Goal: Task Accomplishment & Management: Use online tool/utility

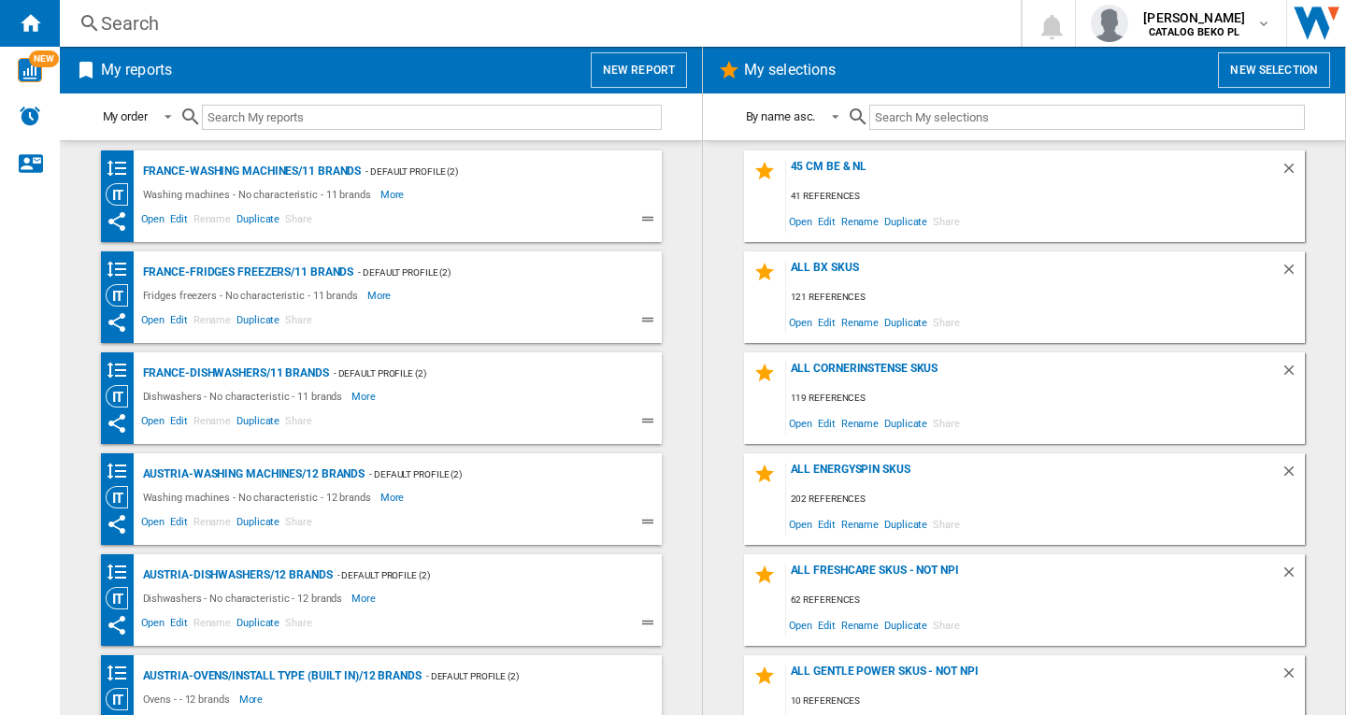
click at [623, 69] on button "New report" at bounding box center [639, 70] width 96 height 36
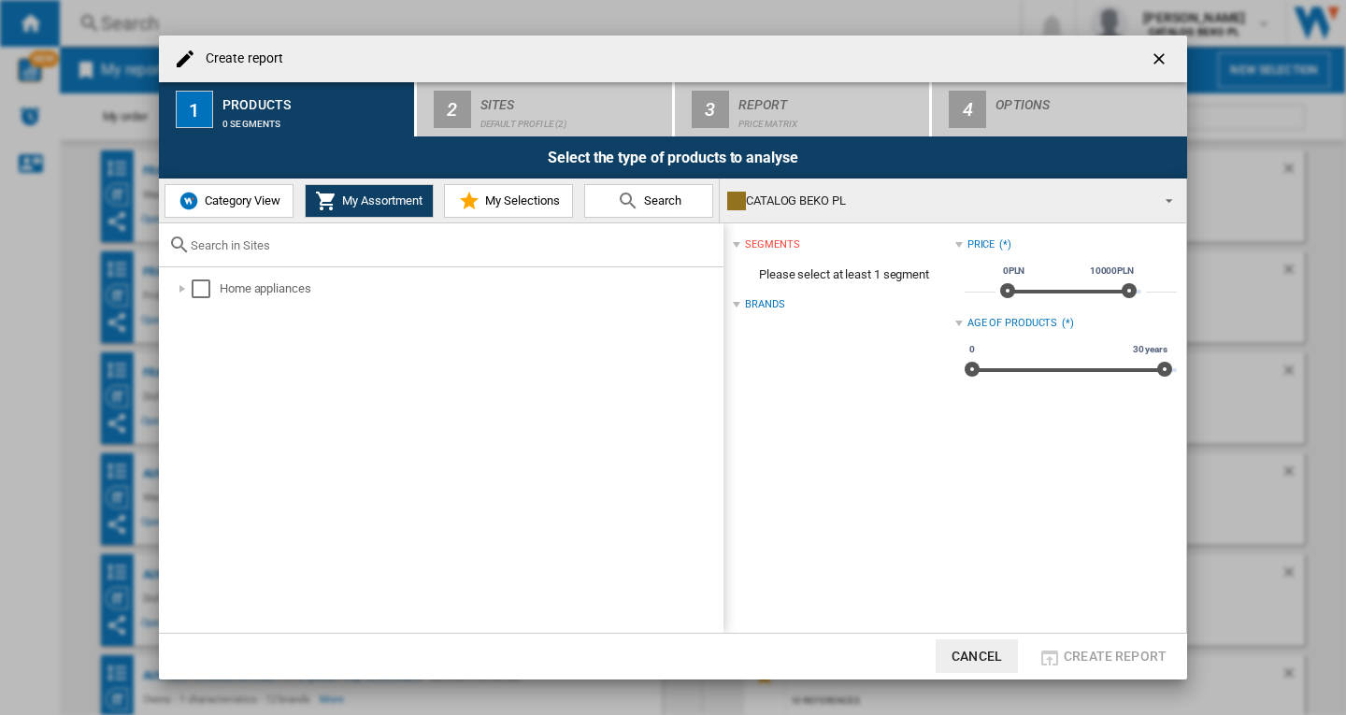
click at [355, 201] on span "My Assortment" at bounding box center [379, 200] width 85 height 14
click at [190, 292] on div at bounding box center [182, 288] width 19 height 19
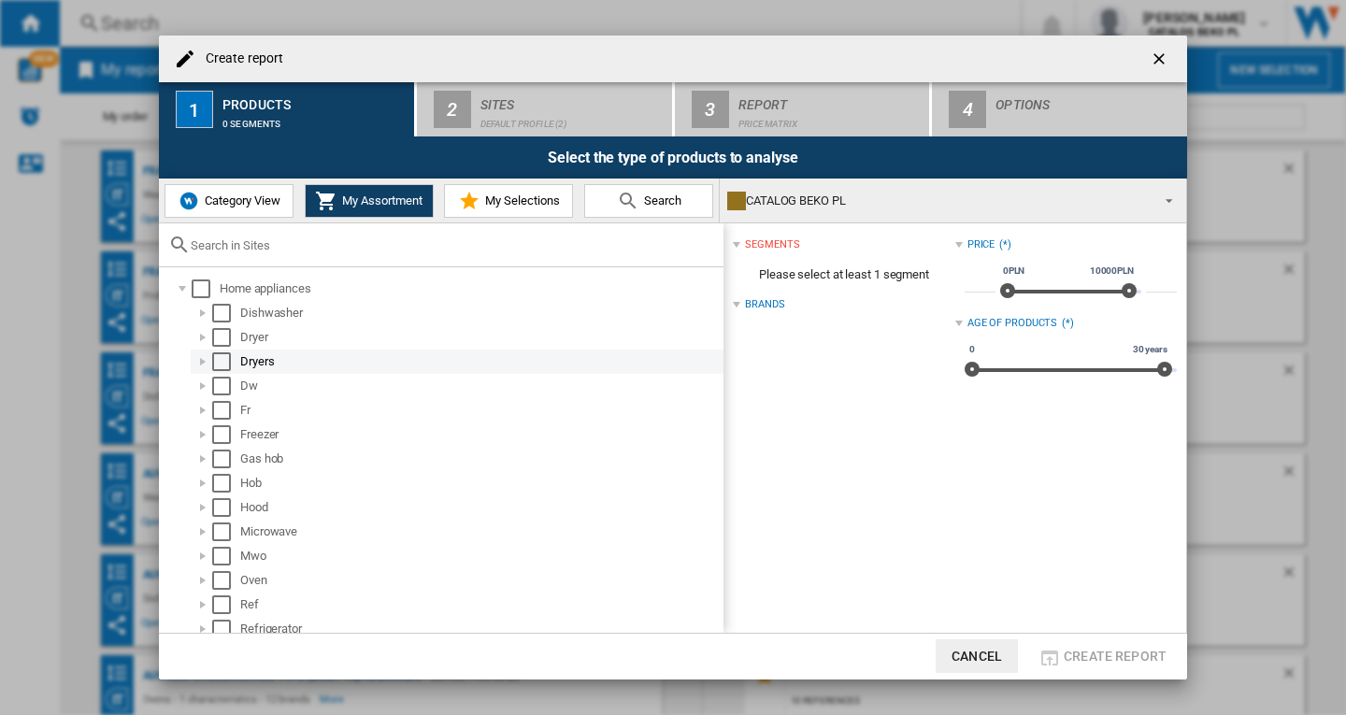
click at [218, 360] on div "Select" at bounding box center [221, 361] width 19 height 19
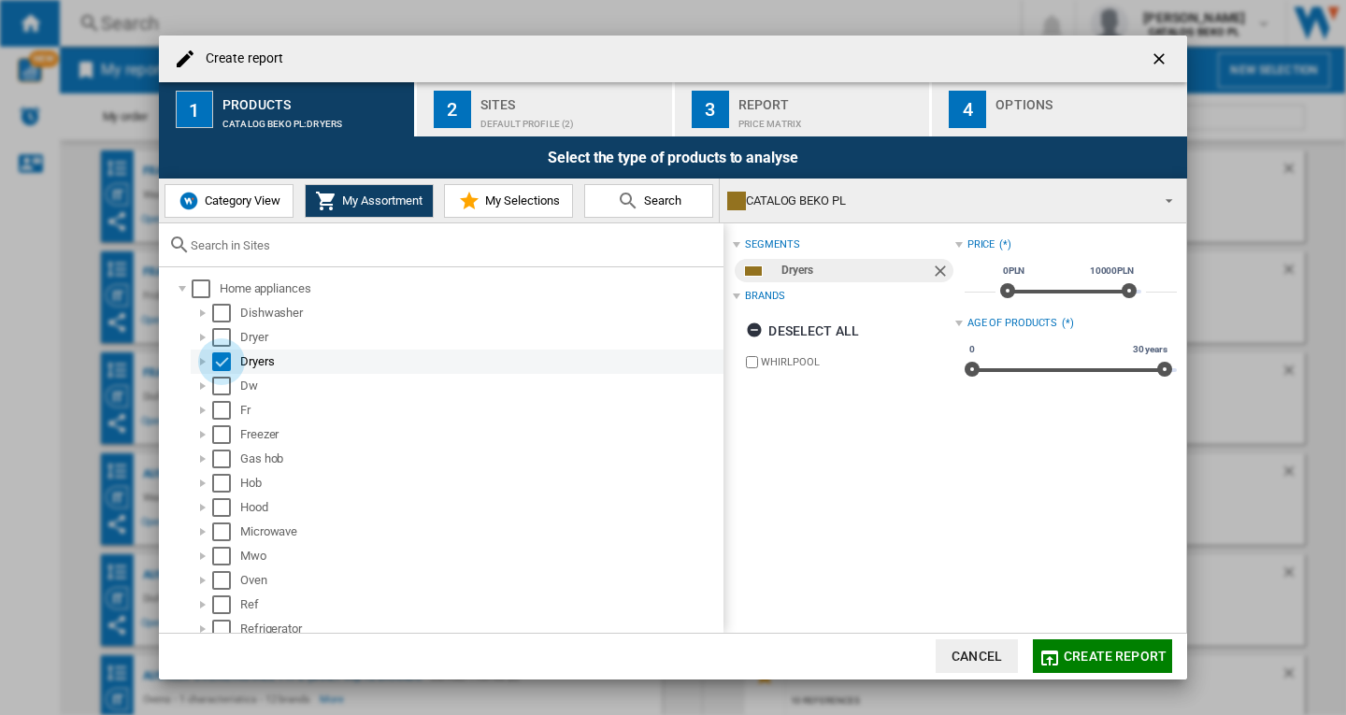
click at [218, 360] on div "Select" at bounding box center [221, 361] width 19 height 19
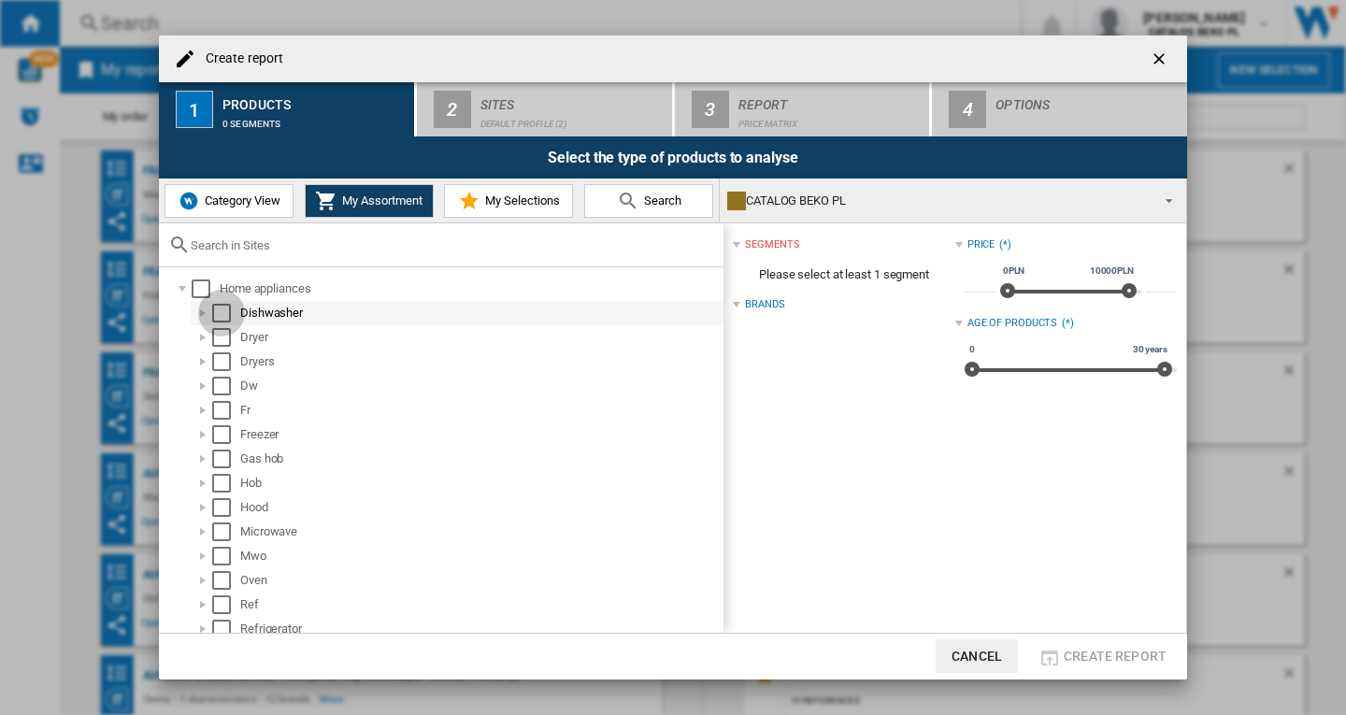
click at [222, 316] on div "Select" at bounding box center [221, 313] width 19 height 19
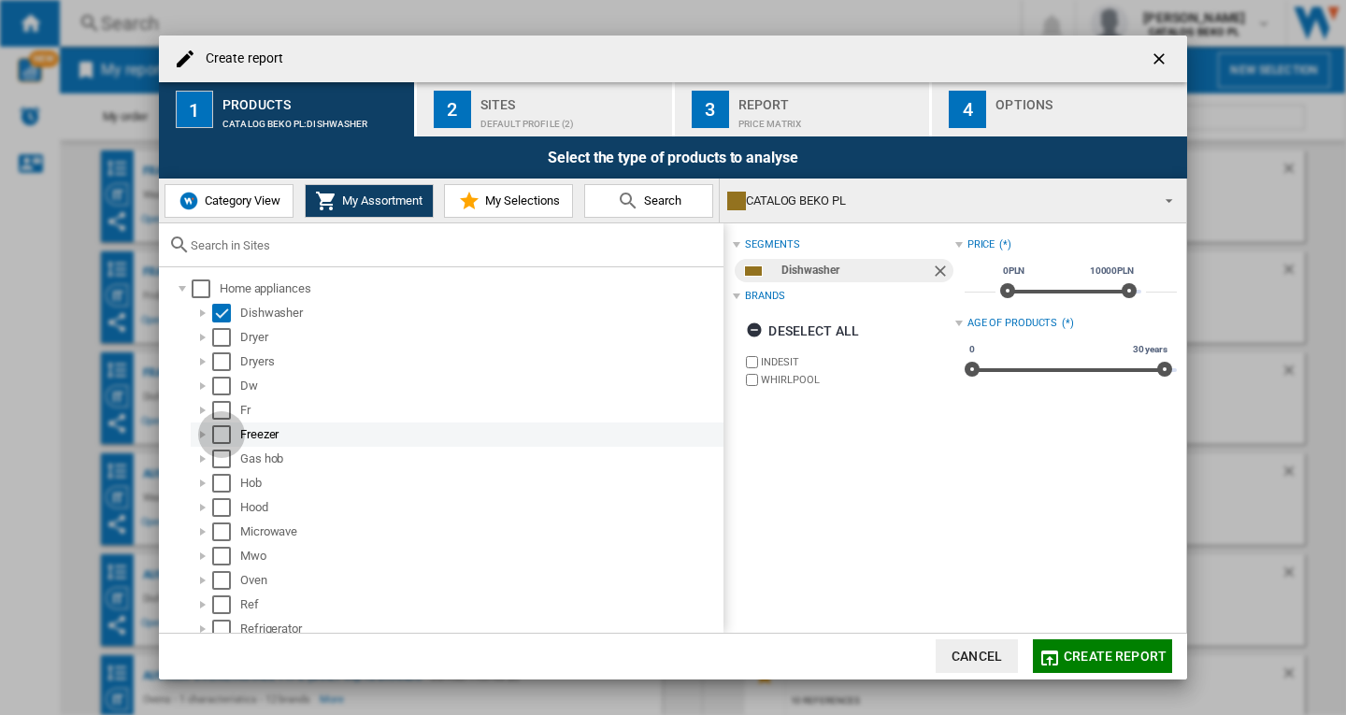
click at [221, 438] on div "Select" at bounding box center [221, 434] width 19 height 19
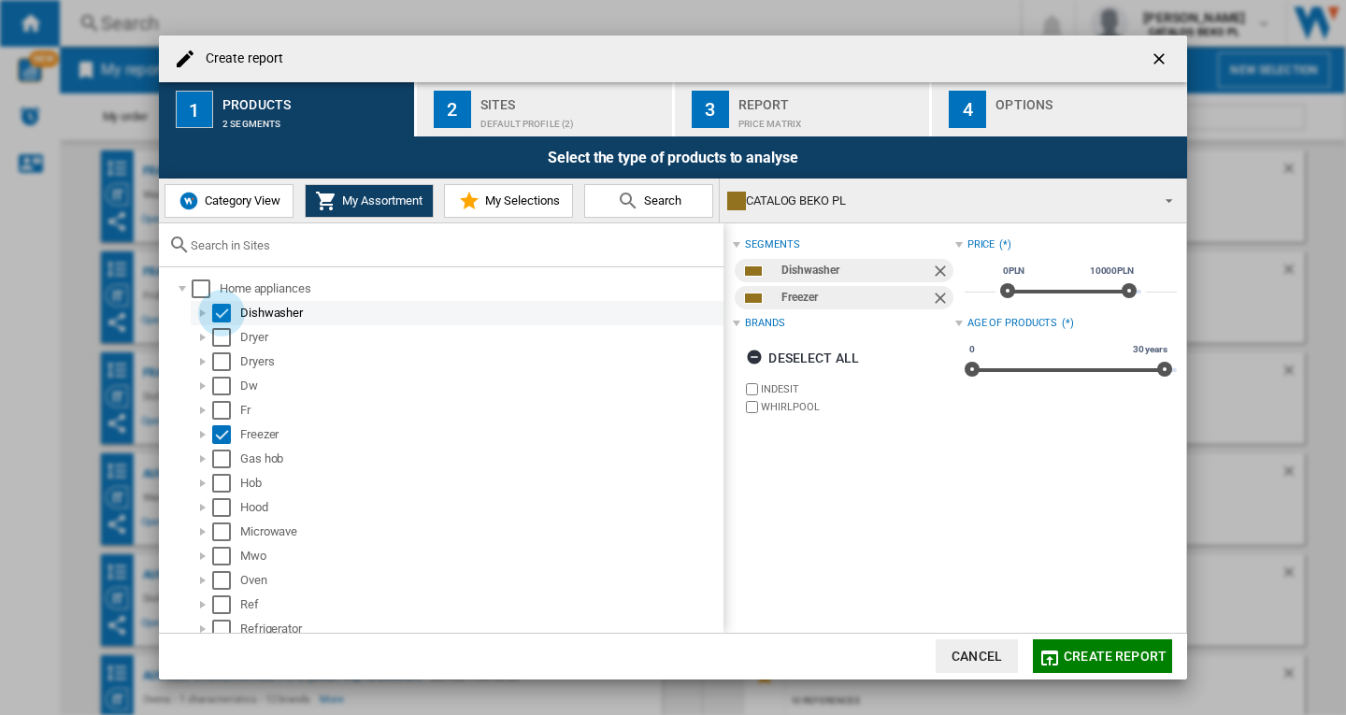
click at [220, 316] on div "Select" at bounding box center [221, 313] width 19 height 19
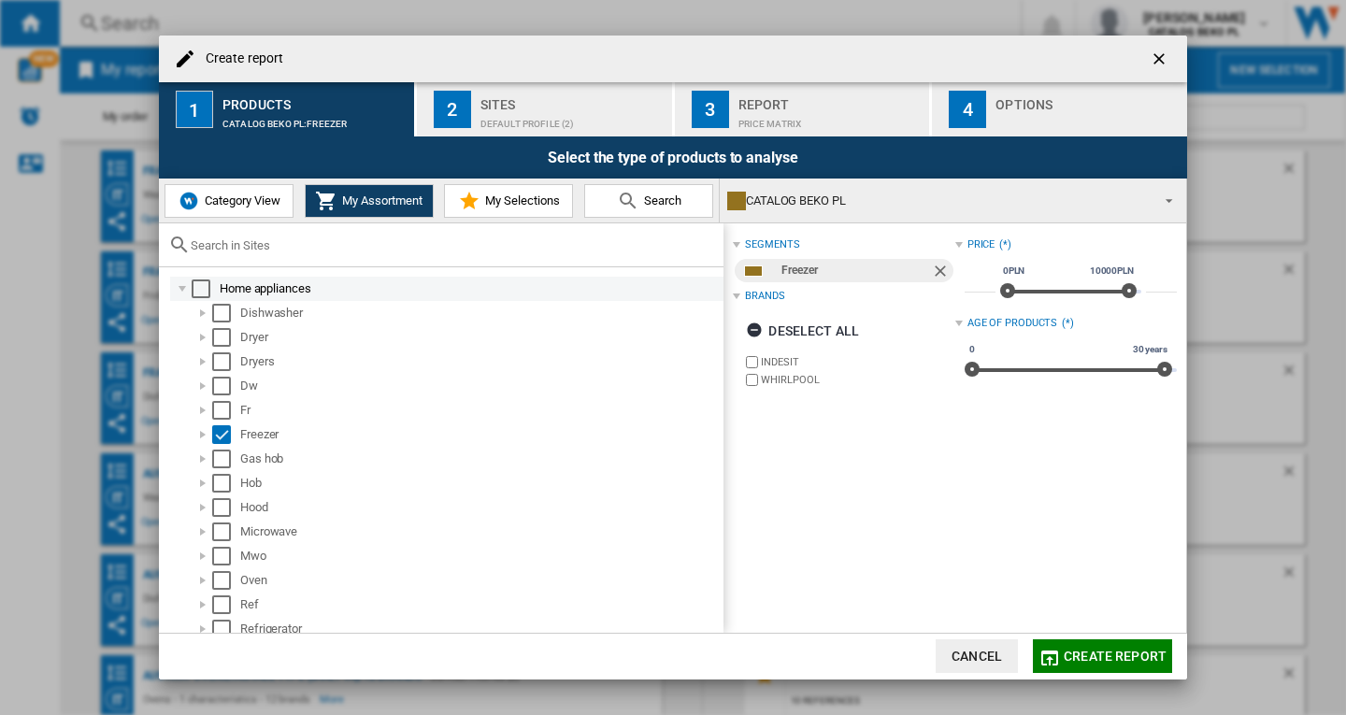
click at [177, 290] on div at bounding box center [182, 288] width 19 height 19
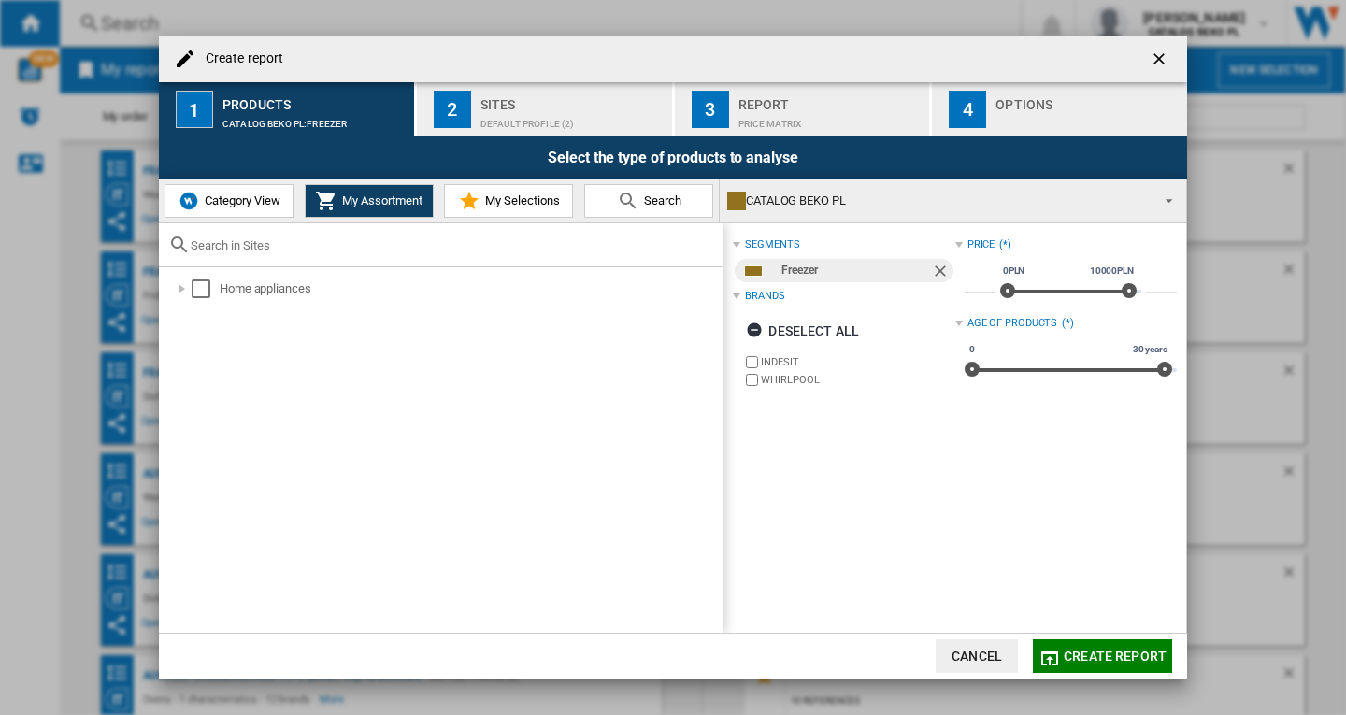
click at [228, 196] on span "Category View" at bounding box center [240, 200] width 80 height 14
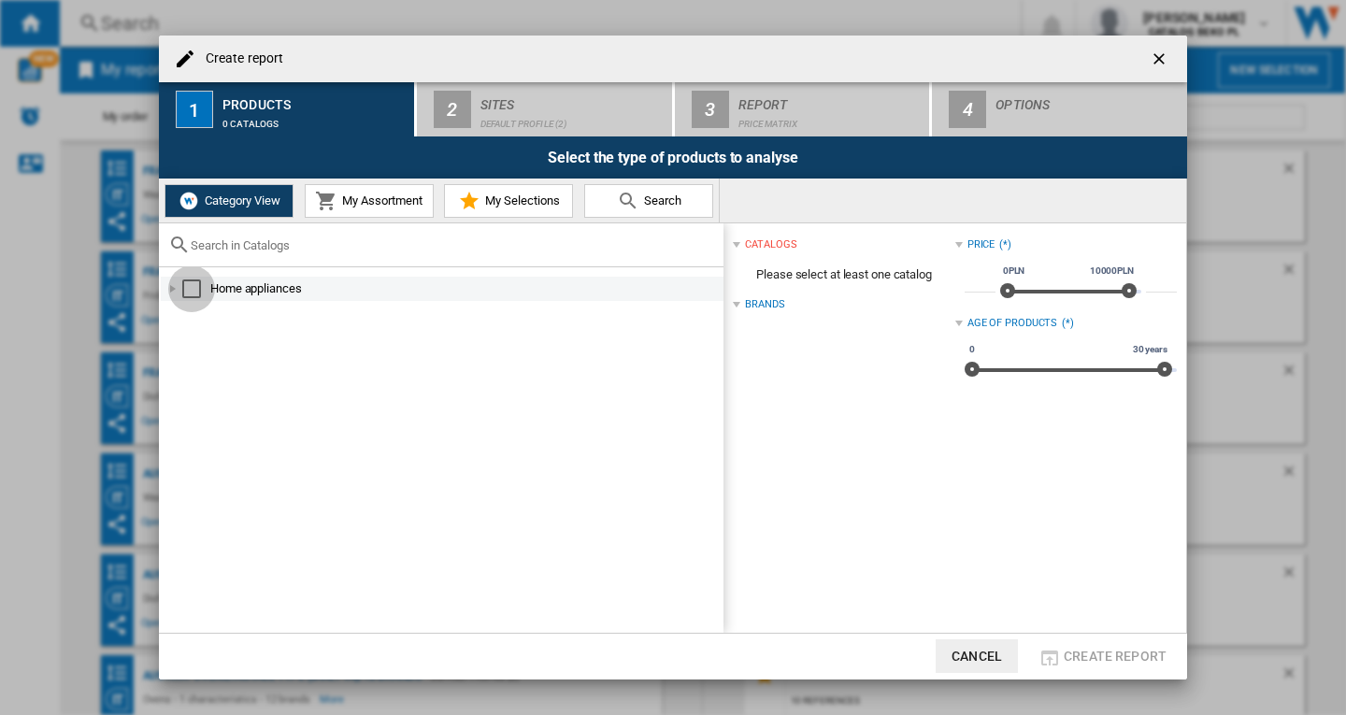
click at [183, 292] on div "Select" at bounding box center [191, 288] width 19 height 19
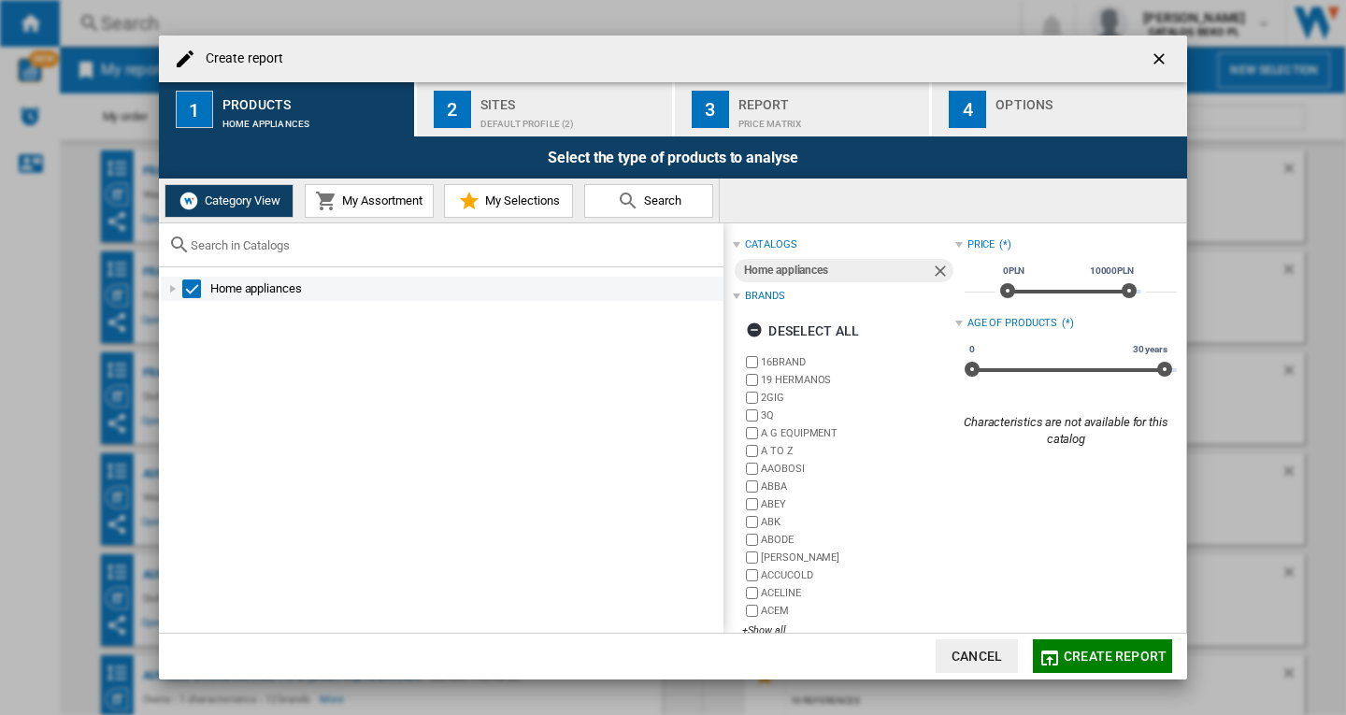
click at [191, 288] on div "Select" at bounding box center [191, 288] width 19 height 19
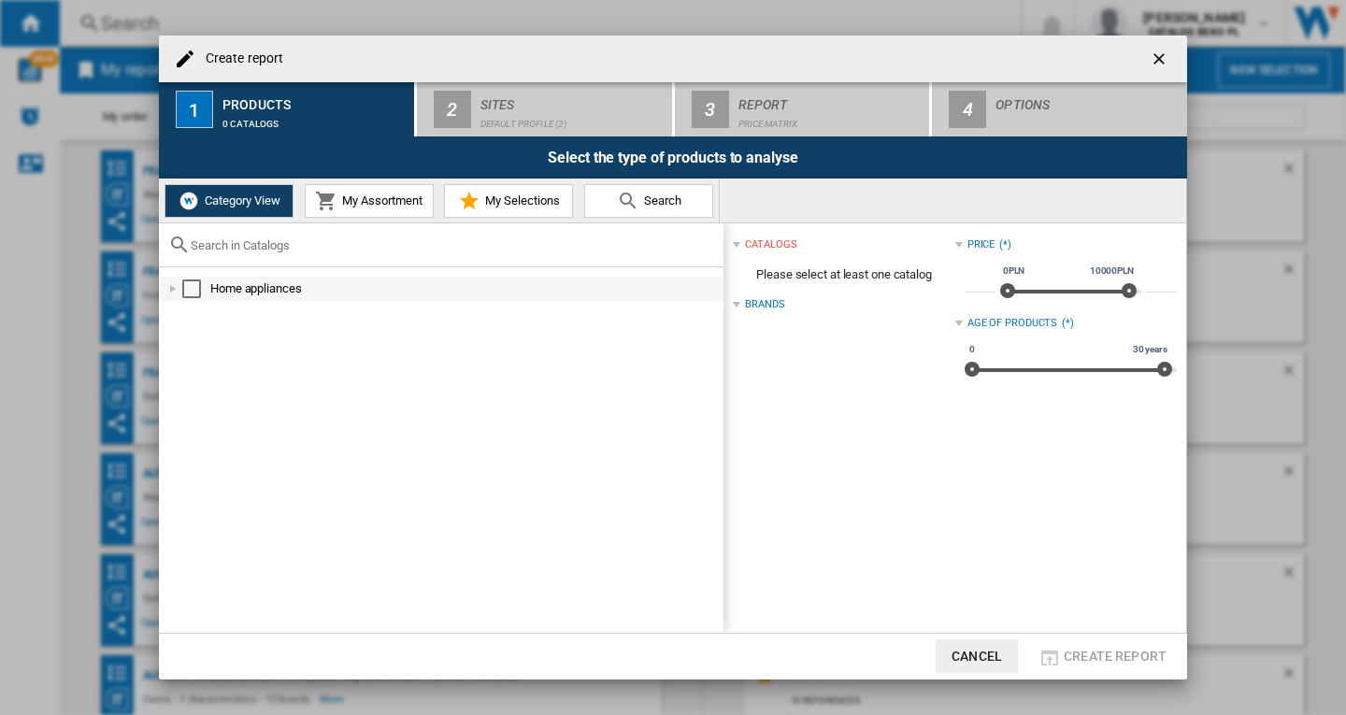
click at [177, 292] on div at bounding box center [173, 288] width 19 height 19
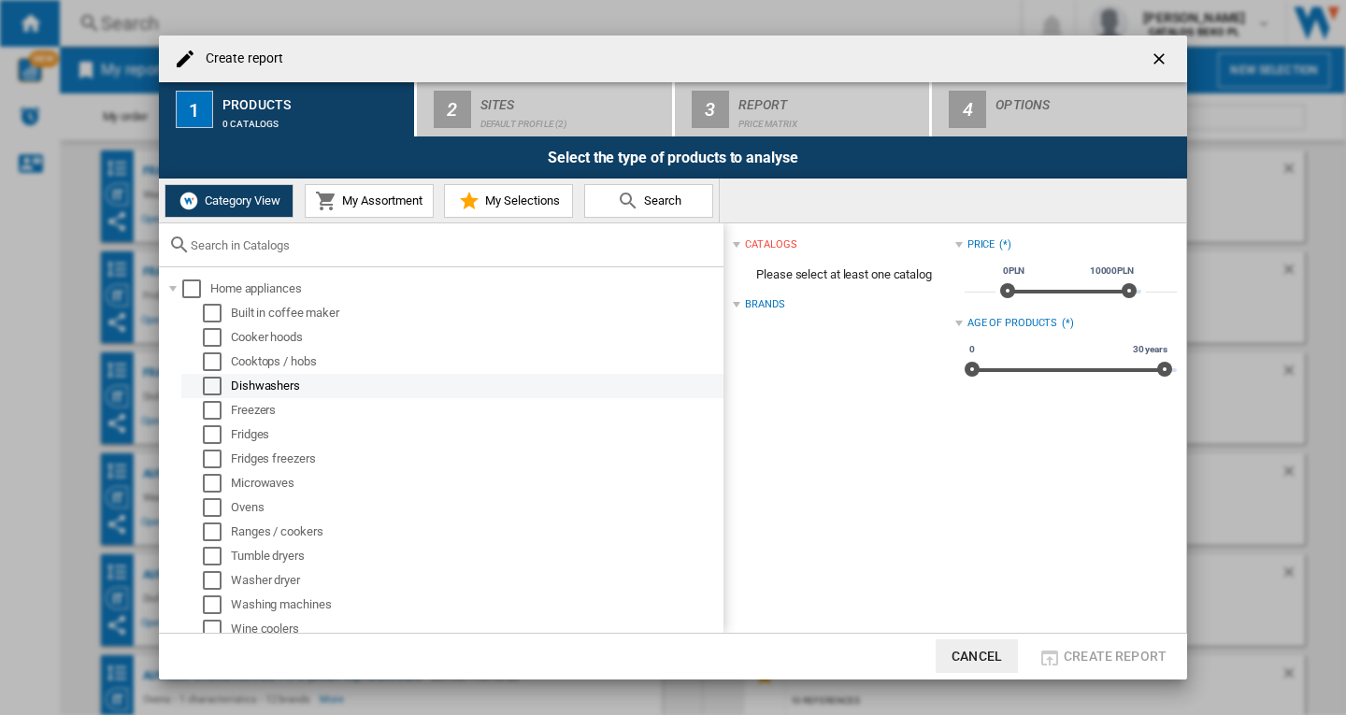
click at [211, 384] on div "Select" at bounding box center [212, 386] width 19 height 19
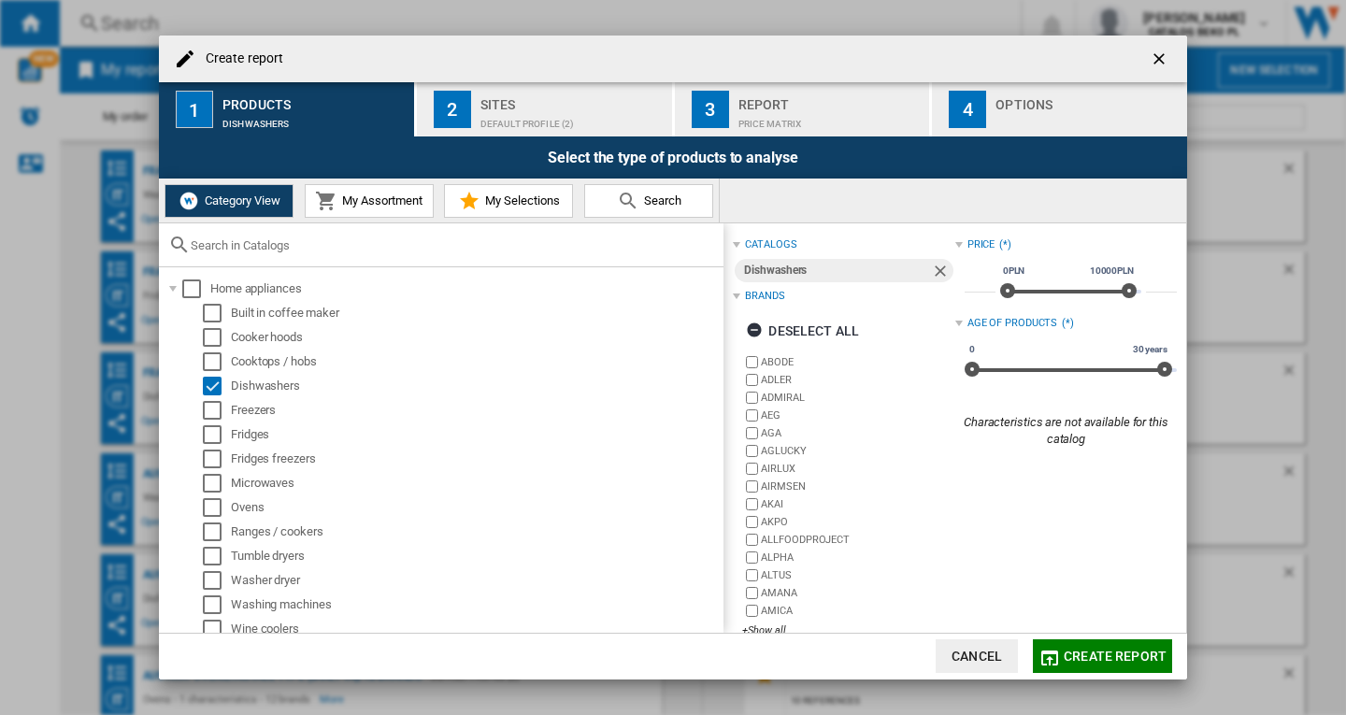
click at [1109, 658] on span "Create report" at bounding box center [1115, 656] width 103 height 15
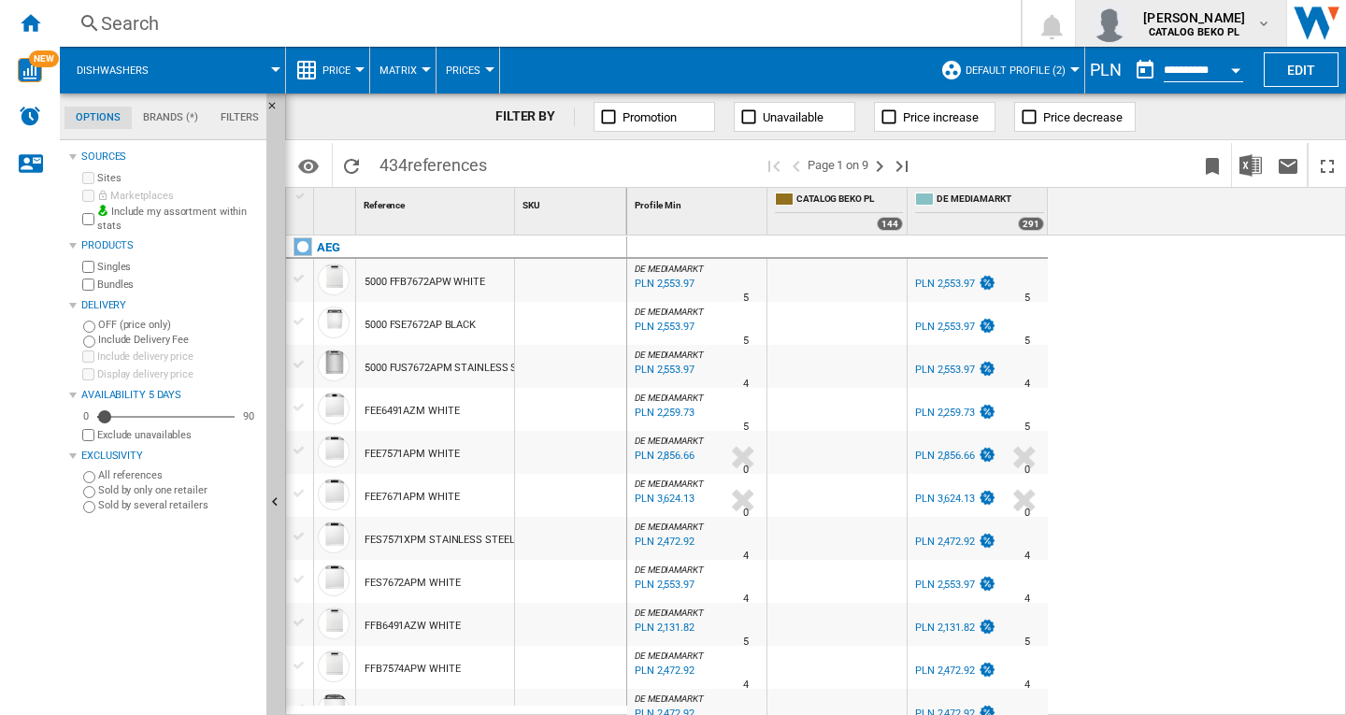
click at [1190, 28] on b "CATALOG BEKO PL" at bounding box center [1194, 32] width 91 height 12
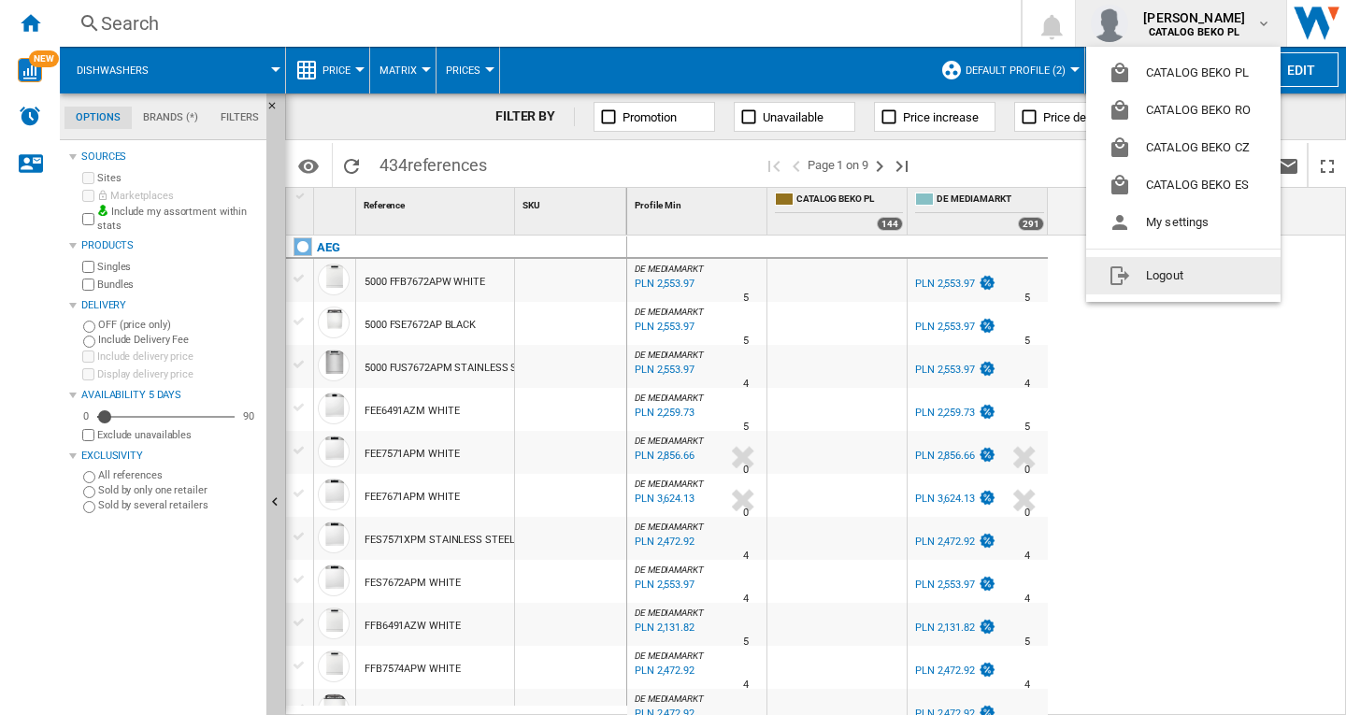
click at [1154, 280] on button "Logout" at bounding box center [1183, 275] width 194 height 37
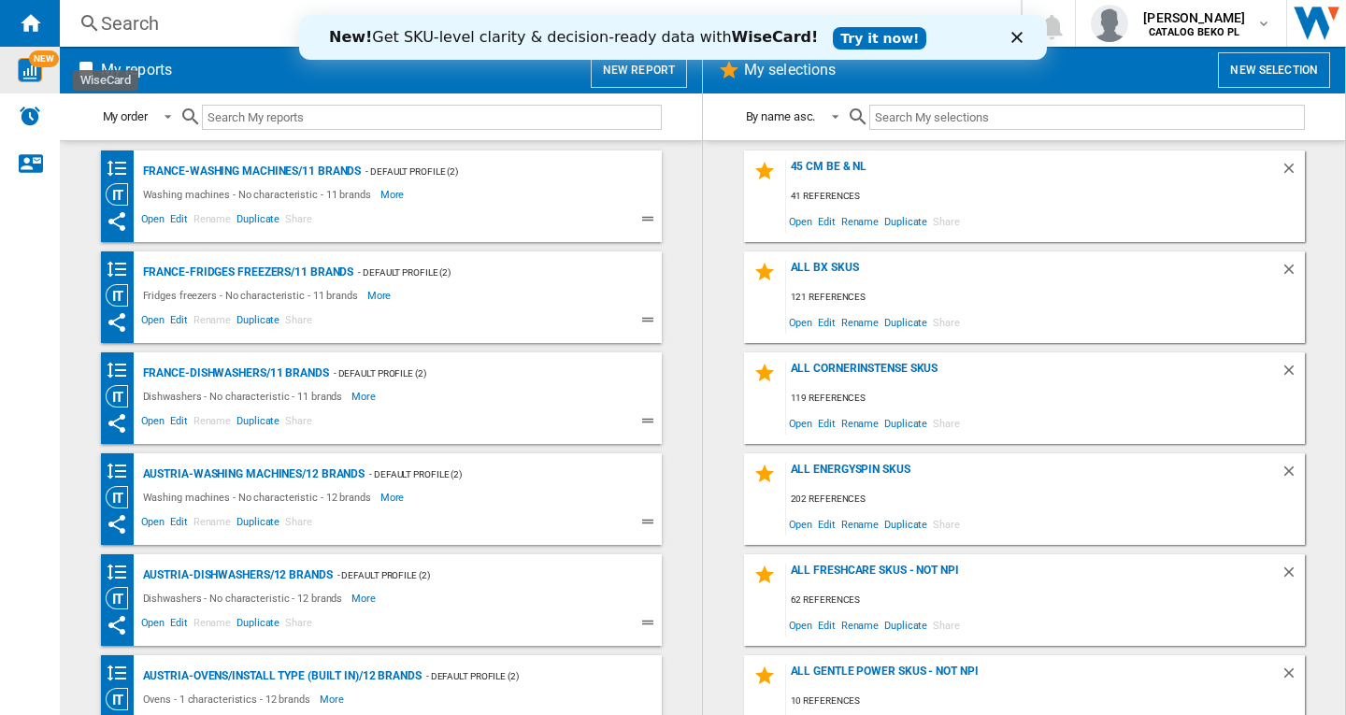
click at [31, 58] on span "NEW" at bounding box center [44, 58] width 30 height 17
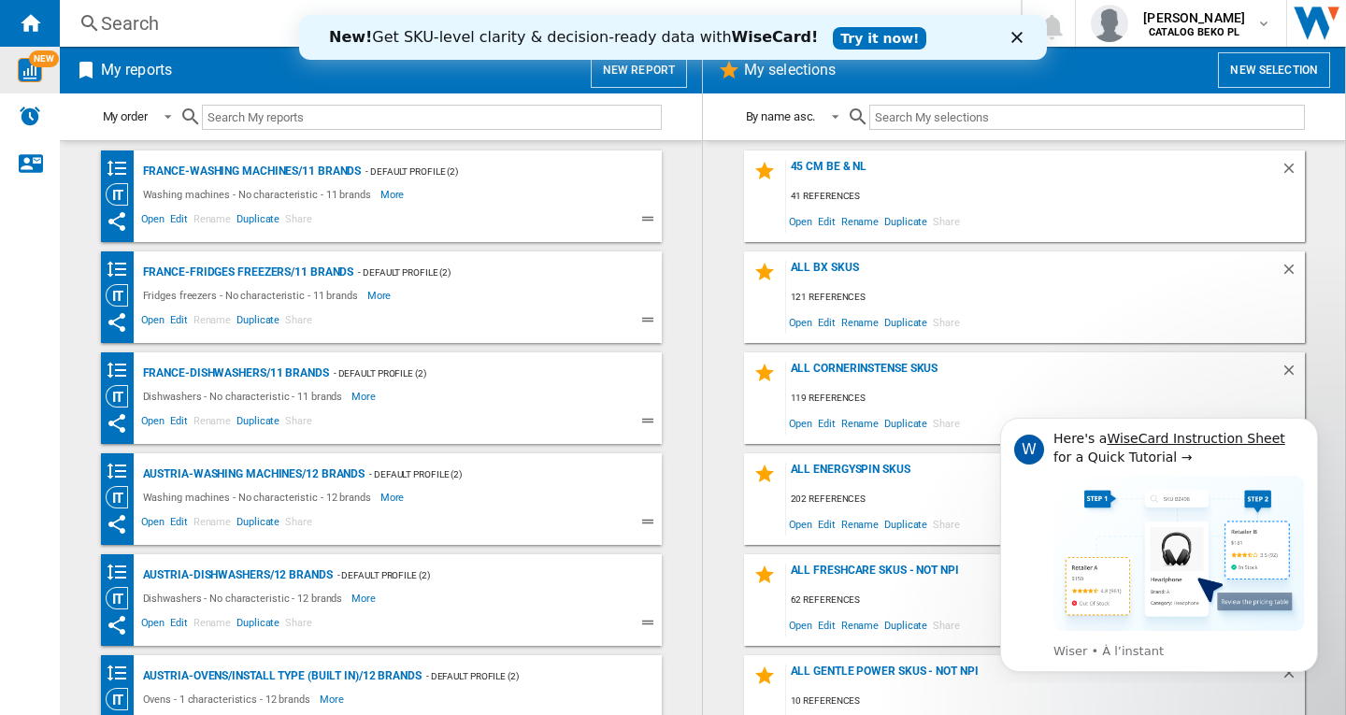
click at [1016, 41] on icon "Fermer" at bounding box center [1016, 37] width 11 height 11
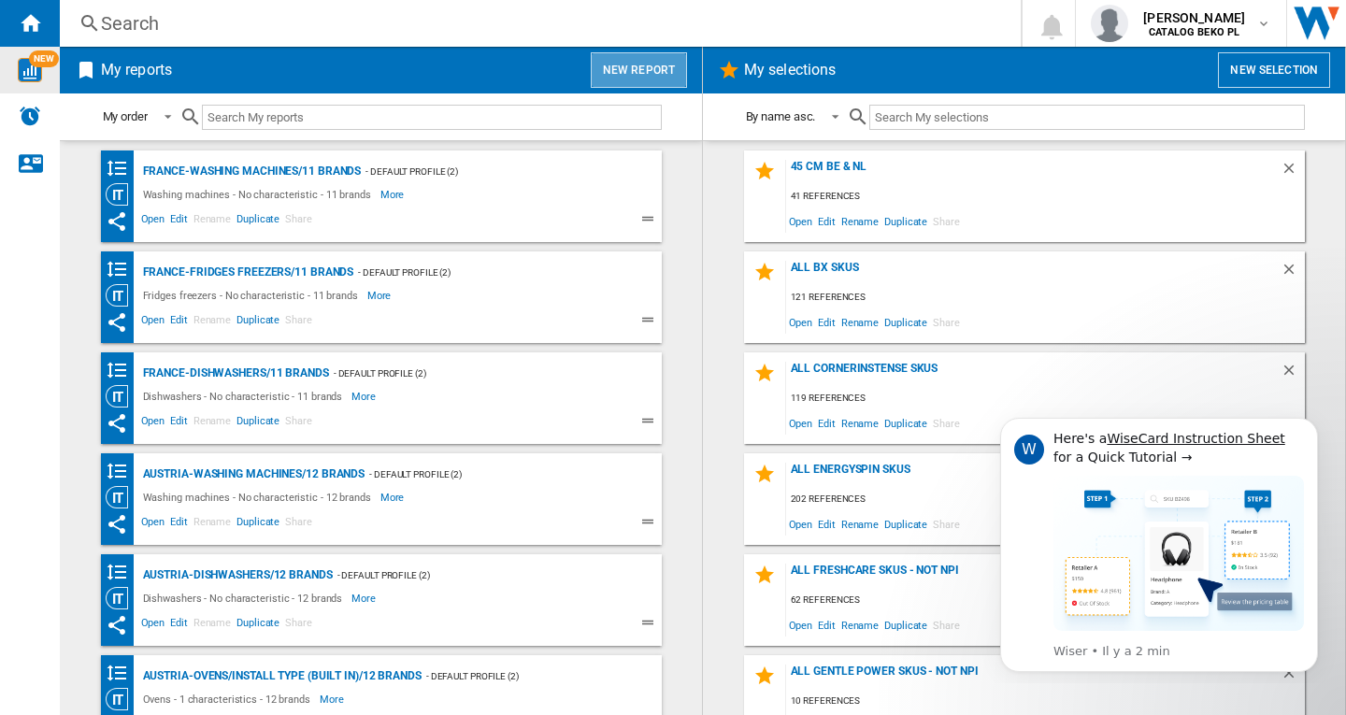
click at [653, 72] on button "New report" at bounding box center [639, 70] width 96 height 36
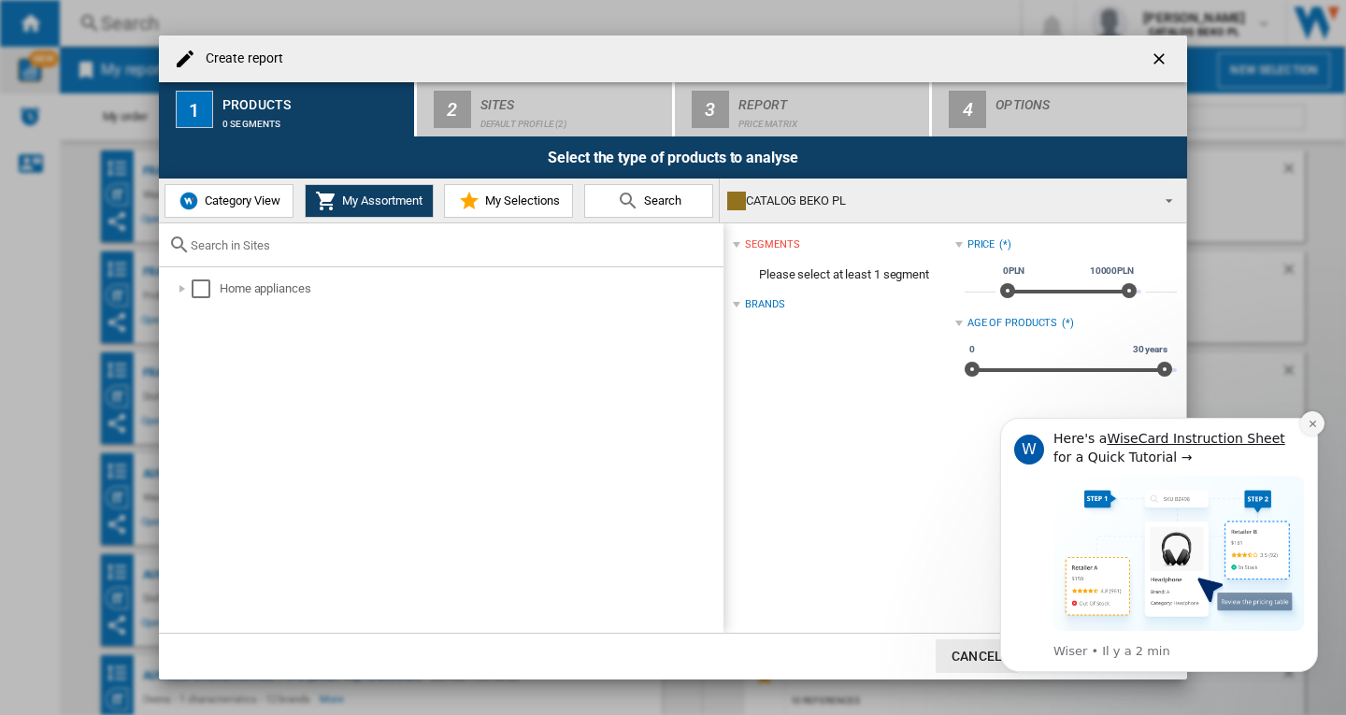
click at [1312, 426] on icon "Dismiss notification" at bounding box center [1313, 424] width 10 height 10
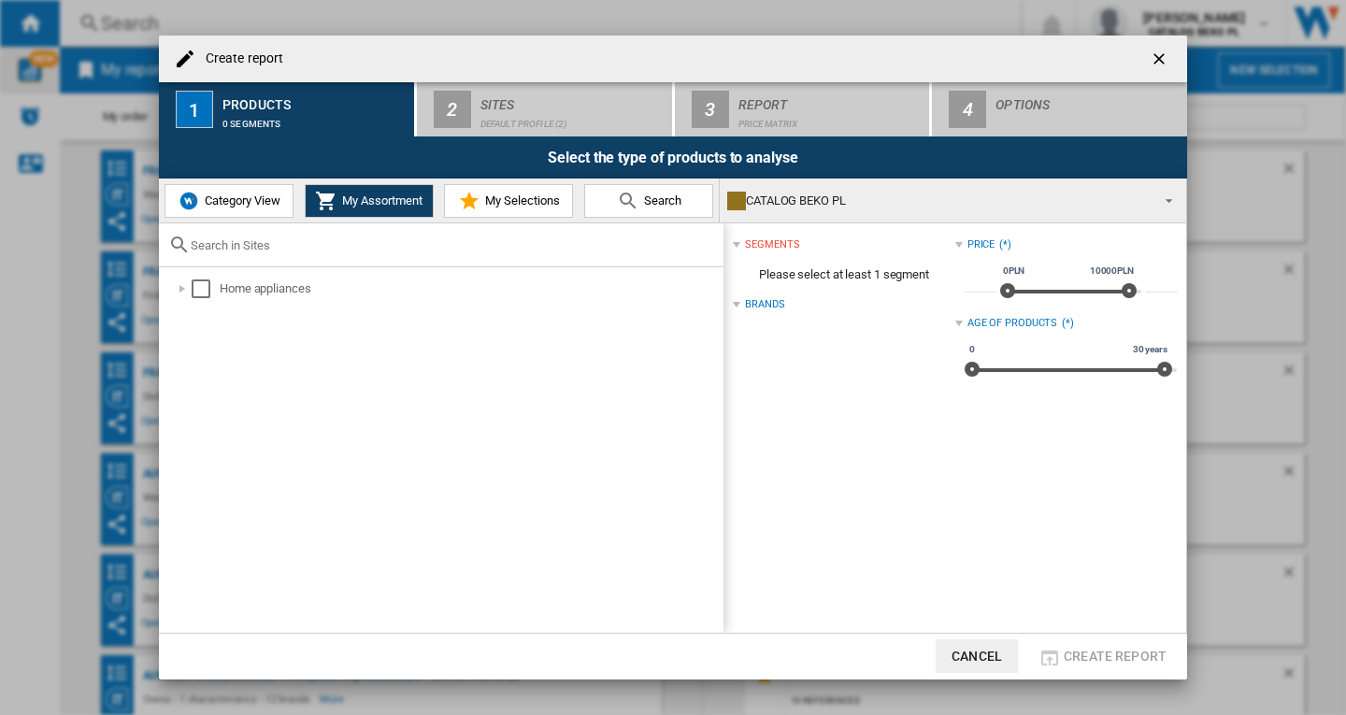
click at [222, 197] on span "Category View" at bounding box center [240, 200] width 80 height 14
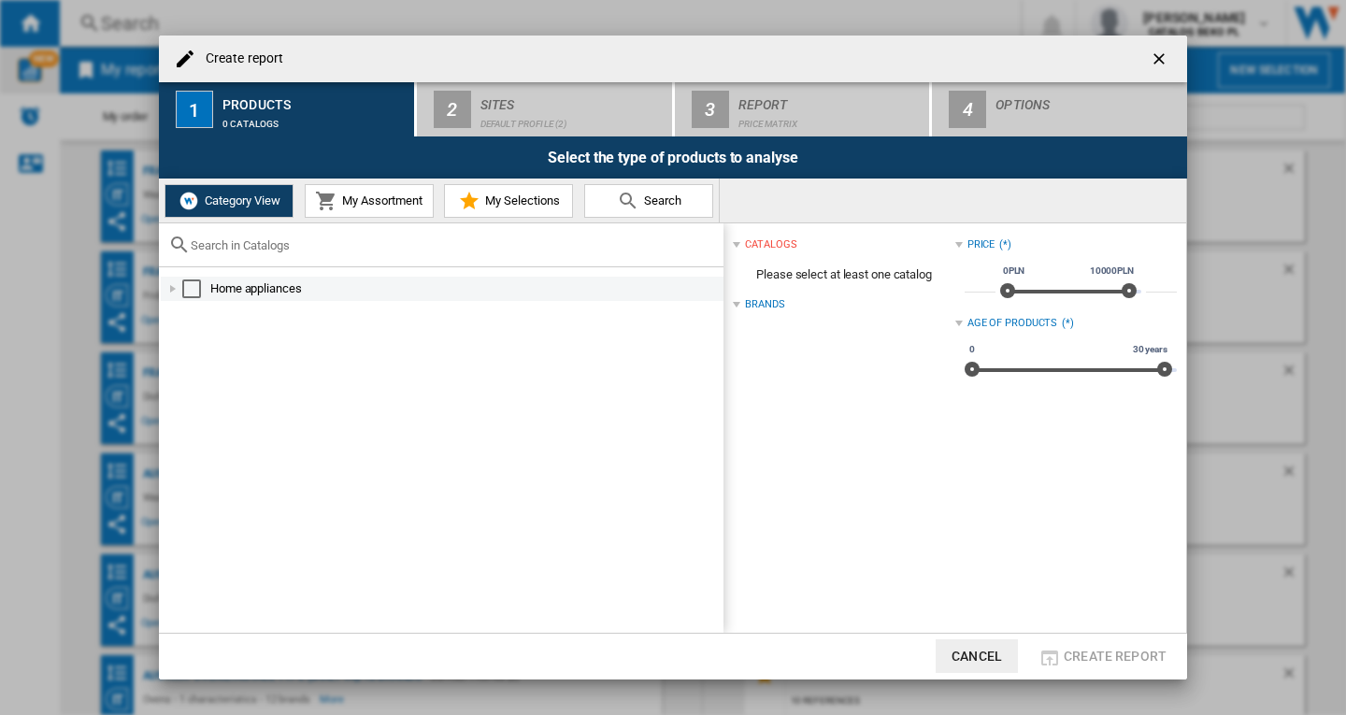
click at [176, 289] on div at bounding box center [173, 288] width 19 height 19
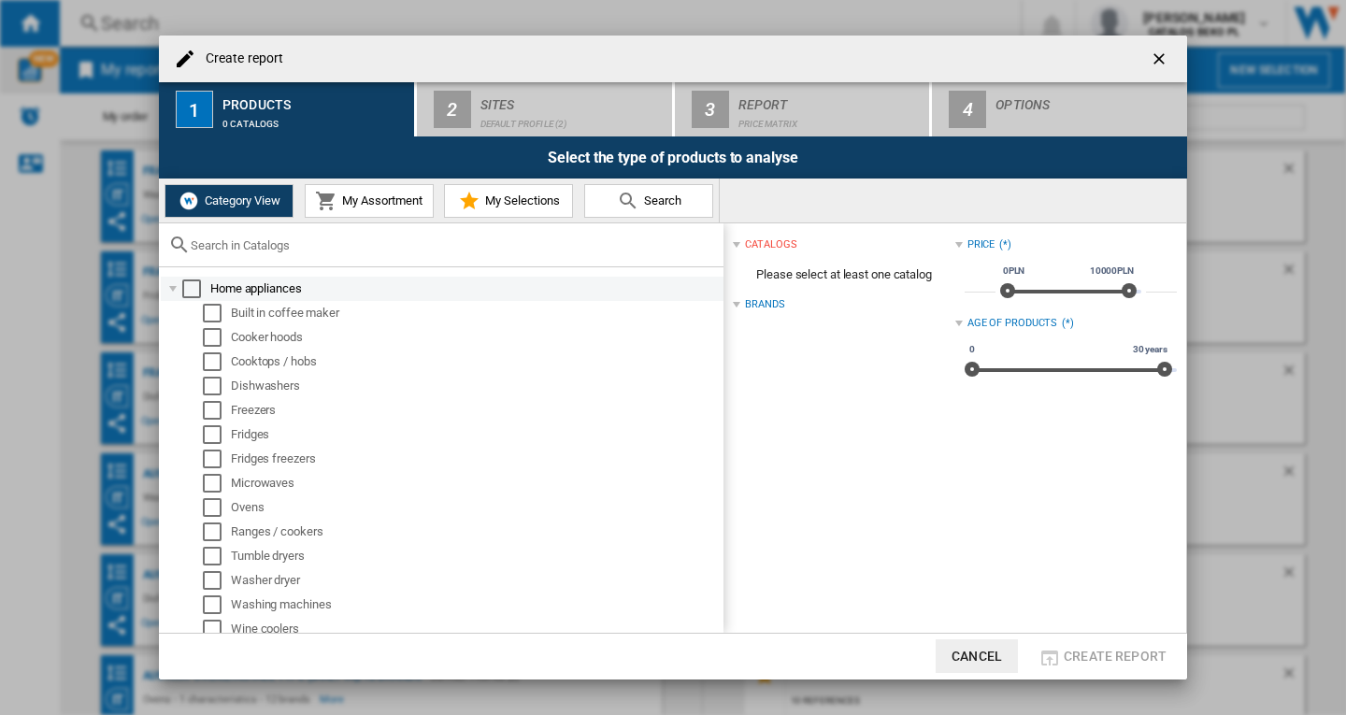
click at [175, 292] on div at bounding box center [173, 288] width 19 height 19
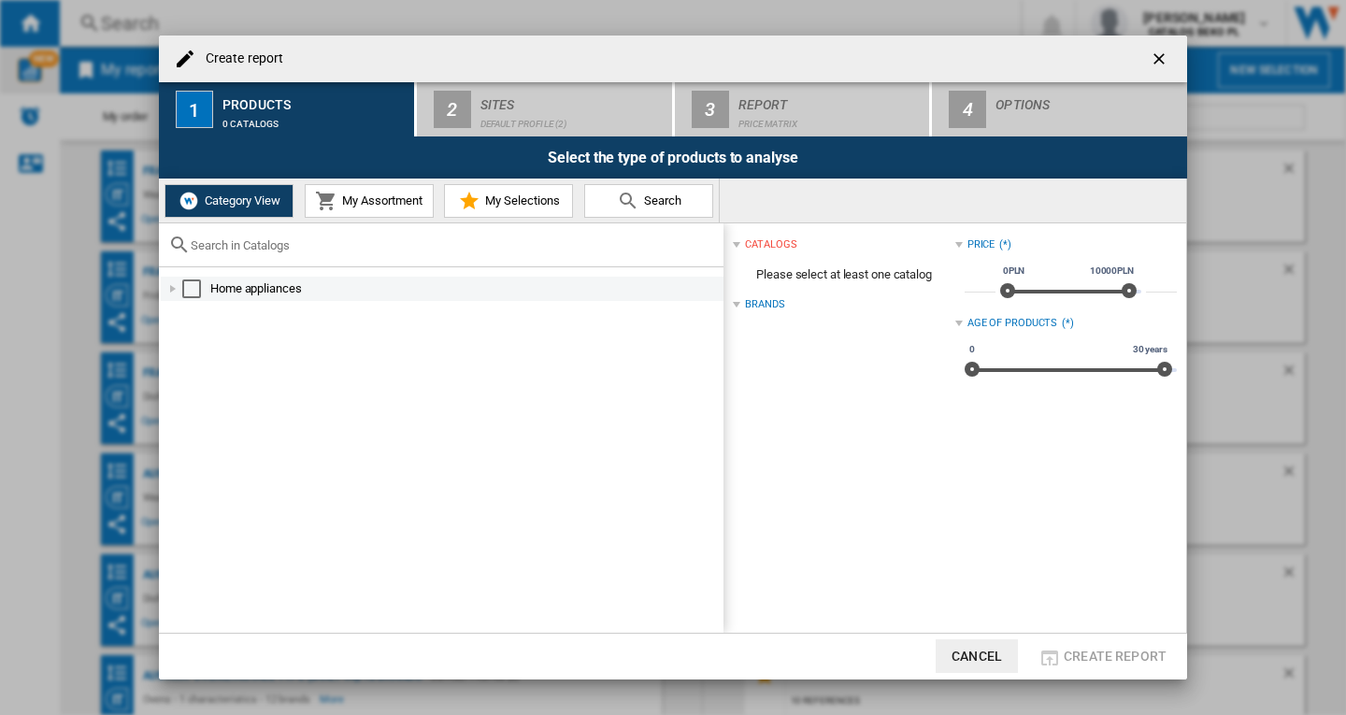
click at [175, 292] on div at bounding box center [173, 288] width 19 height 19
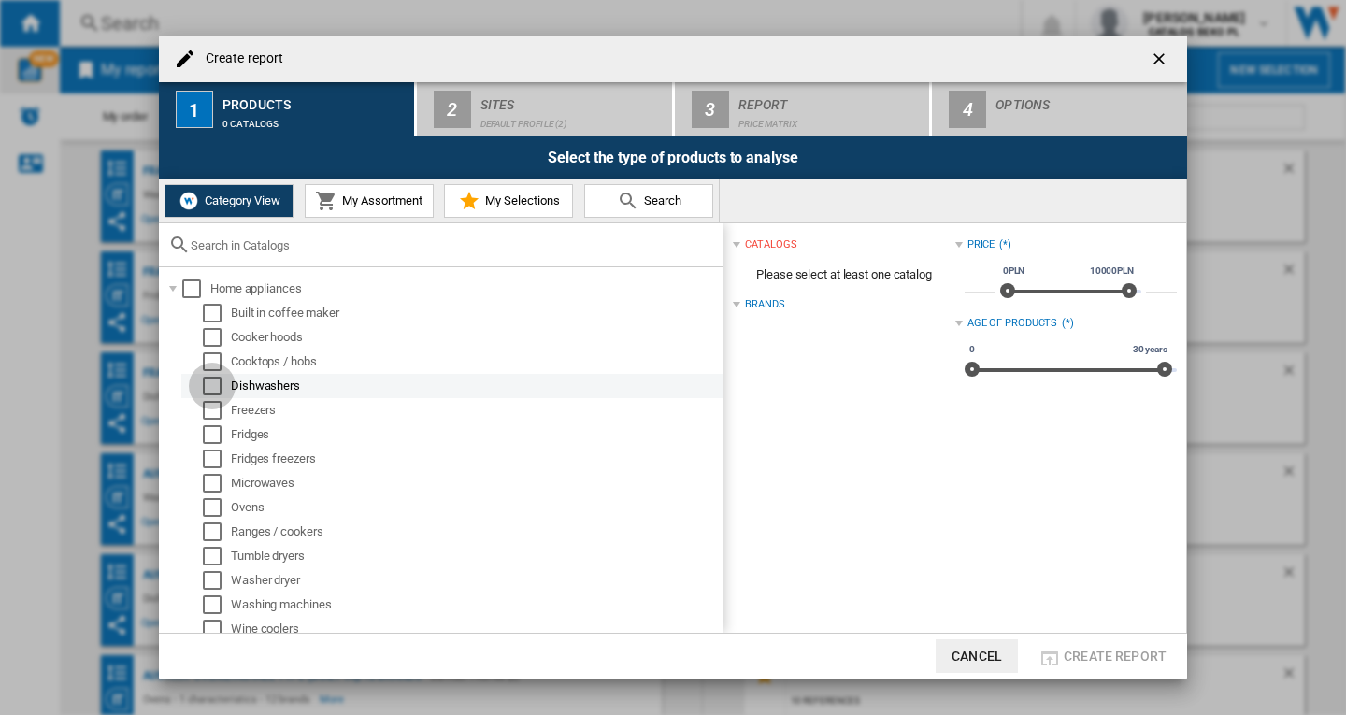
click at [211, 385] on div "Select" at bounding box center [212, 386] width 19 height 19
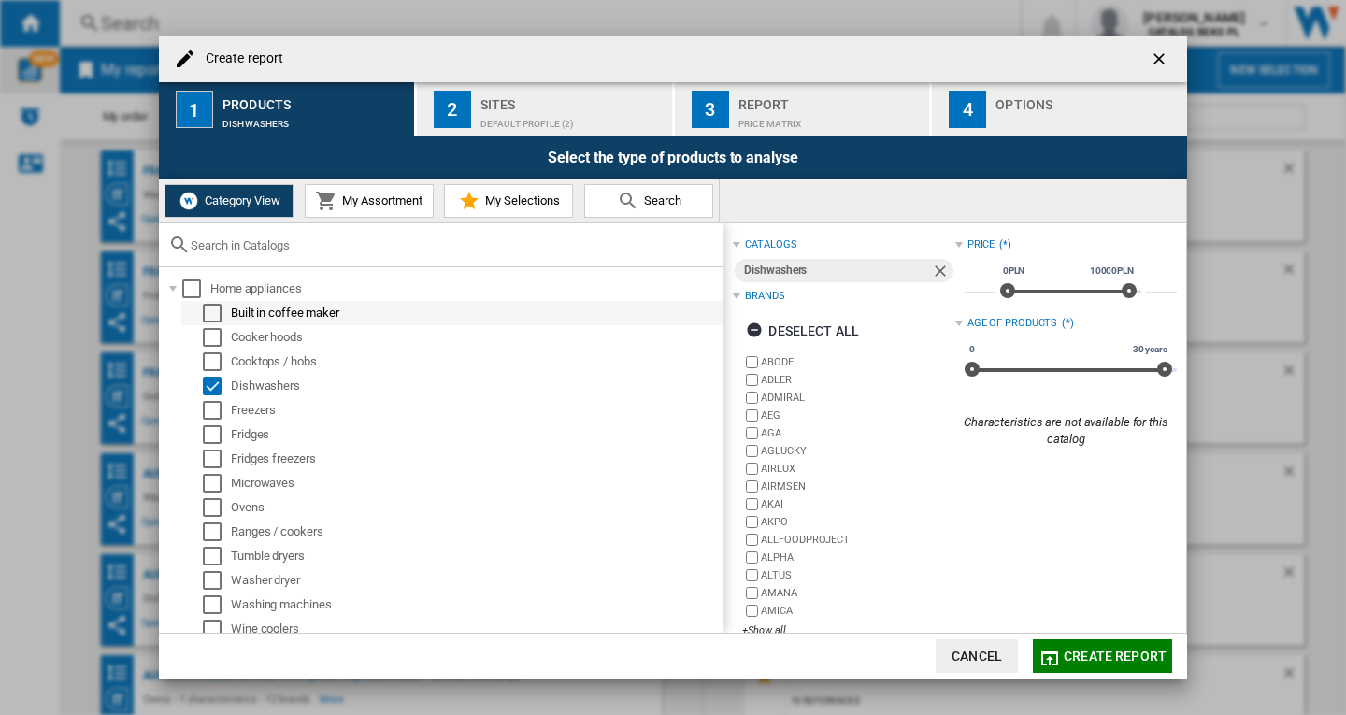
click at [217, 310] on div "Select" at bounding box center [212, 313] width 19 height 19
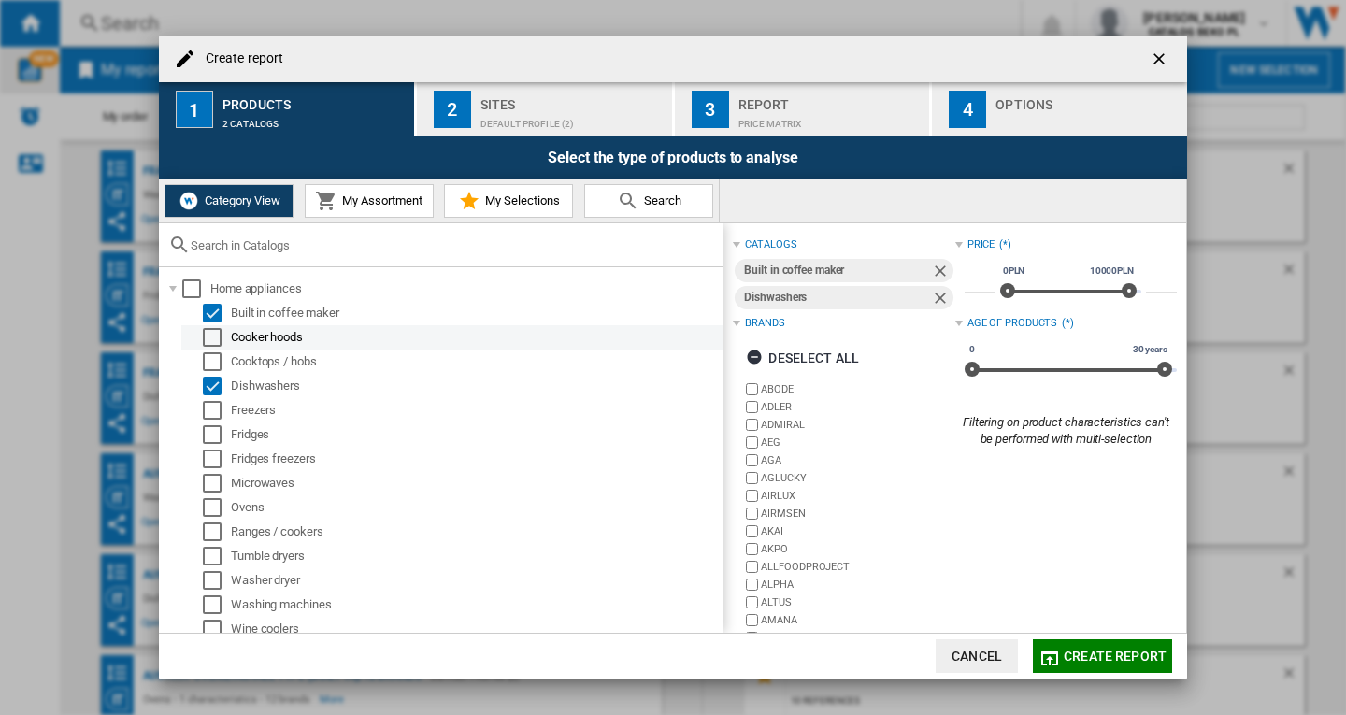
click at [209, 344] on div "Select" at bounding box center [212, 337] width 19 height 19
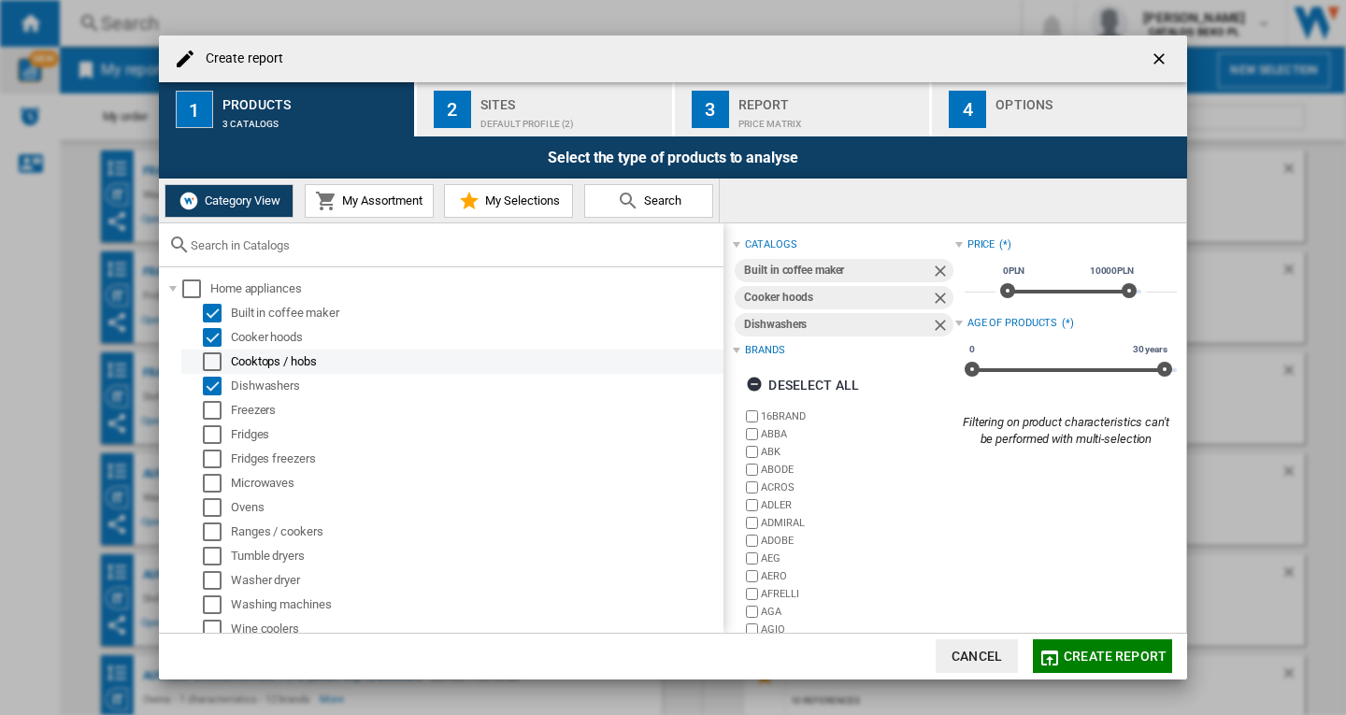
click at [212, 368] on div "Select" at bounding box center [212, 361] width 19 height 19
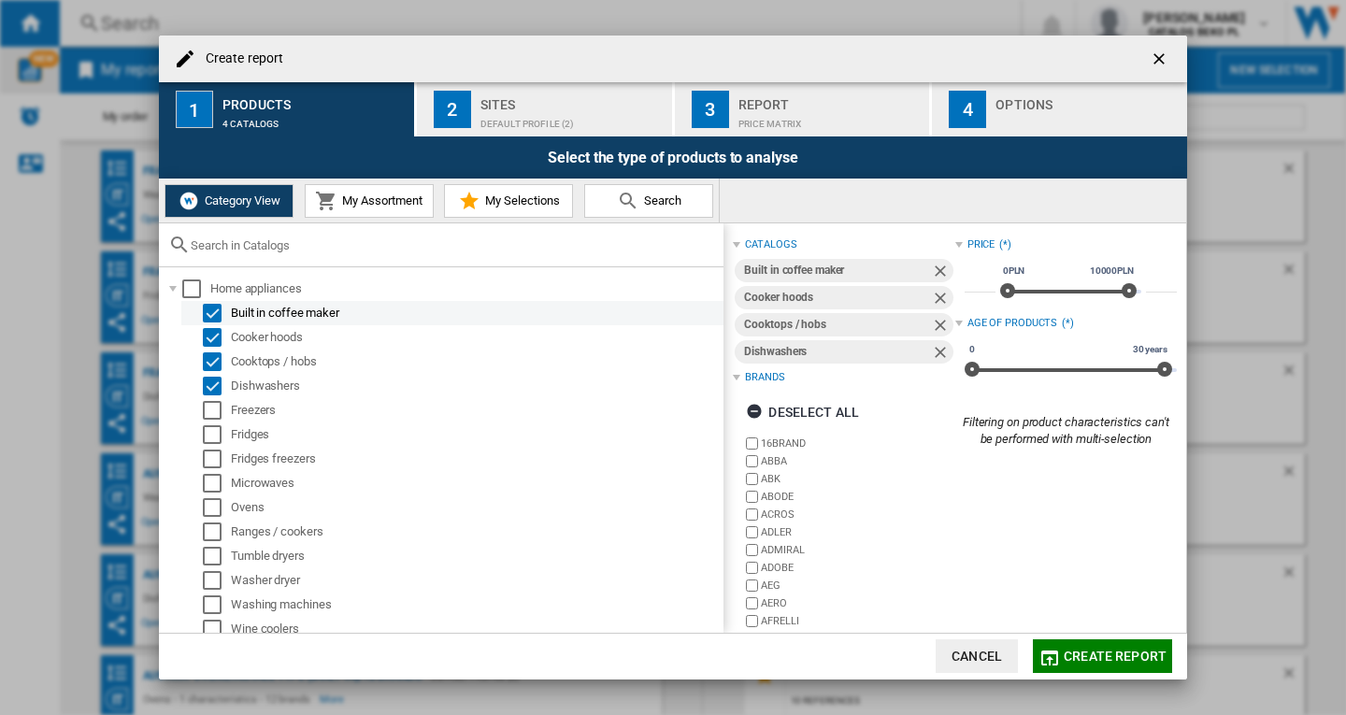
click at [204, 314] on div "Select" at bounding box center [212, 313] width 19 height 19
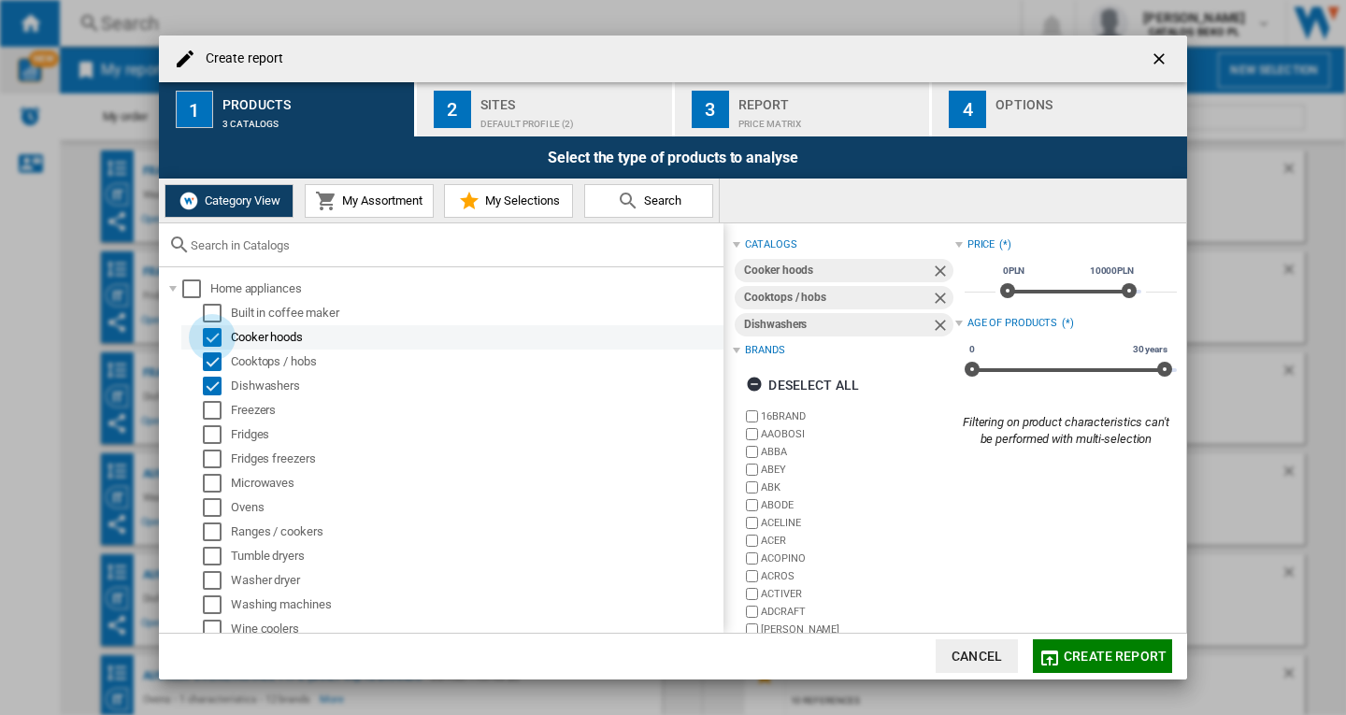
click at [213, 339] on div "Select" at bounding box center [212, 337] width 19 height 19
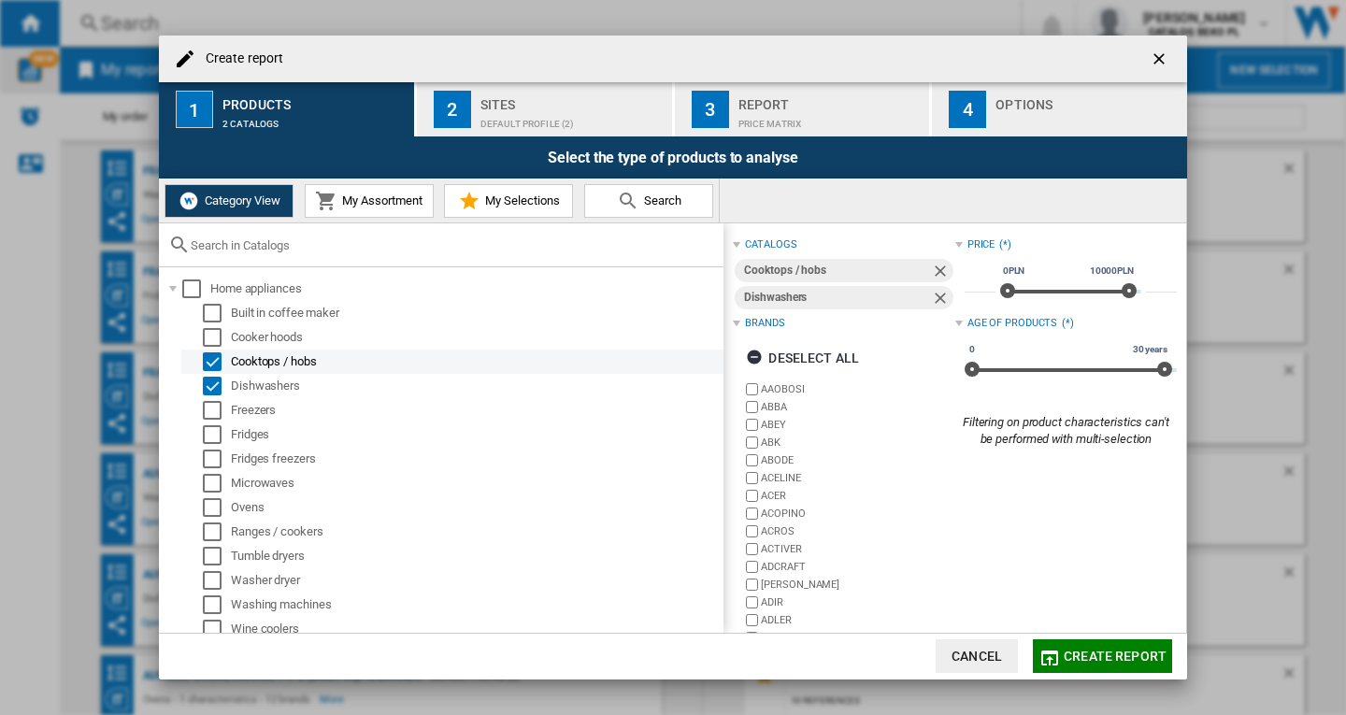
click at [210, 356] on div "Select" at bounding box center [212, 361] width 19 height 19
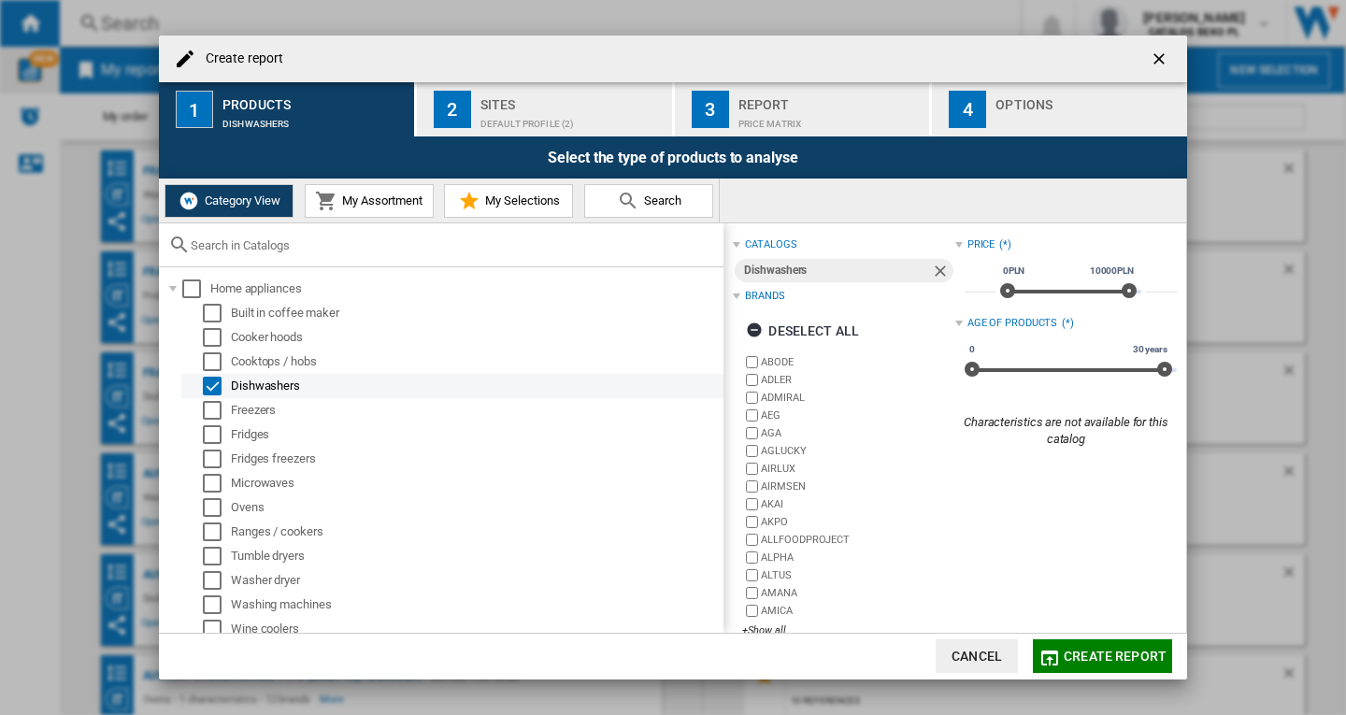
click at [210, 381] on div "Select" at bounding box center [212, 386] width 19 height 19
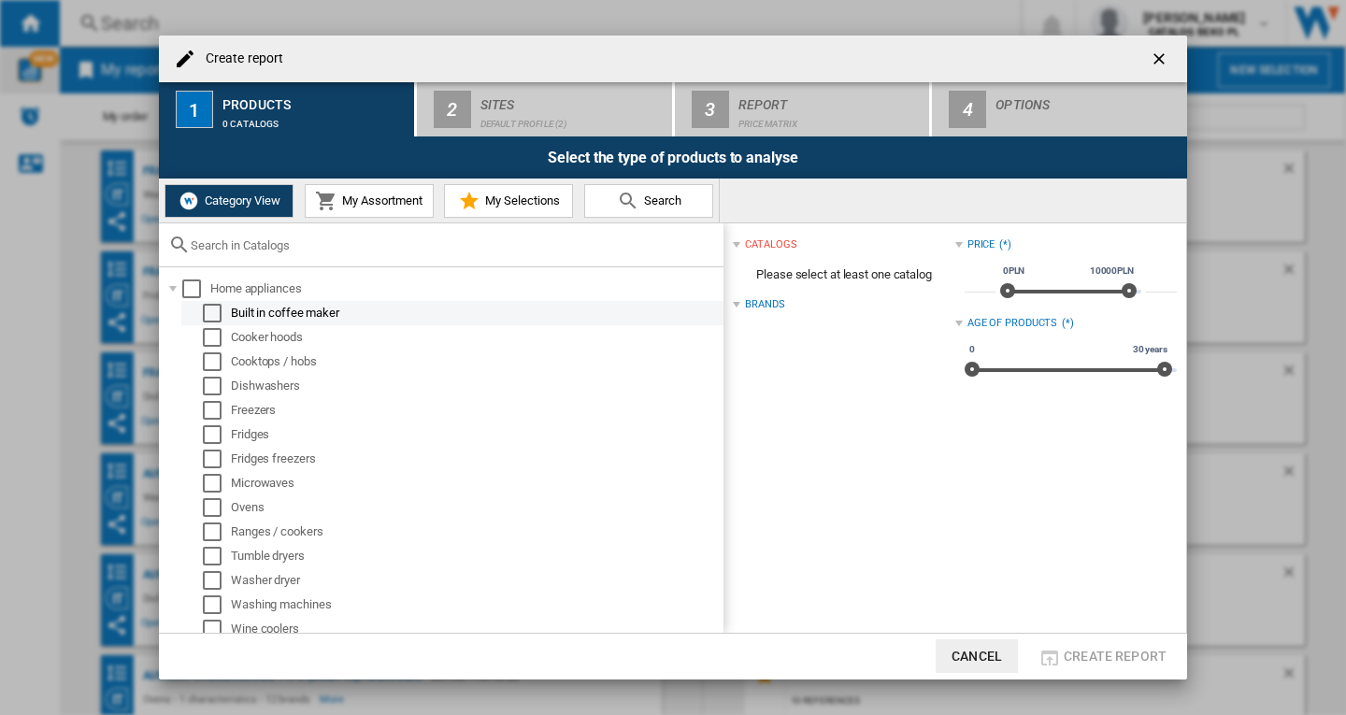
click at [218, 311] on div "Select" at bounding box center [212, 313] width 19 height 19
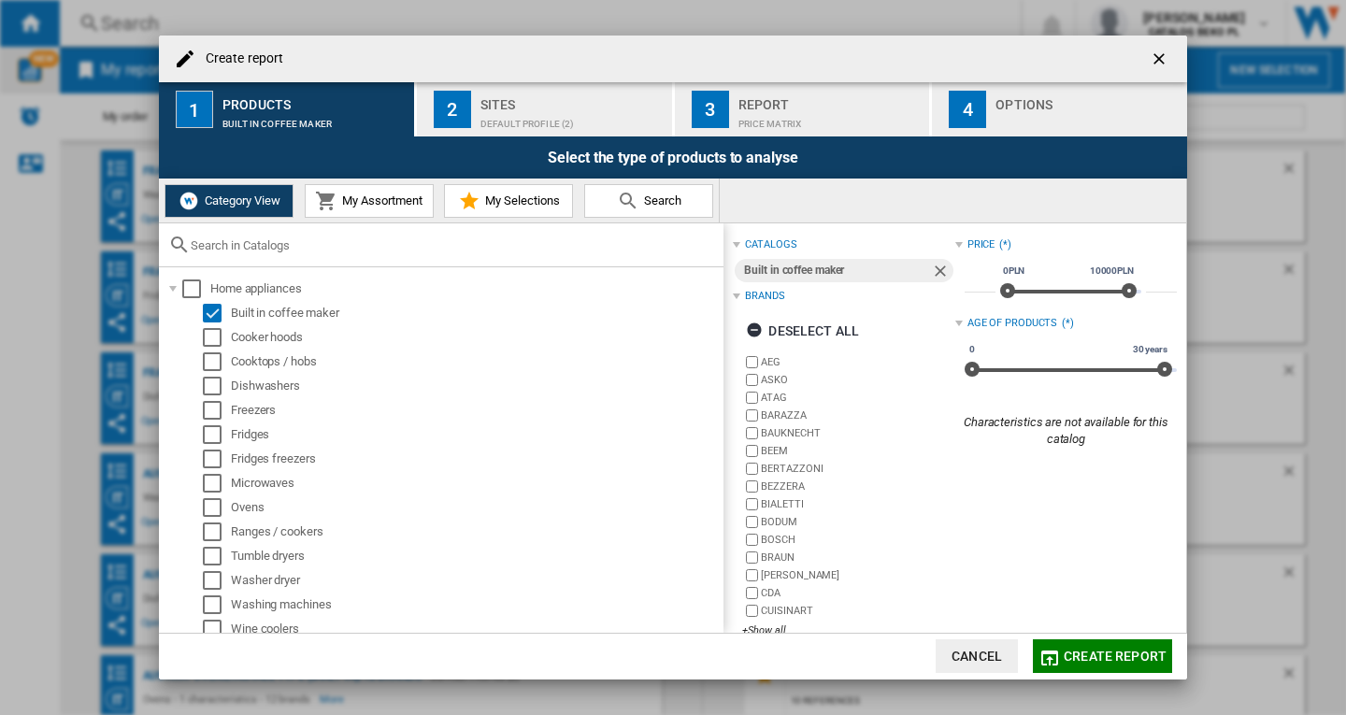
click at [1092, 649] on span "Create report" at bounding box center [1115, 656] width 103 height 15
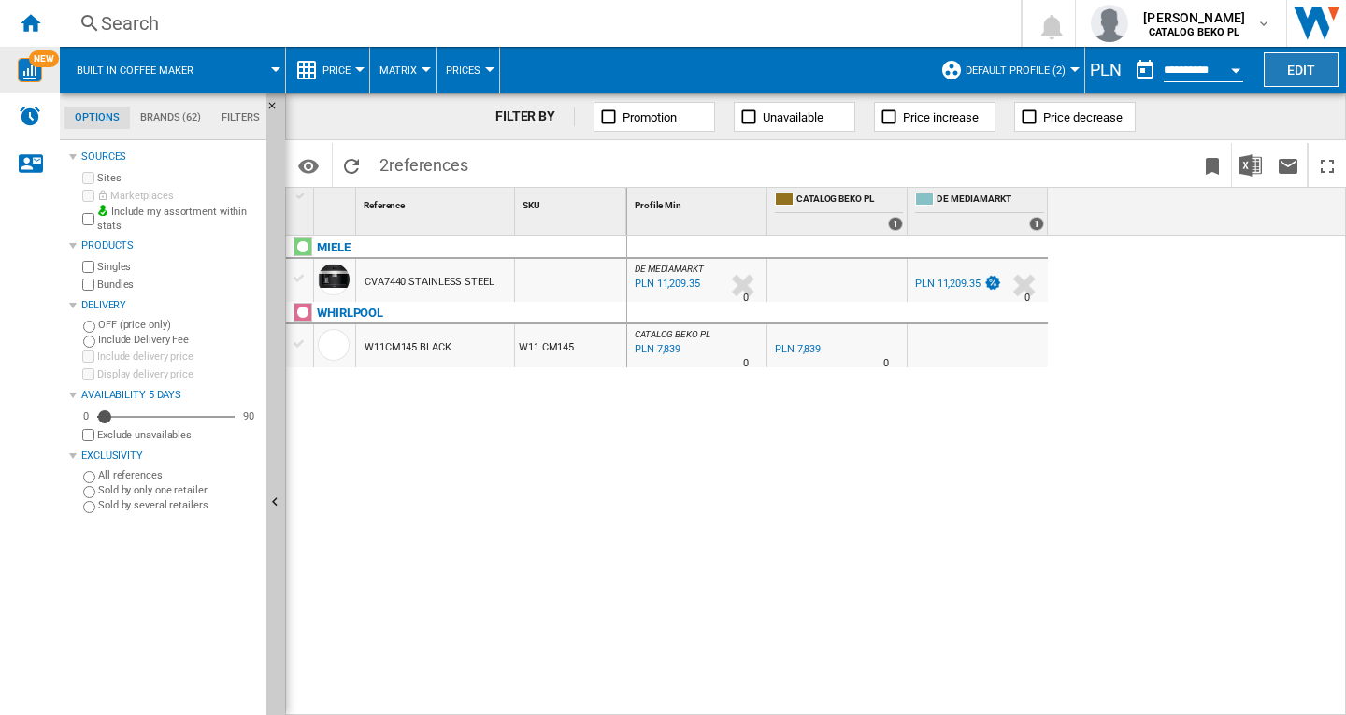
click at [1295, 69] on button "Edit" at bounding box center [1301, 69] width 75 height 35
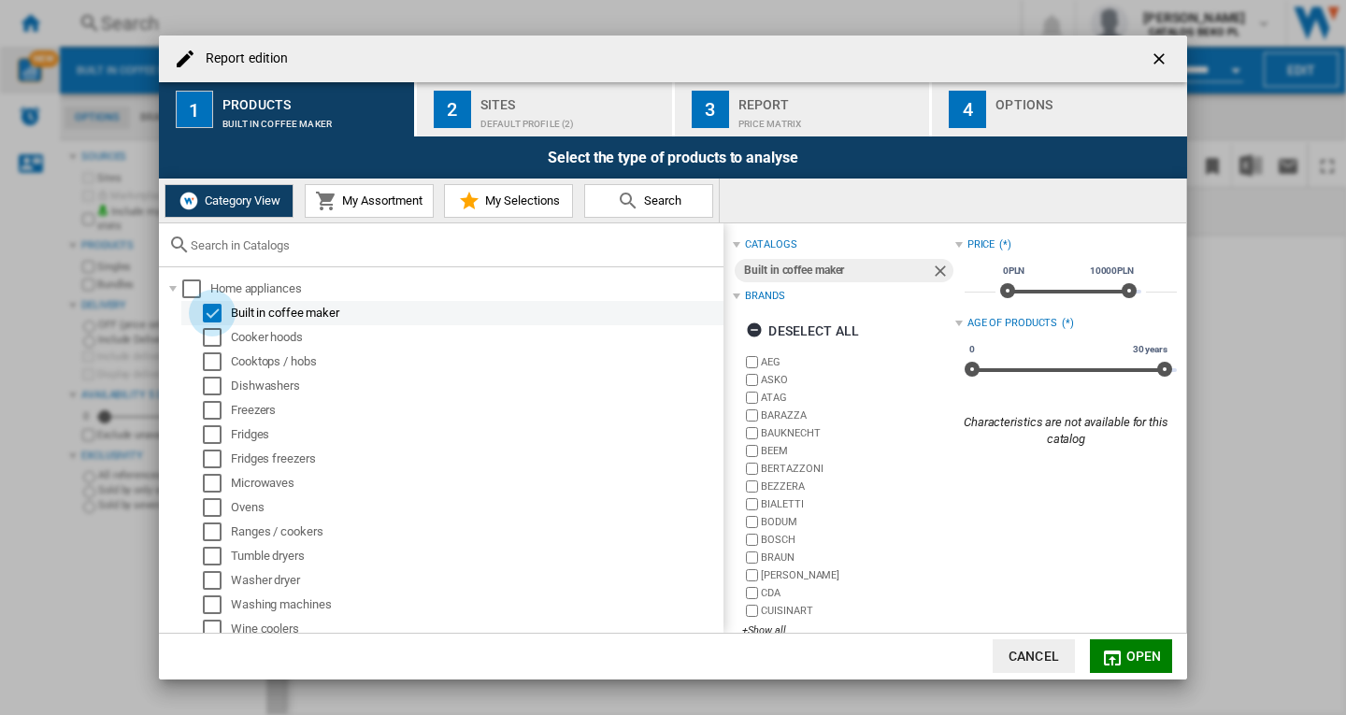
click at [207, 313] on div "Select" at bounding box center [212, 313] width 19 height 19
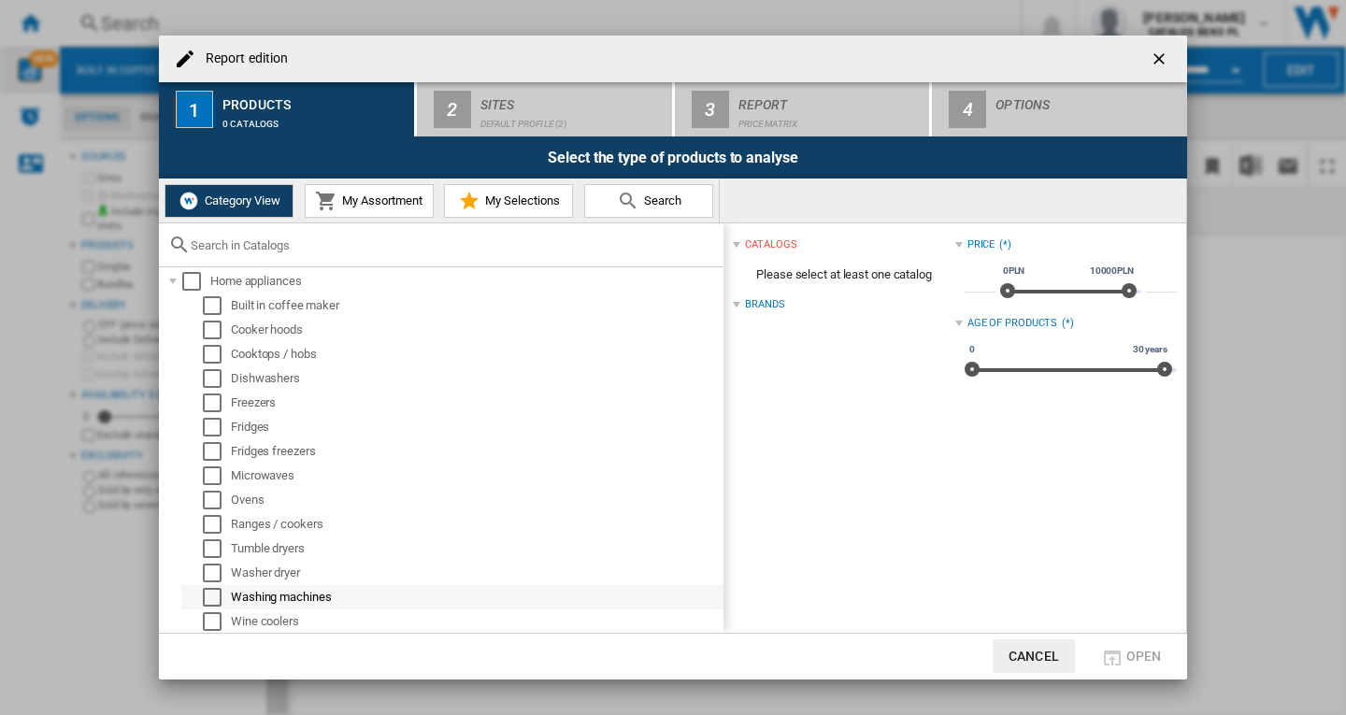
scroll to position [8, 0]
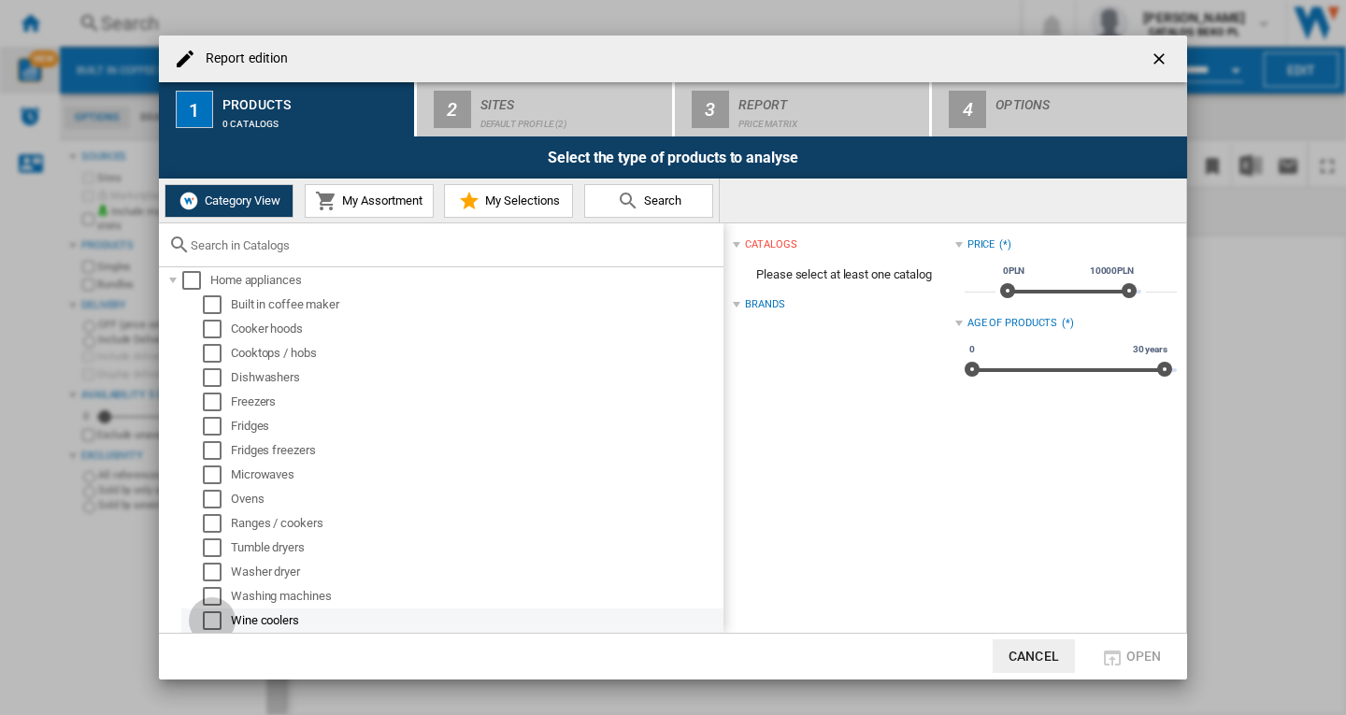
click at [213, 623] on div "Select" at bounding box center [212, 620] width 19 height 19
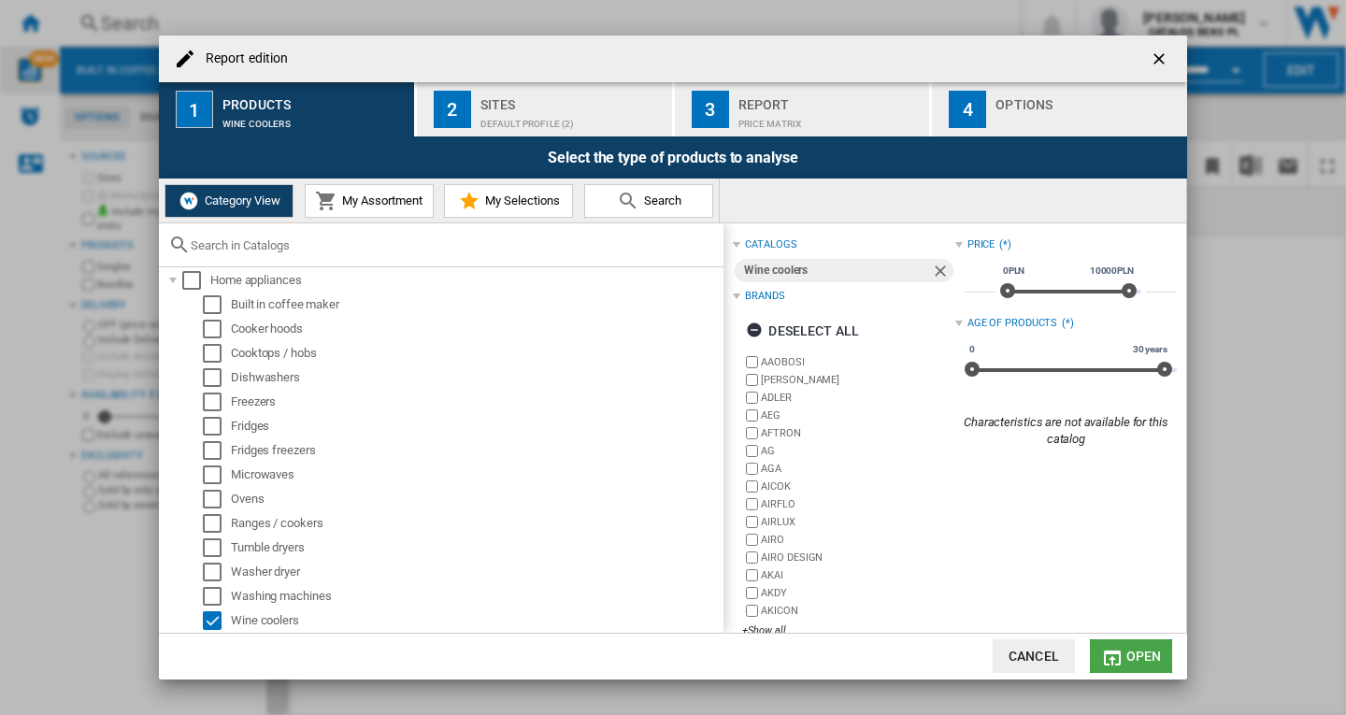
click at [1127, 647] on button "Open" at bounding box center [1131, 656] width 82 height 34
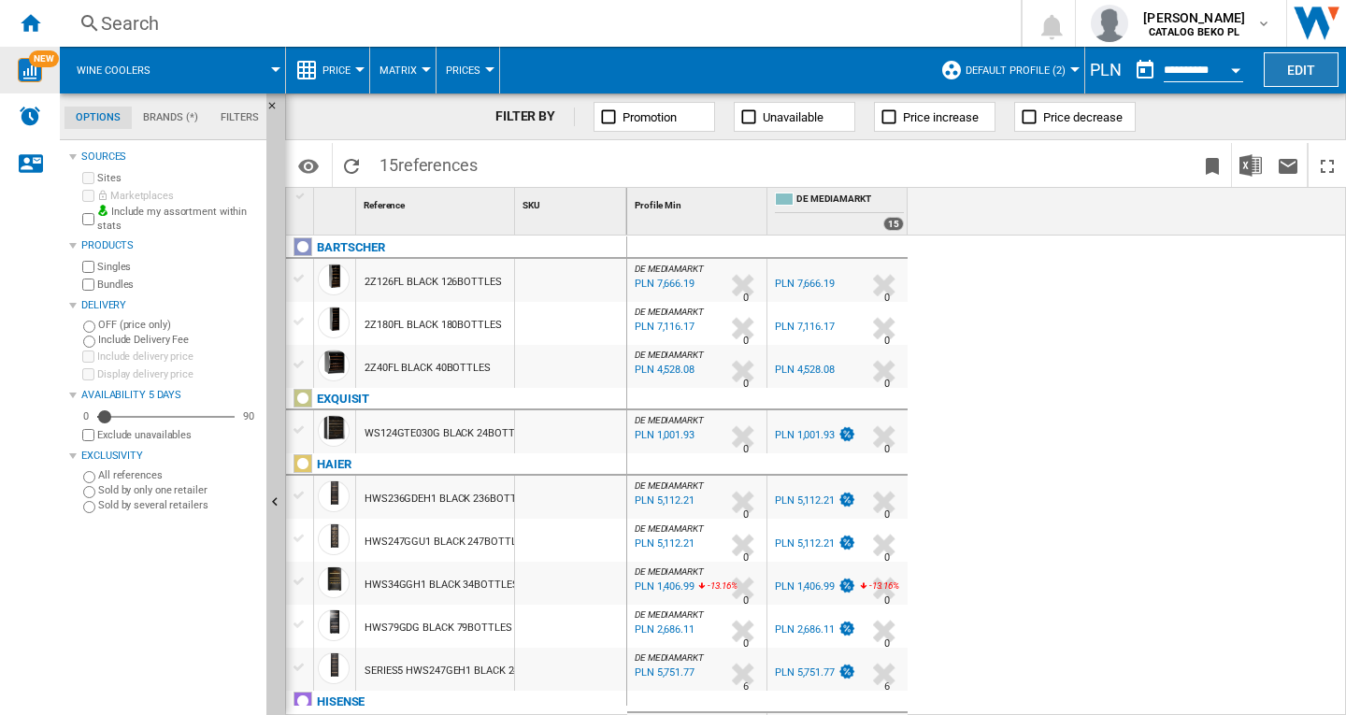
click at [1288, 73] on button "Edit" at bounding box center [1301, 69] width 75 height 35
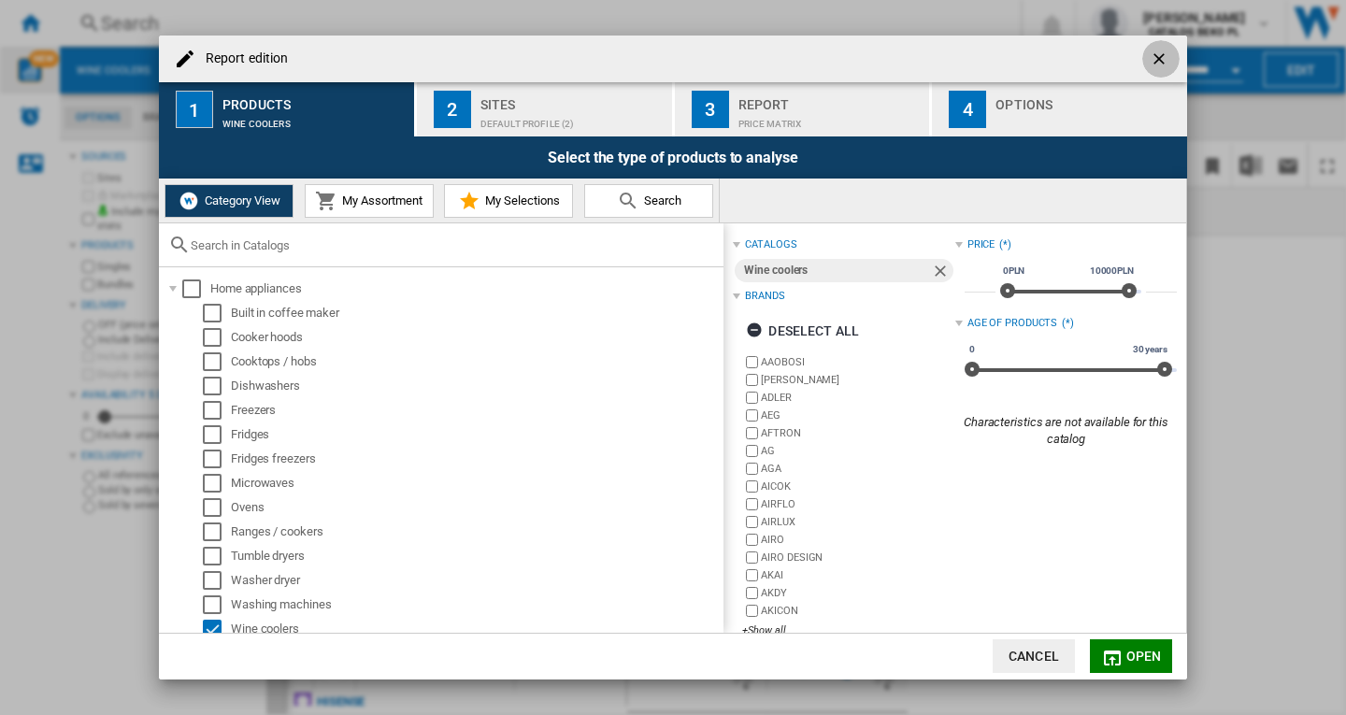
click at [1158, 51] on ng-md-icon "getI18NText('BUTTONS.CLOSE_DIALOG')" at bounding box center [1161, 61] width 22 height 22
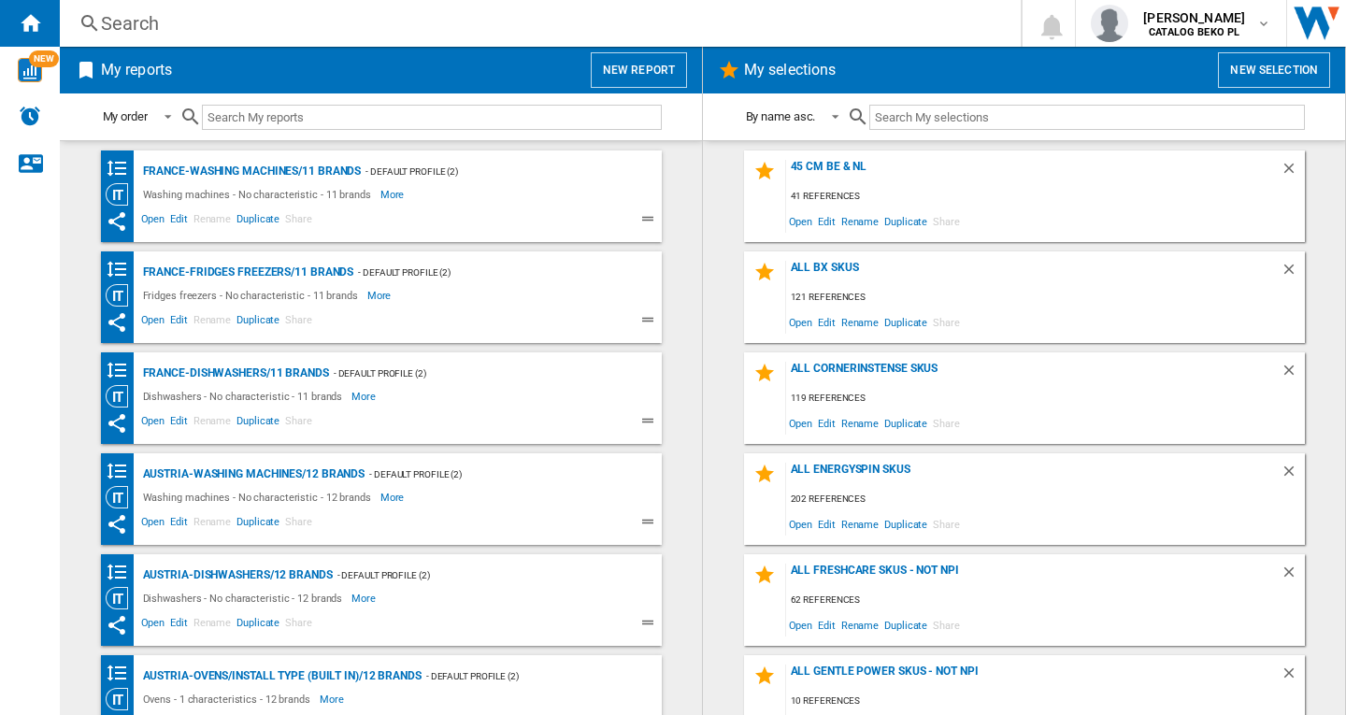
click at [628, 65] on button "New report" at bounding box center [639, 70] width 96 height 36
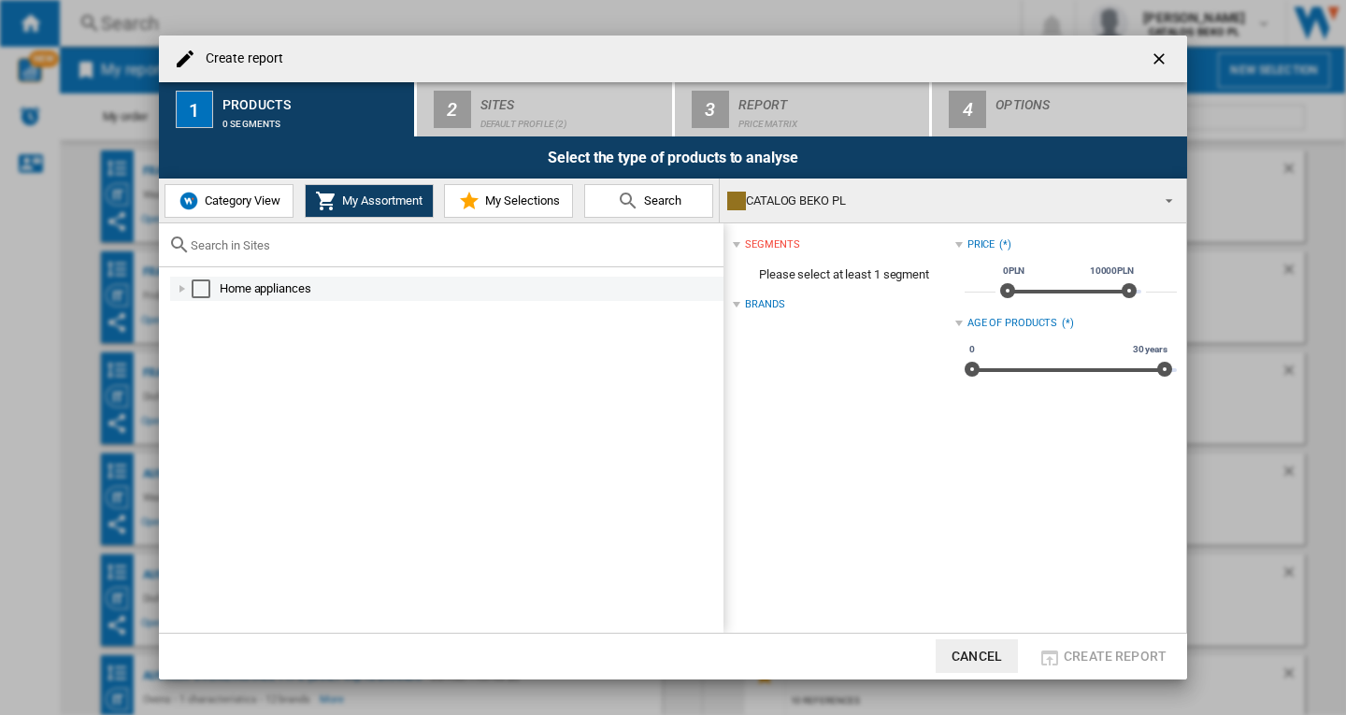
click at [190, 294] on div at bounding box center [182, 288] width 19 height 19
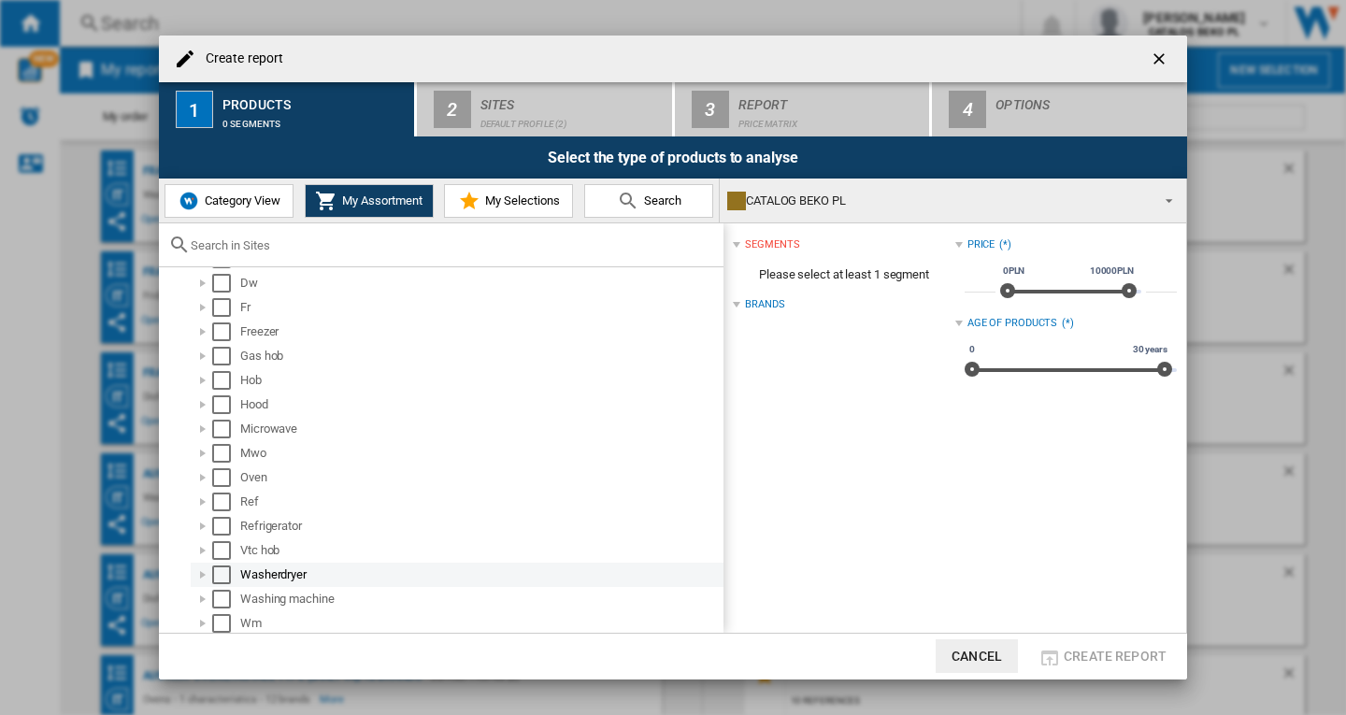
scroll to position [106, 0]
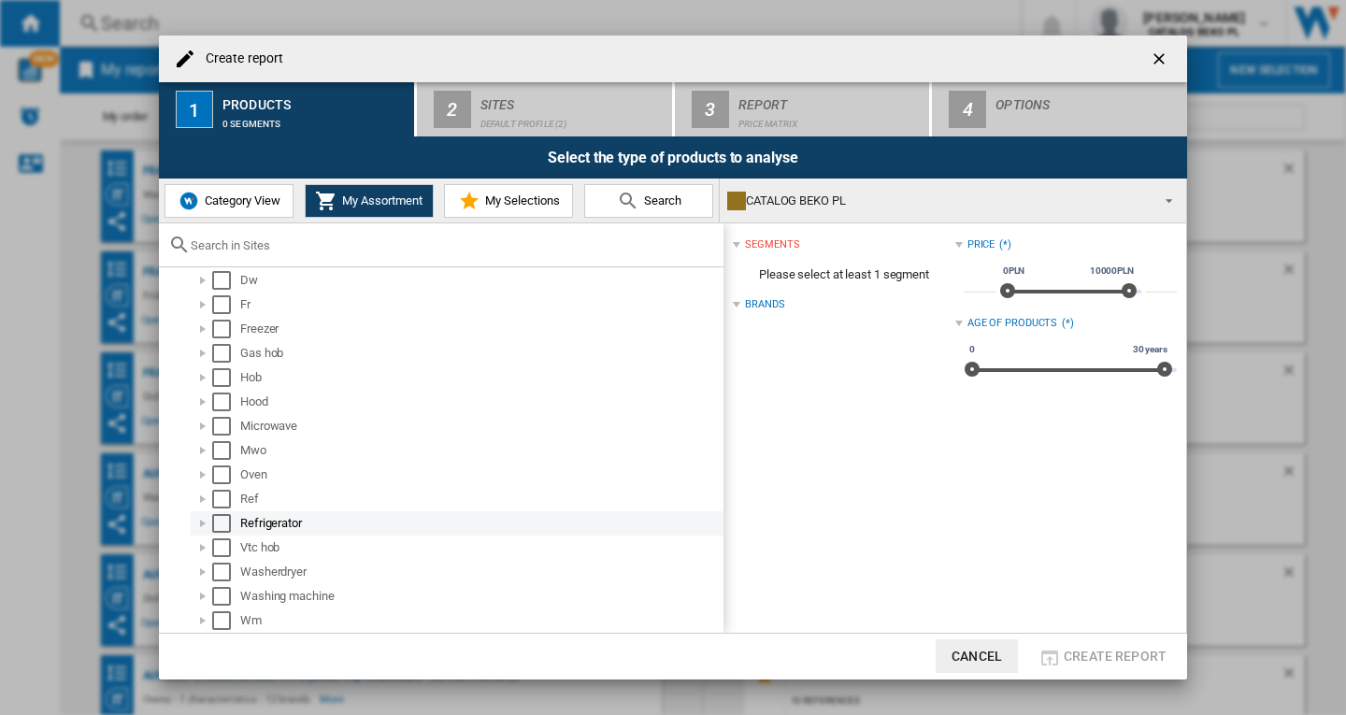
click at [218, 523] on div "Select" at bounding box center [221, 523] width 19 height 19
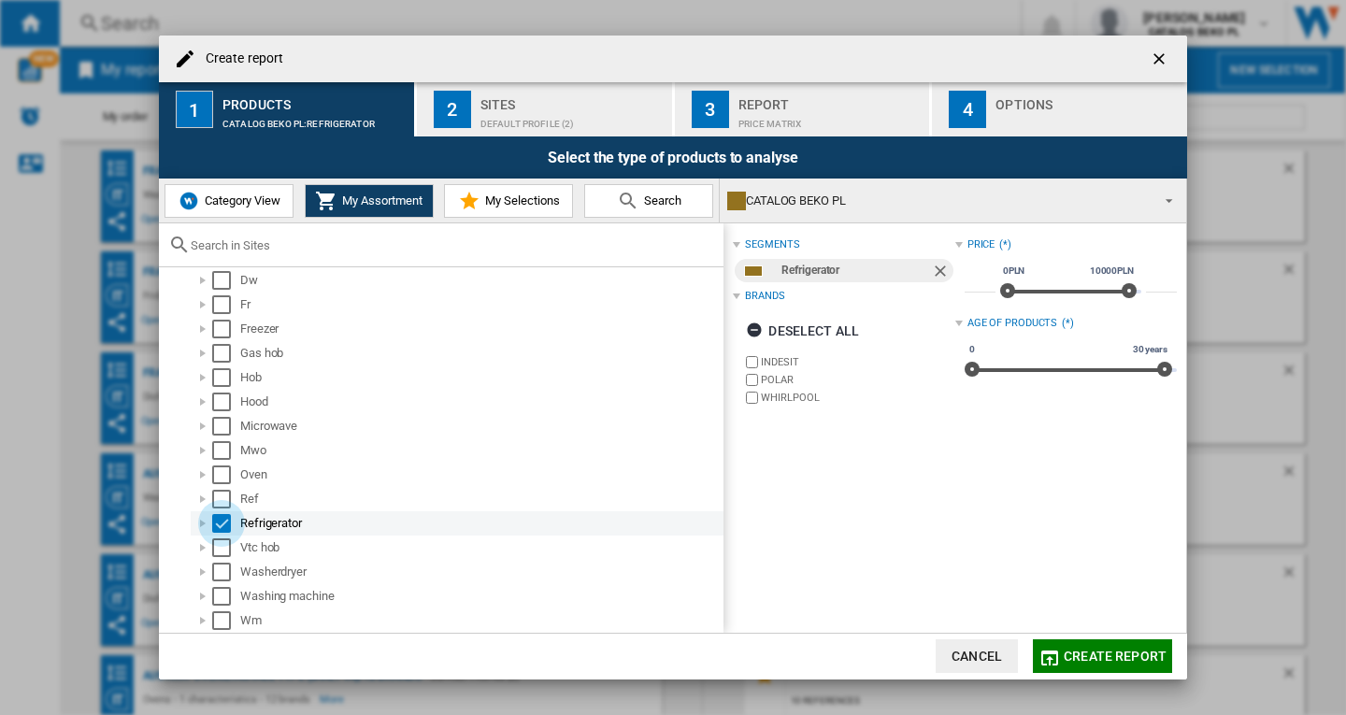
click at [218, 523] on div "Select" at bounding box center [221, 523] width 19 height 19
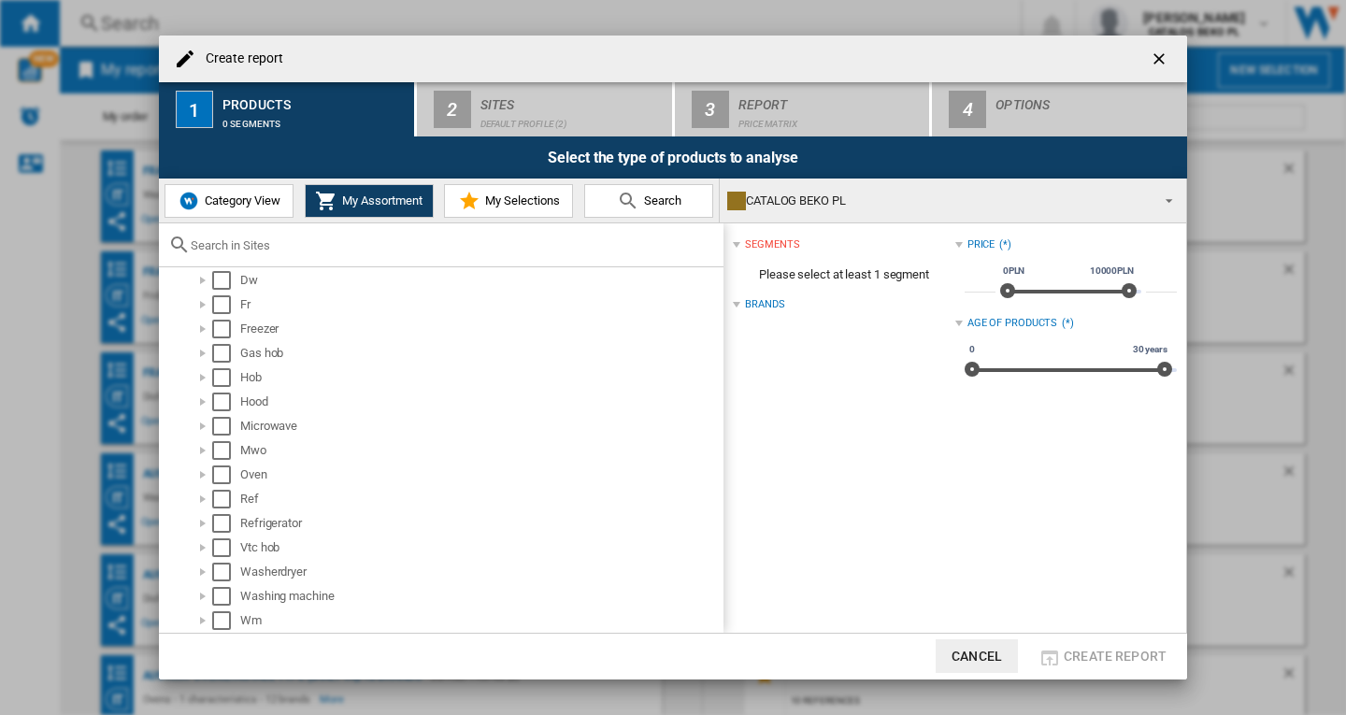
click at [207, 207] on span "Category View" at bounding box center [240, 200] width 80 height 14
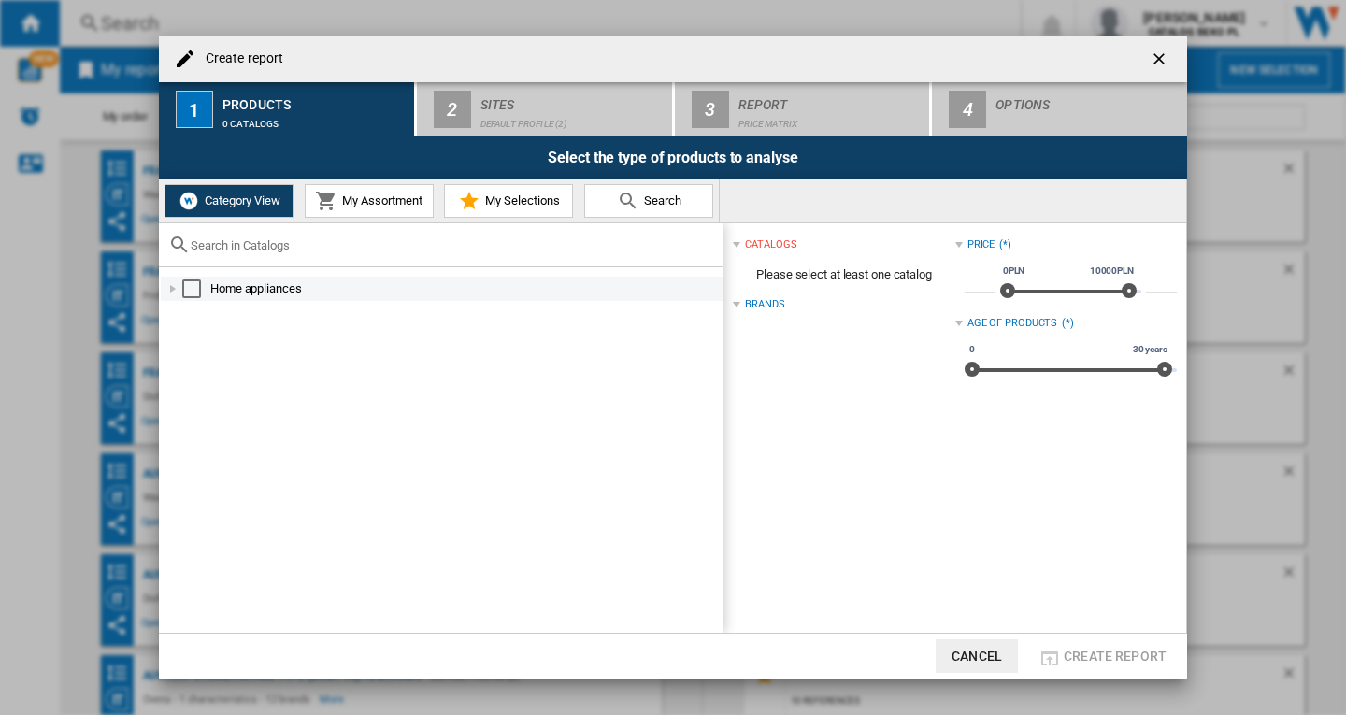
click at [170, 289] on div at bounding box center [173, 288] width 19 height 19
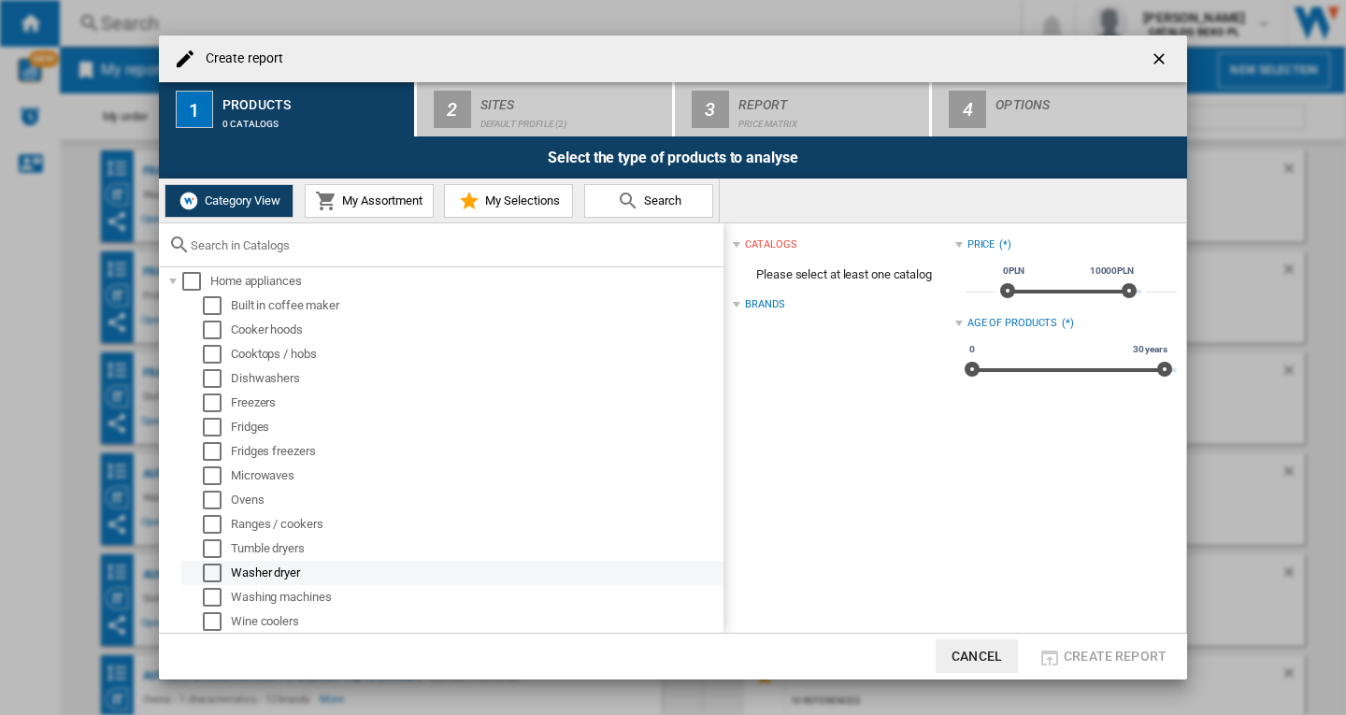
scroll to position [8, 0]
click at [209, 575] on div "Select" at bounding box center [212, 572] width 19 height 19
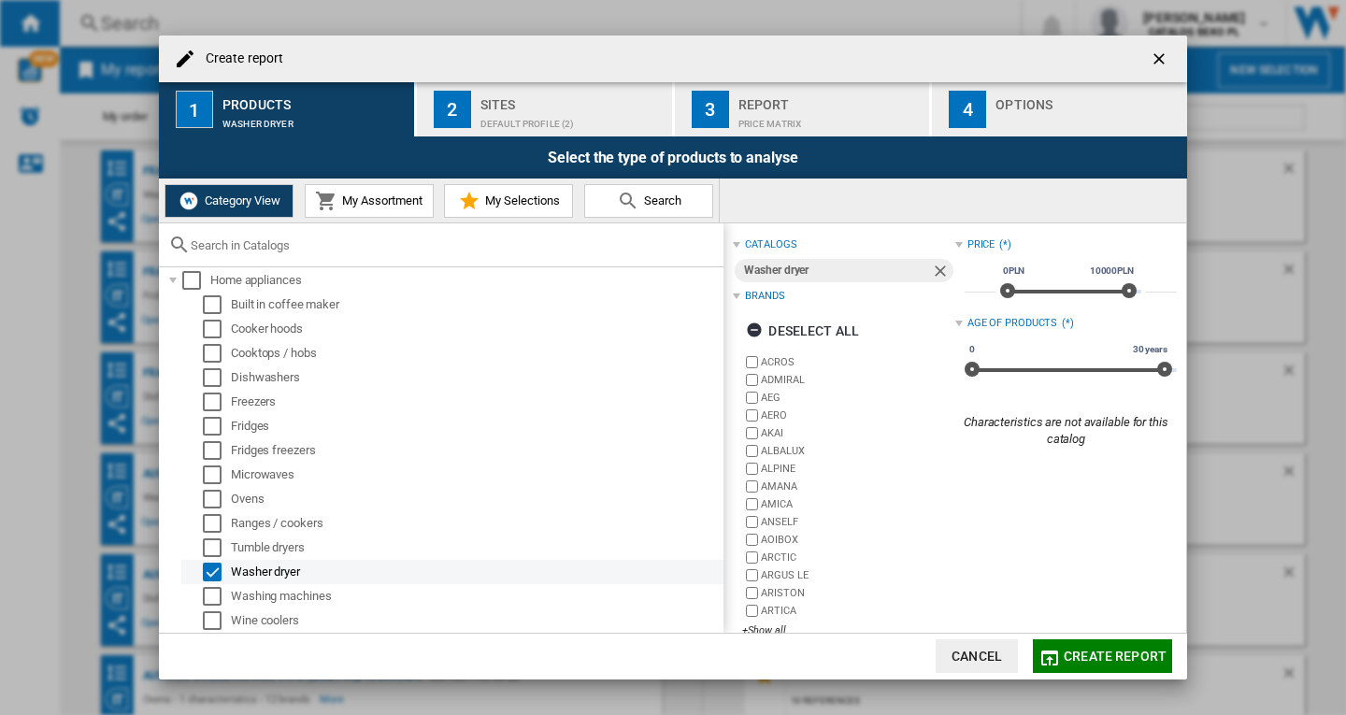
click at [208, 571] on div "Select" at bounding box center [212, 572] width 19 height 19
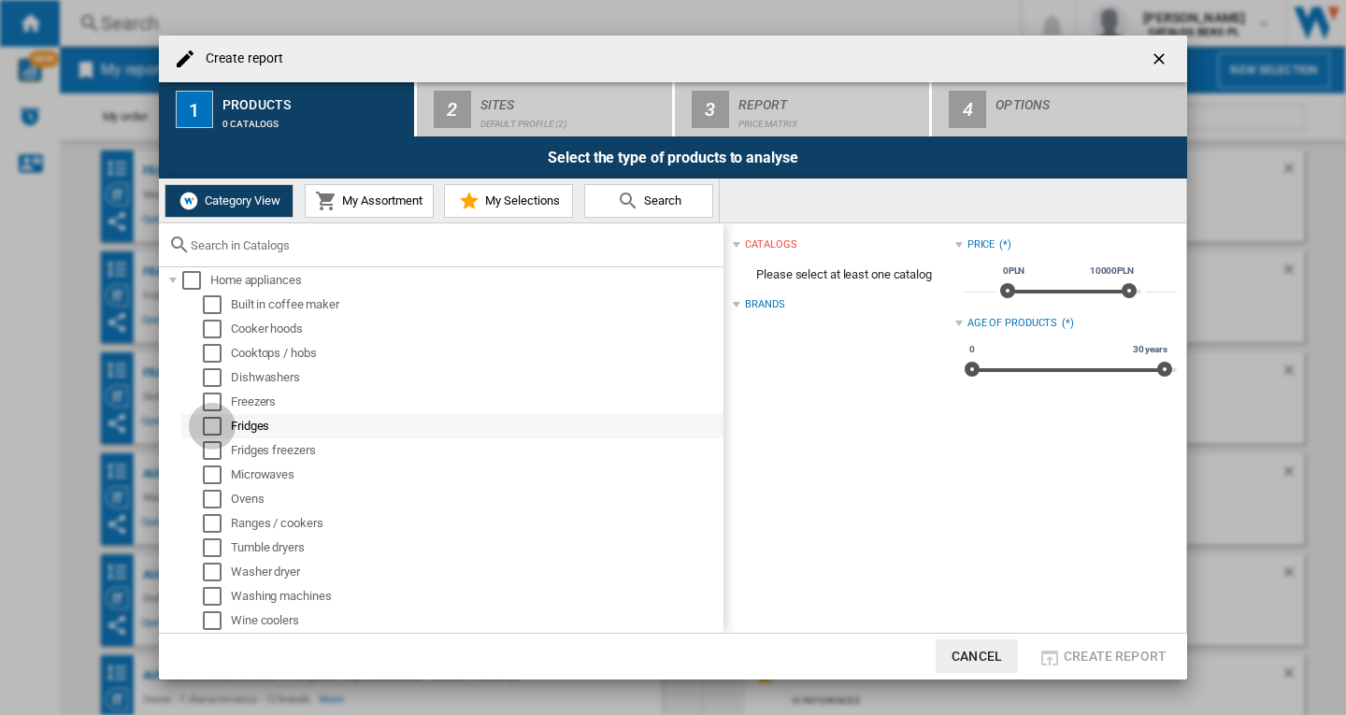
click at [220, 429] on div "Select" at bounding box center [212, 426] width 19 height 19
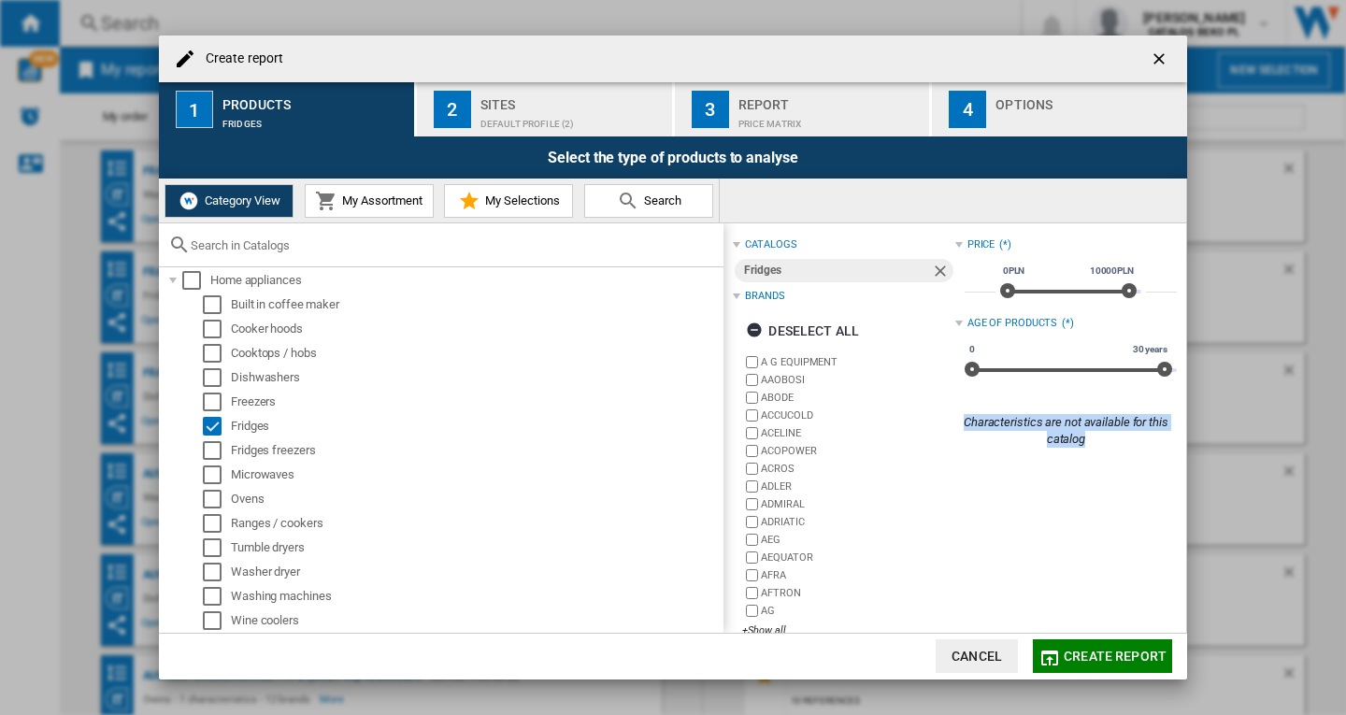
drag, startPoint x: 953, startPoint y: 415, endPoint x: 1150, endPoint y: 459, distance: 201.2
click at [1150, 459] on div "Price (*) * 0PLN 10000PLN 0PLN 10000PLN ***** Age of products (*) 0 30 years 0 …" at bounding box center [1066, 442] width 222 height 418
click at [1096, 504] on div "Price (*) * 0PLN 10000PLN 0PLN 10000PLN ***** Age of products (*) 0 30 years 0 …" at bounding box center [1066, 442] width 222 height 418
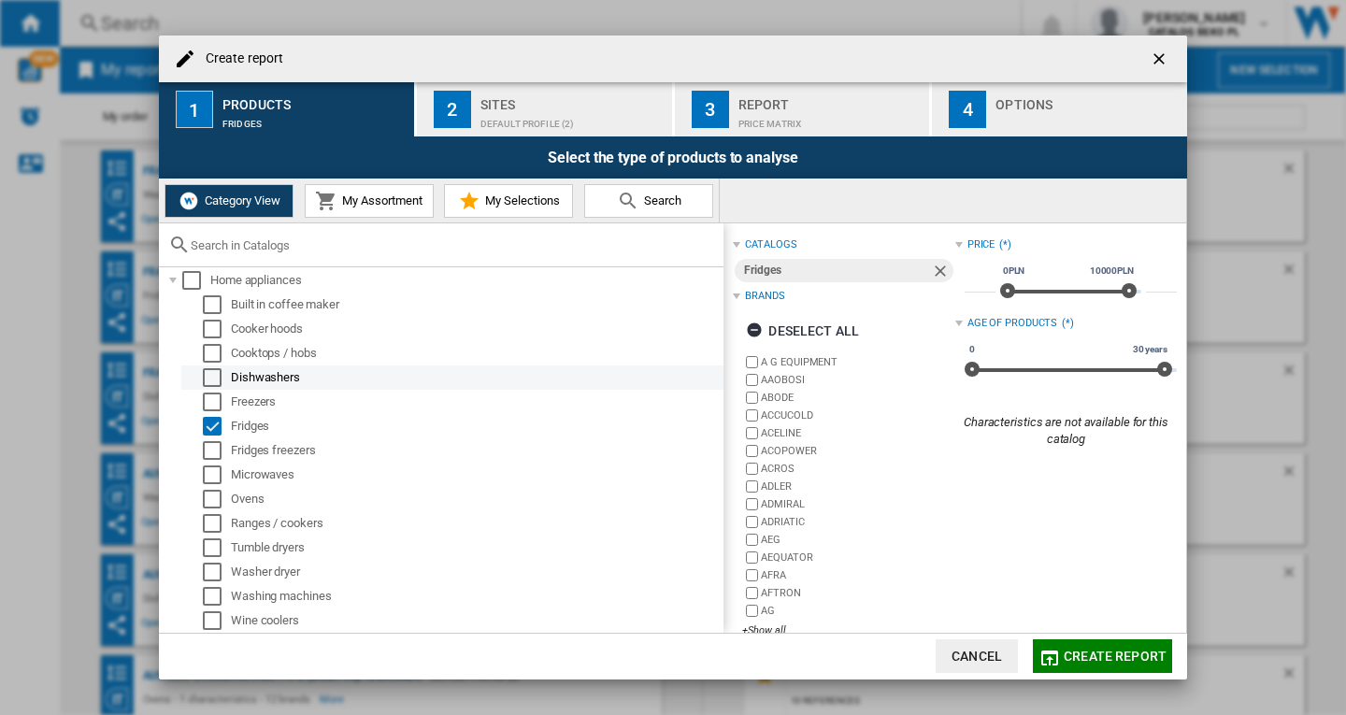
drag, startPoint x: 212, startPoint y: 378, endPoint x: 208, endPoint y: 408, distance: 30.1
click at [212, 380] on div "Select" at bounding box center [212, 377] width 19 height 19
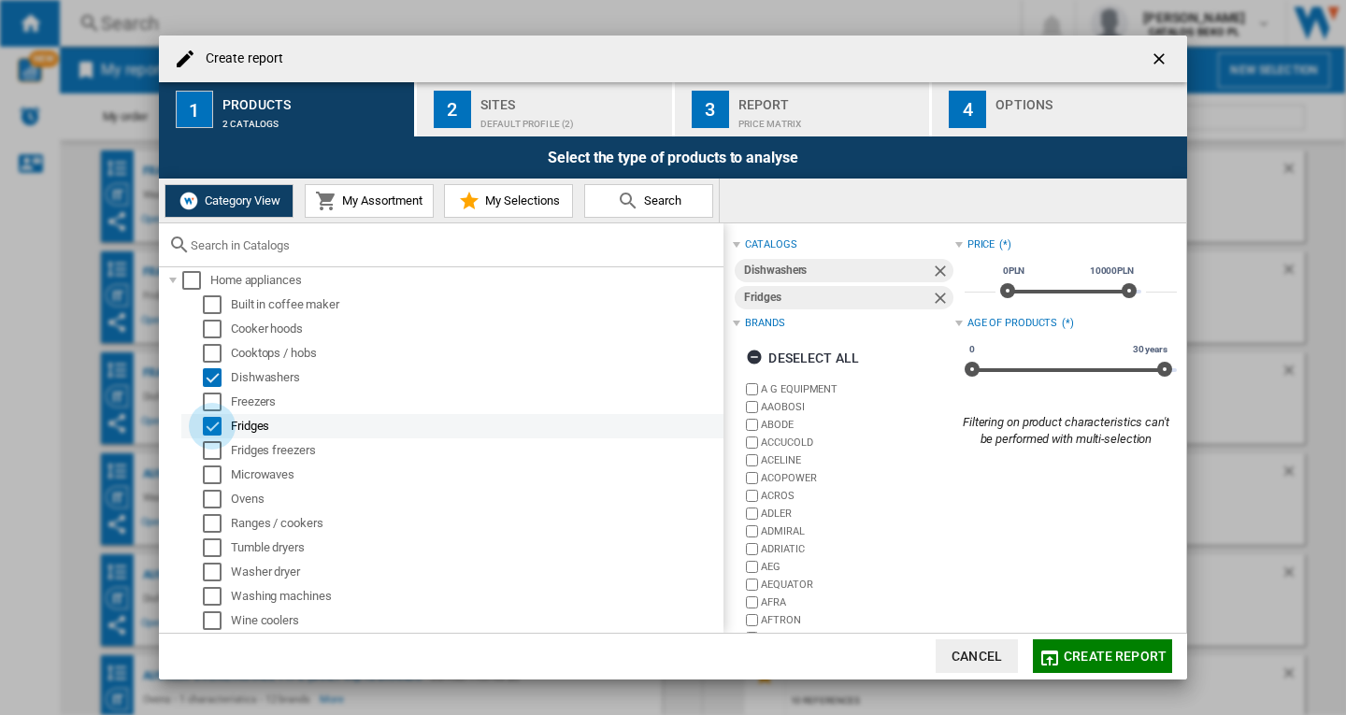
click at [212, 431] on div "Select" at bounding box center [212, 426] width 19 height 19
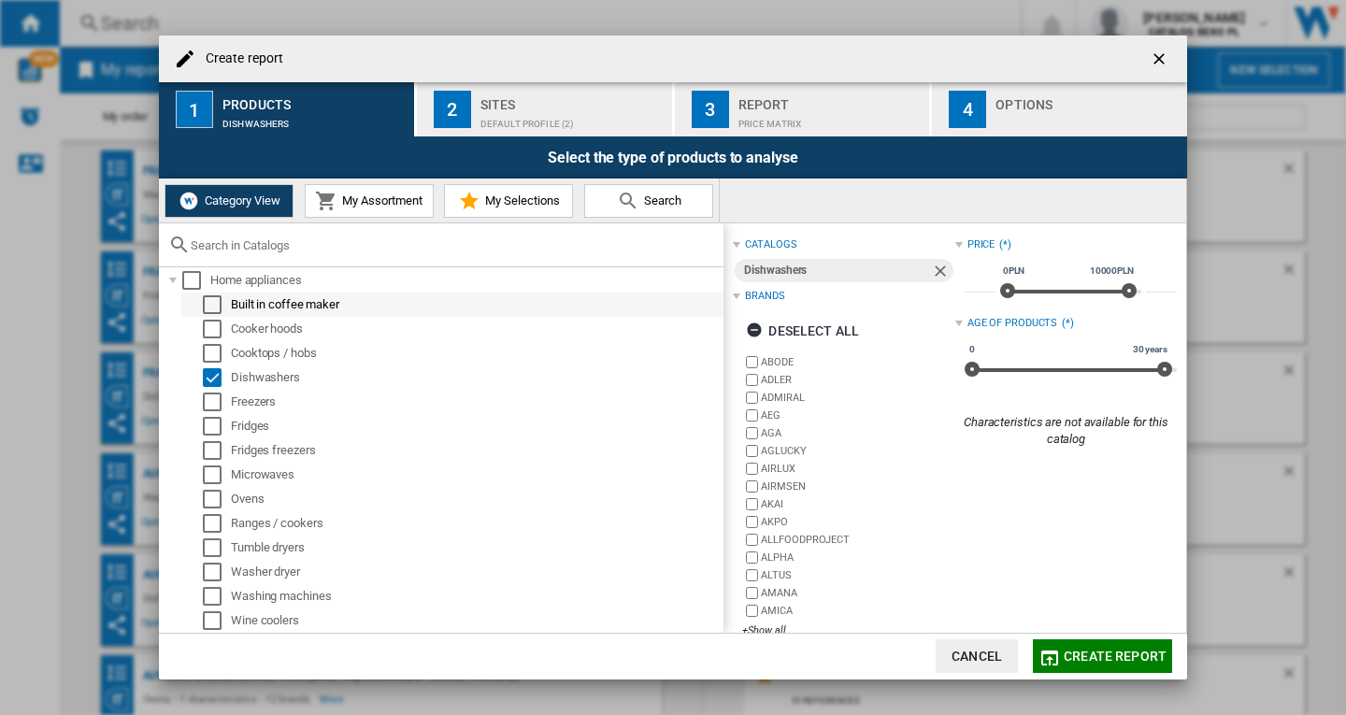
click at [210, 308] on div "Select" at bounding box center [212, 304] width 19 height 19
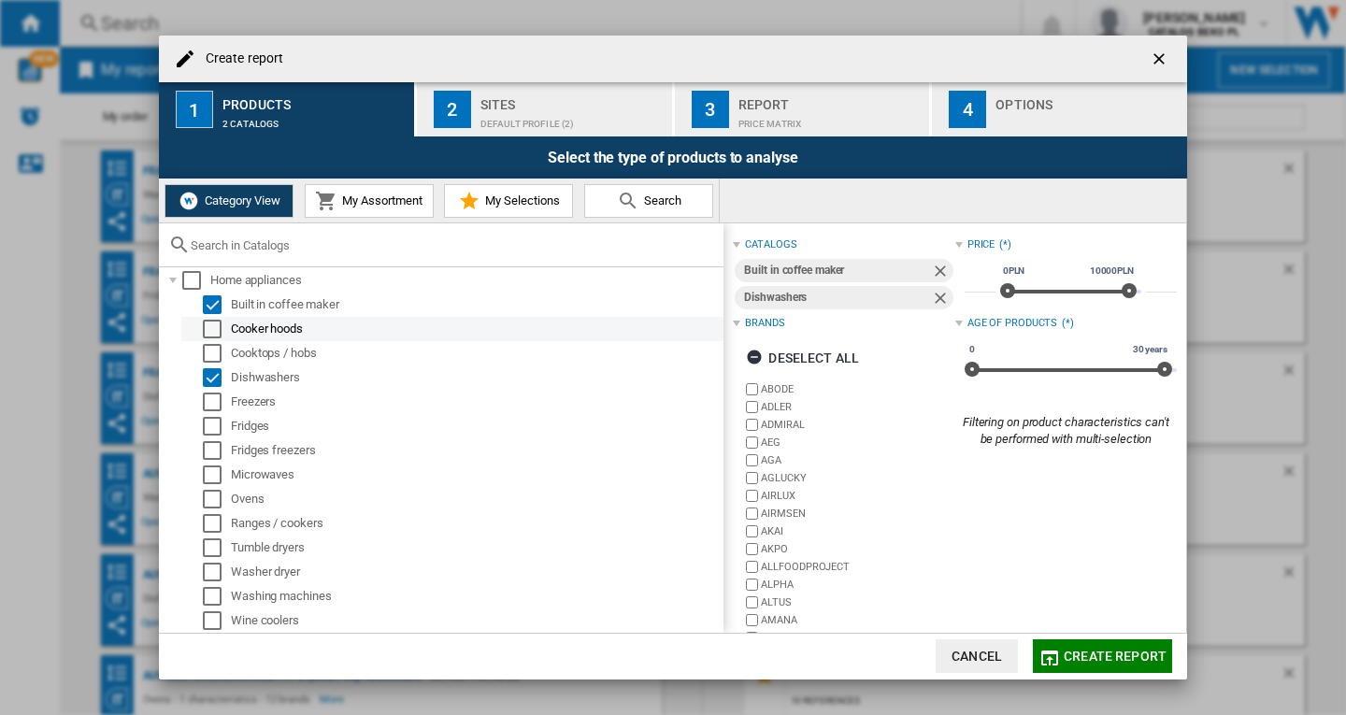
click at [208, 326] on div "Select" at bounding box center [212, 329] width 19 height 19
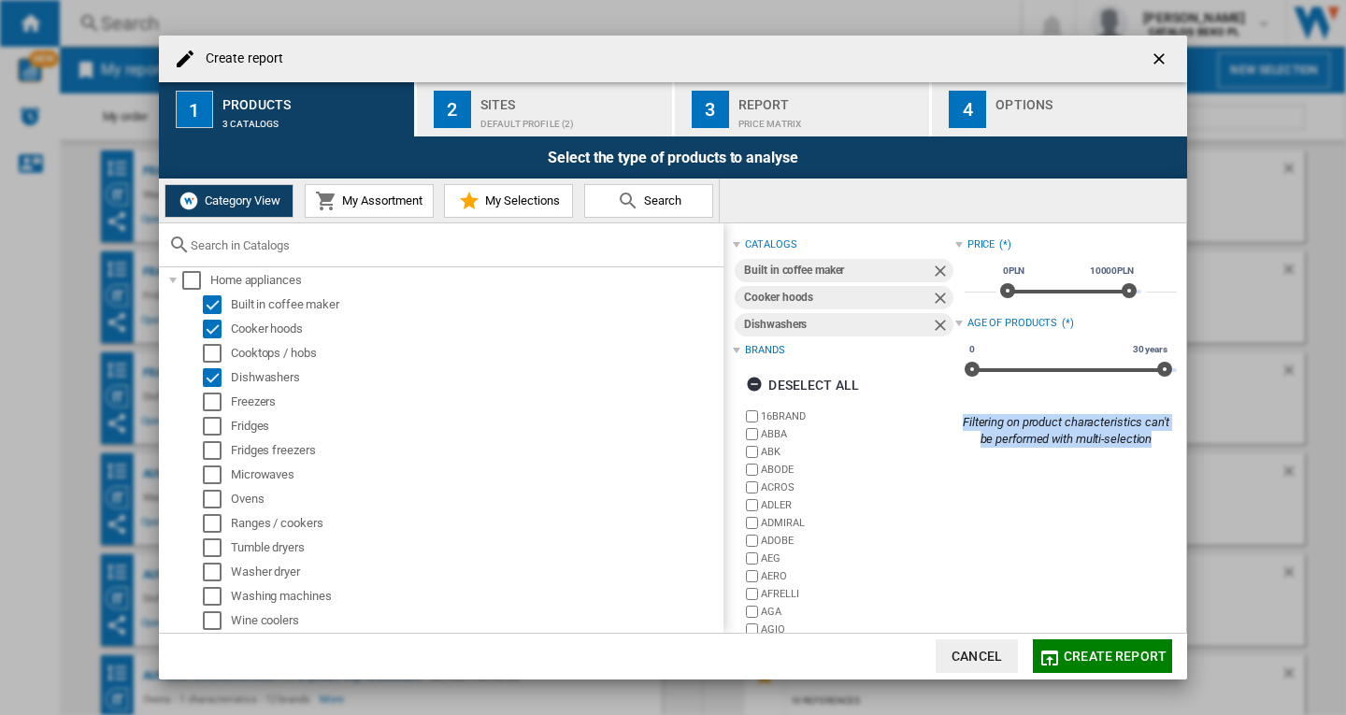
drag, startPoint x: 948, startPoint y: 400, endPoint x: 1152, endPoint y: 466, distance: 214.0
click at [1152, 466] on div "catalogs Built in coffee maker Cooker hoods Dishwashers Brands Deselect all 16B…" at bounding box center [955, 469] width 444 height 472
click at [1086, 657] on span "Create report" at bounding box center [1115, 656] width 103 height 15
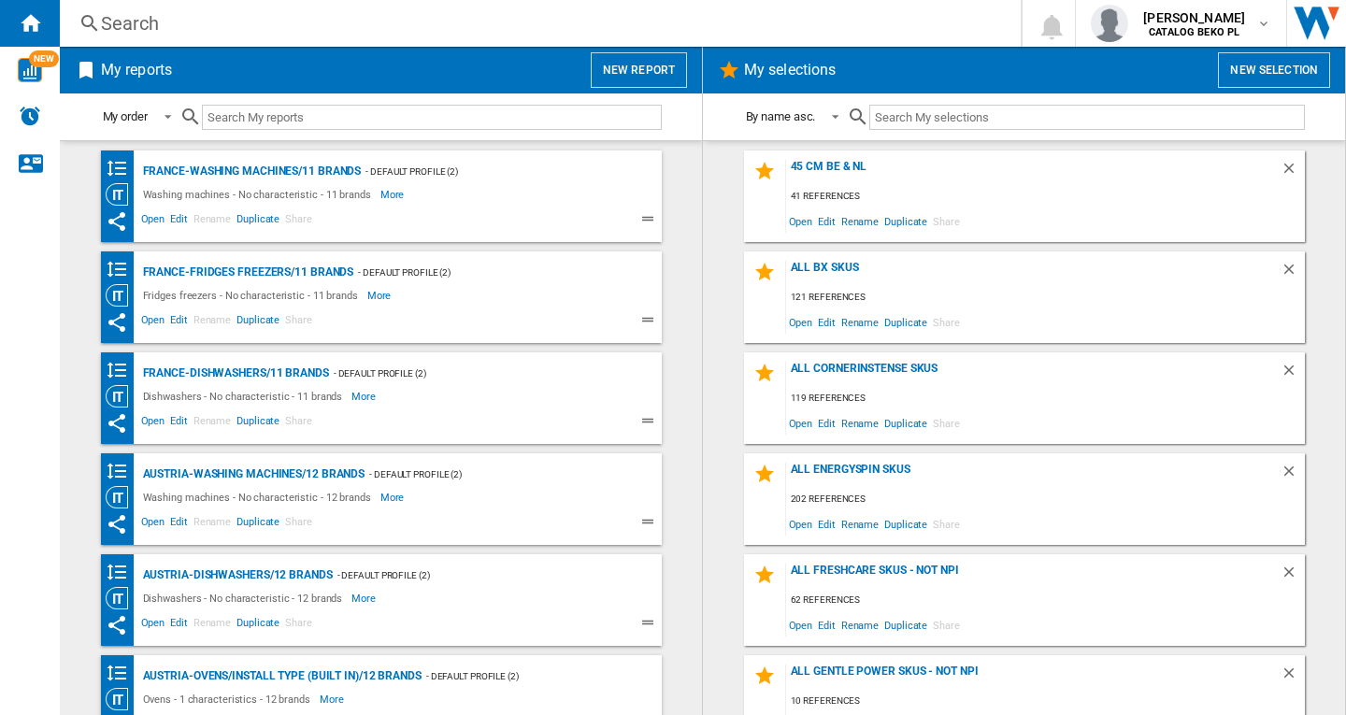
click at [638, 66] on button "New report" at bounding box center [639, 70] width 96 height 36
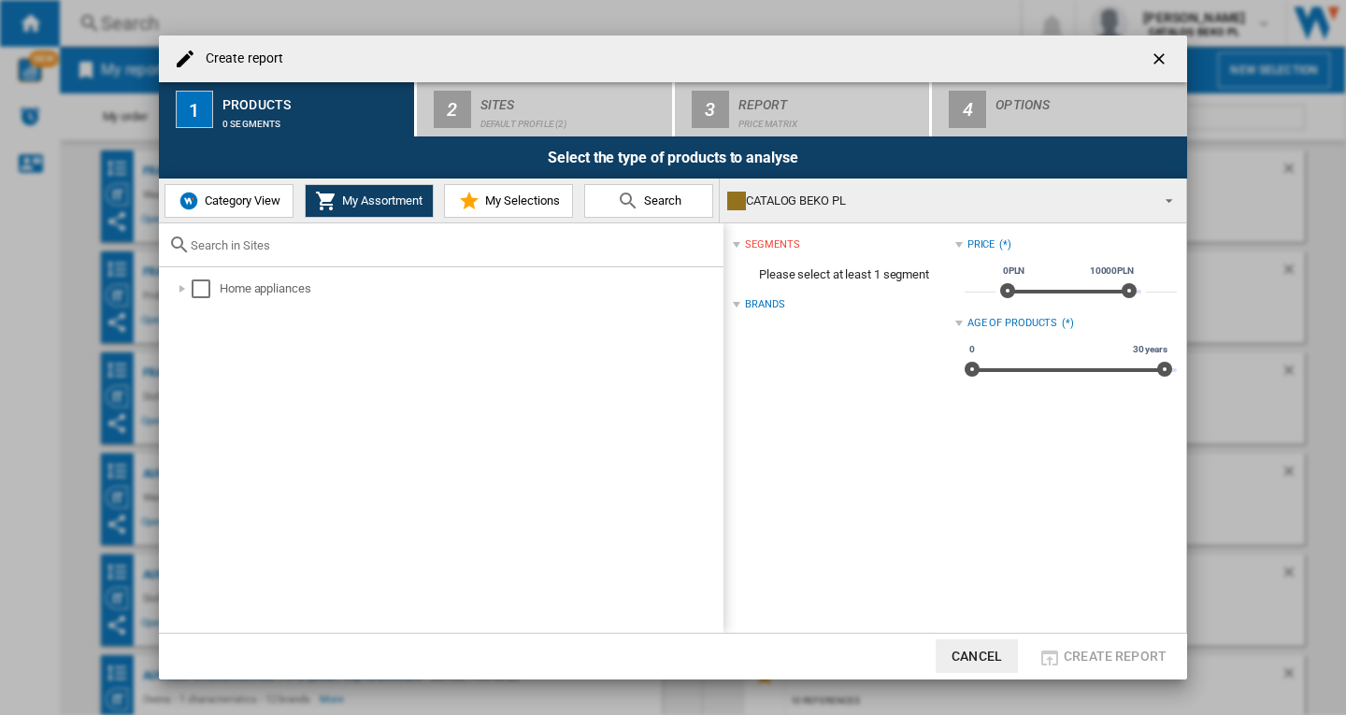
click at [218, 203] on span "Category View" at bounding box center [240, 200] width 80 height 14
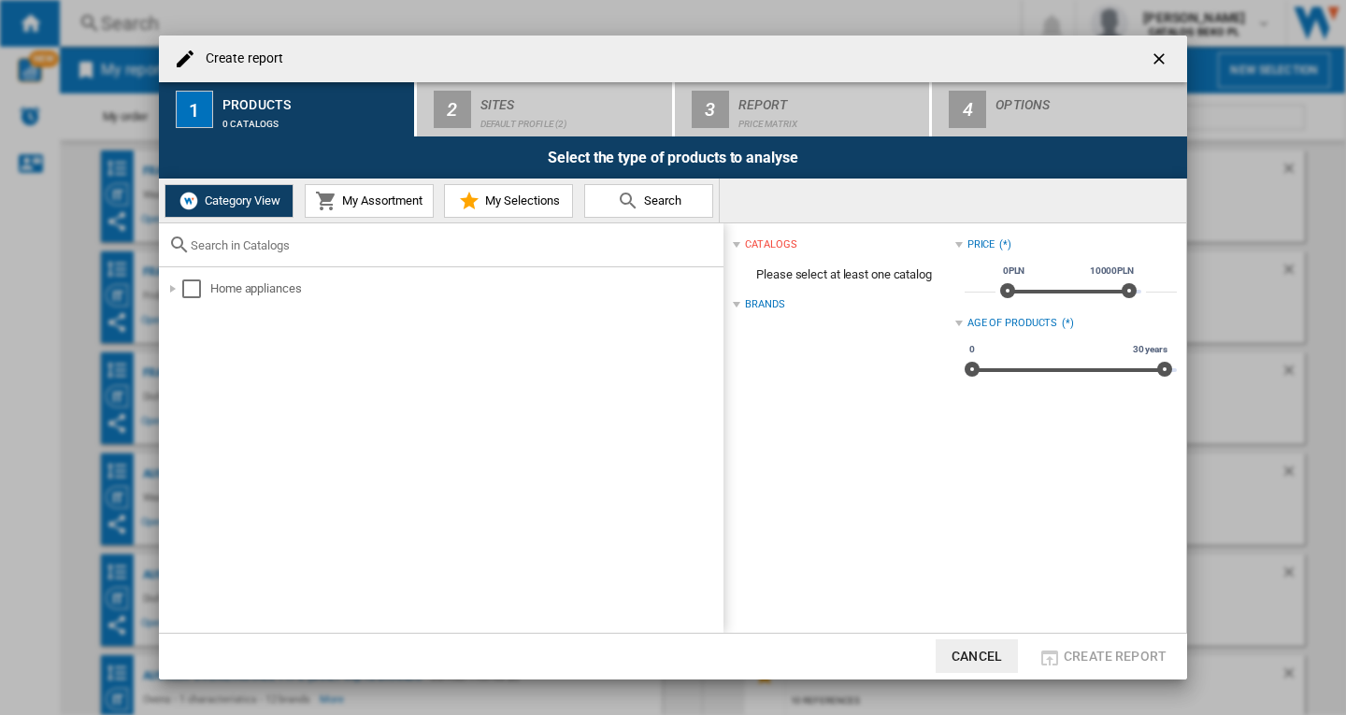
click at [354, 201] on span "My Assortment" at bounding box center [379, 200] width 85 height 14
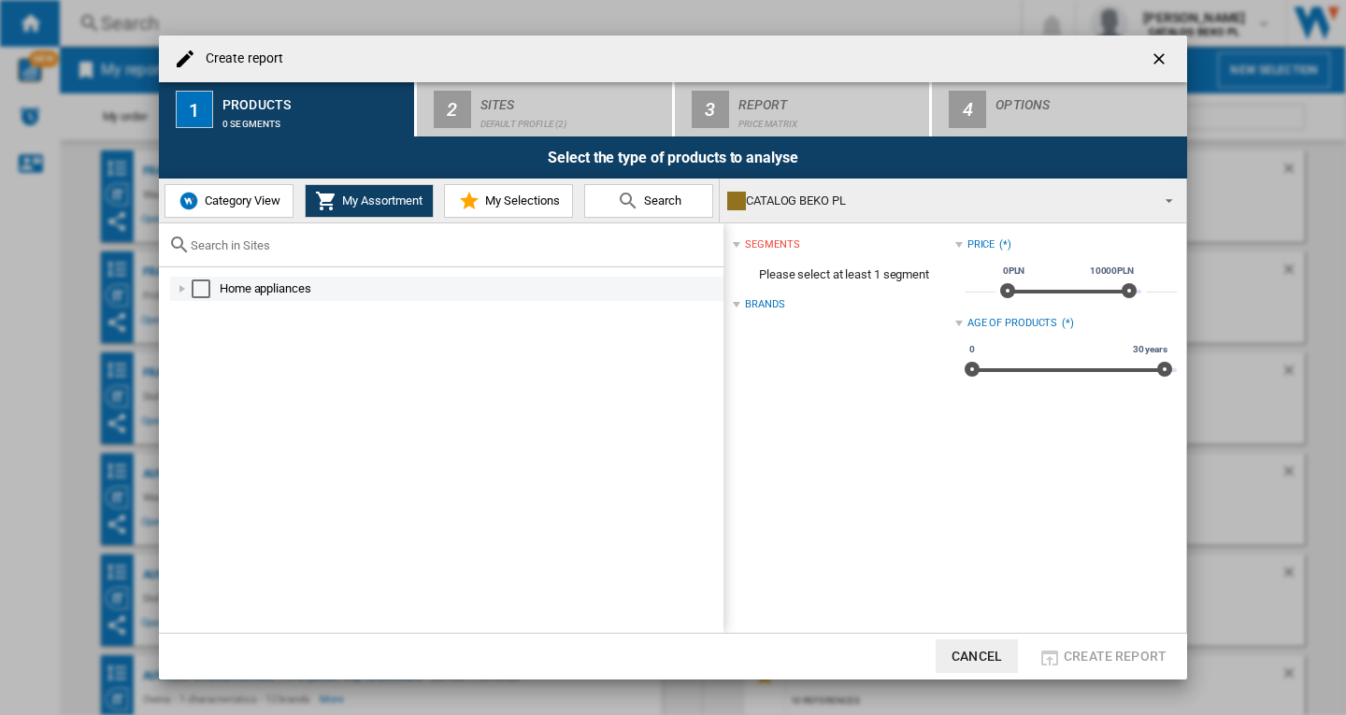
click at [185, 292] on div at bounding box center [182, 288] width 19 height 19
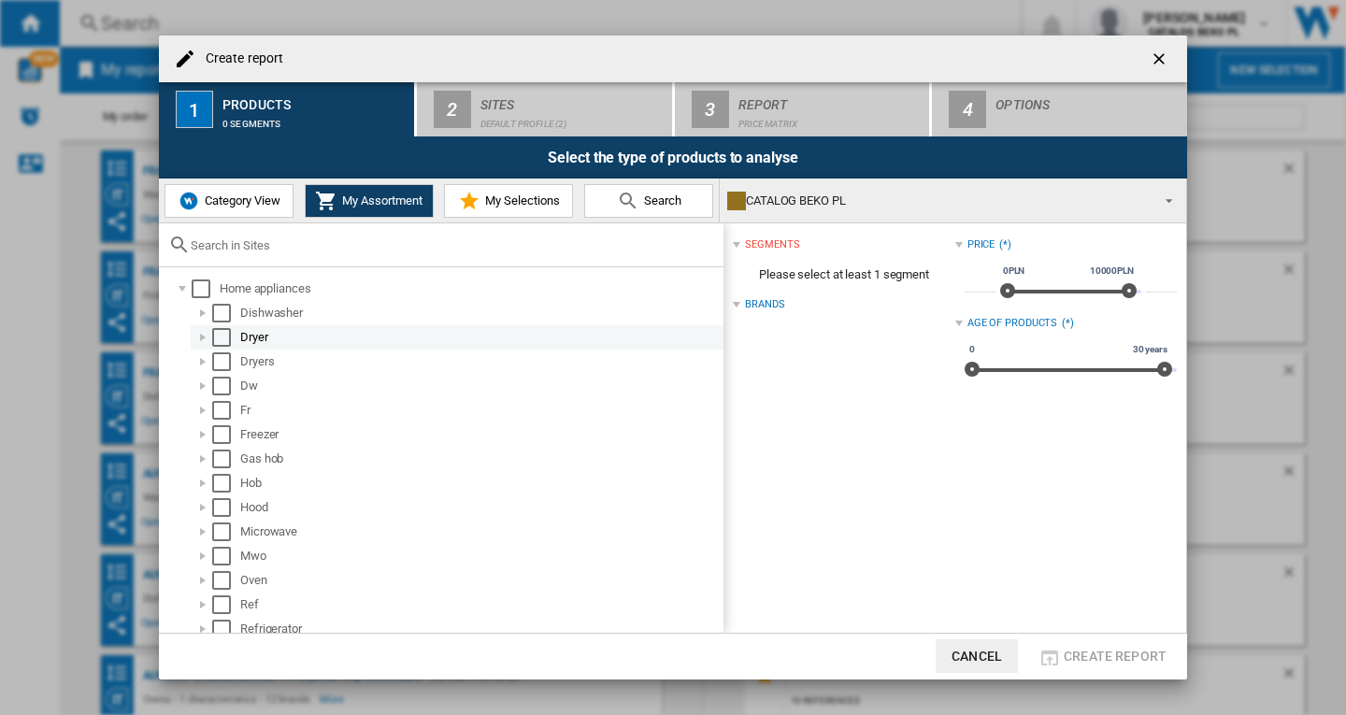
click at [217, 337] on div "Select" at bounding box center [221, 337] width 19 height 19
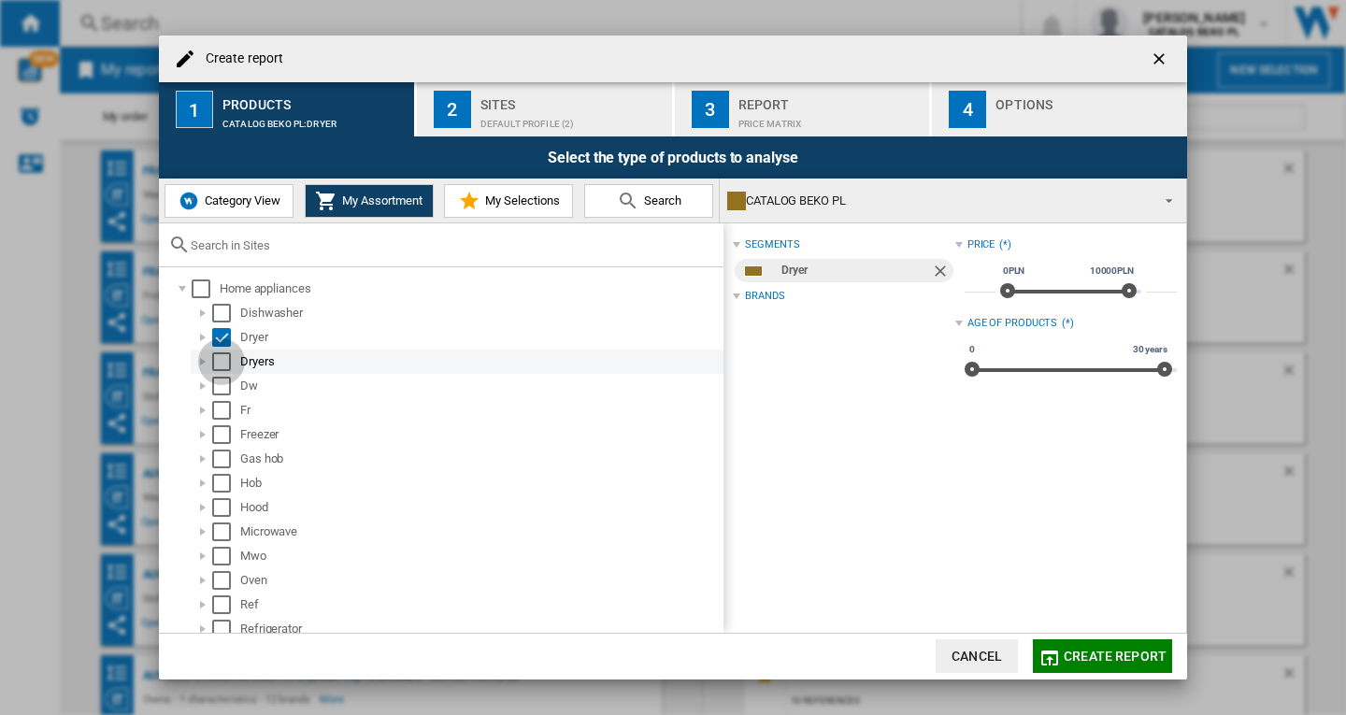
click at [219, 361] on div "Select" at bounding box center [221, 361] width 19 height 19
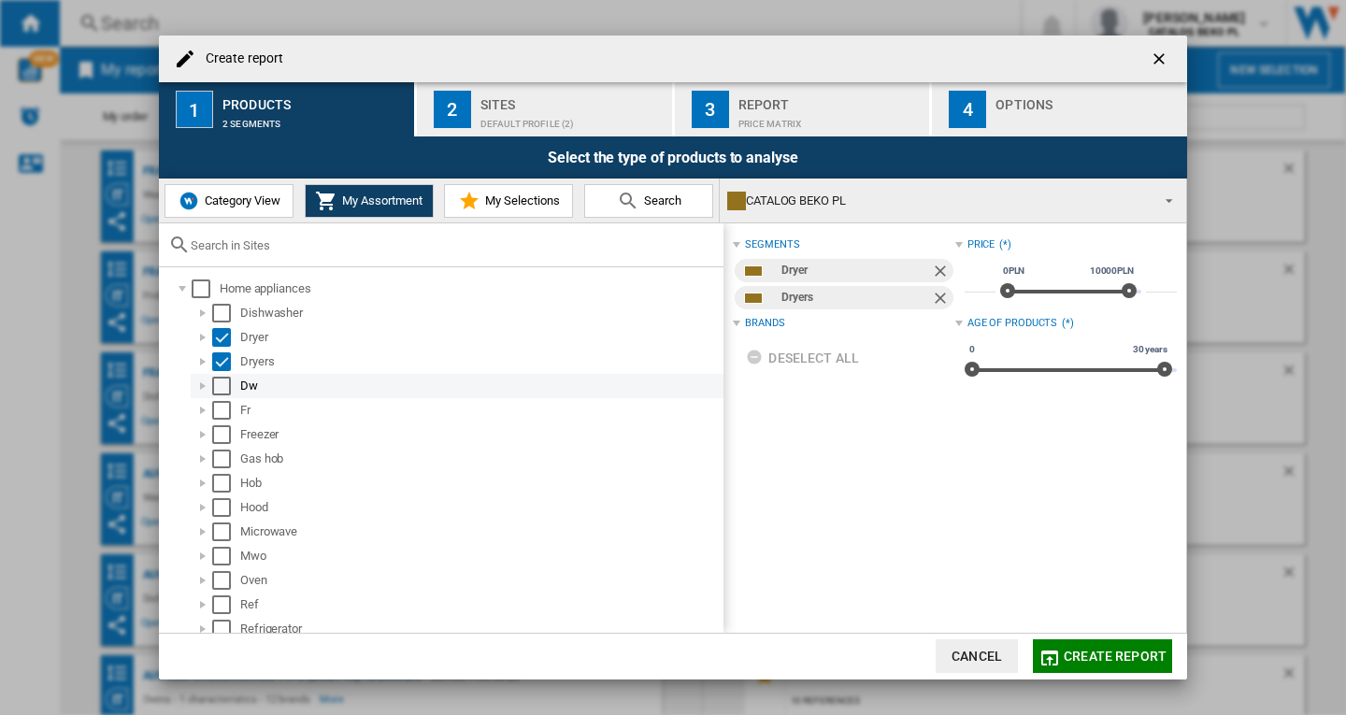
click at [222, 381] on div "Select" at bounding box center [221, 386] width 19 height 19
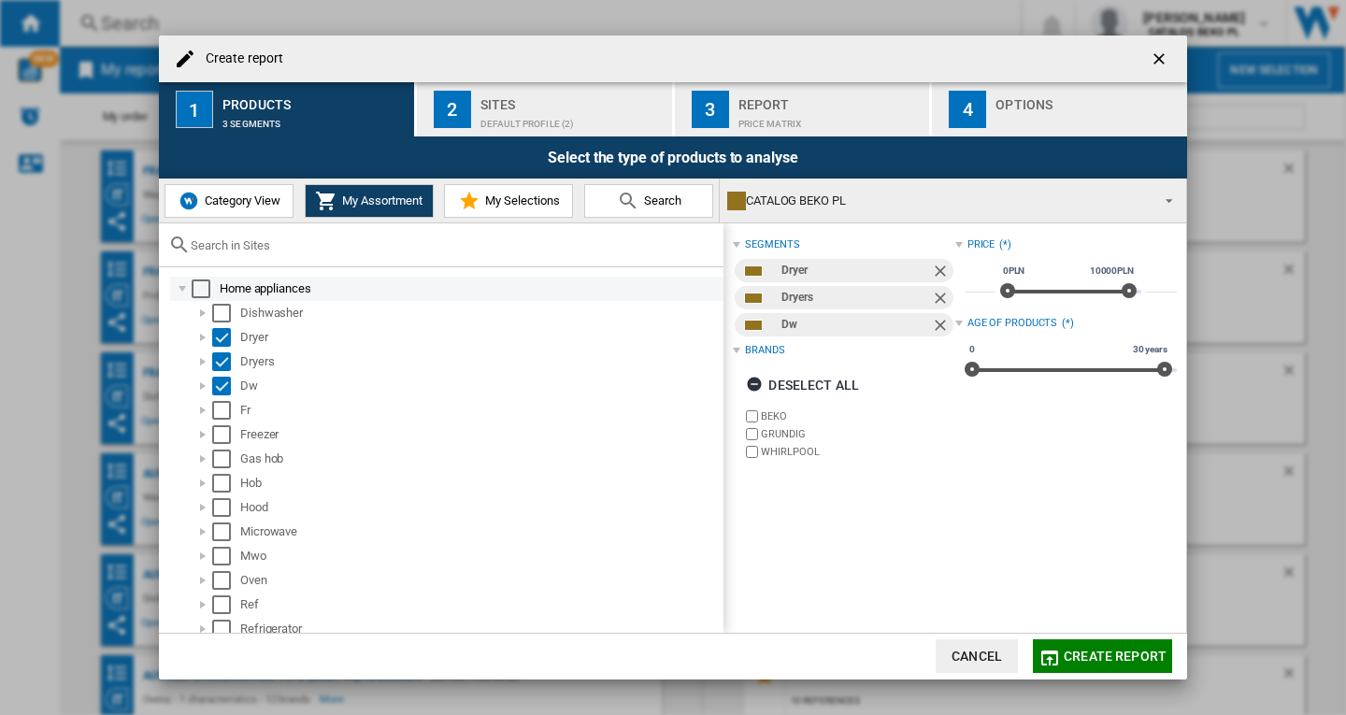
click at [181, 288] on div at bounding box center [182, 288] width 19 height 19
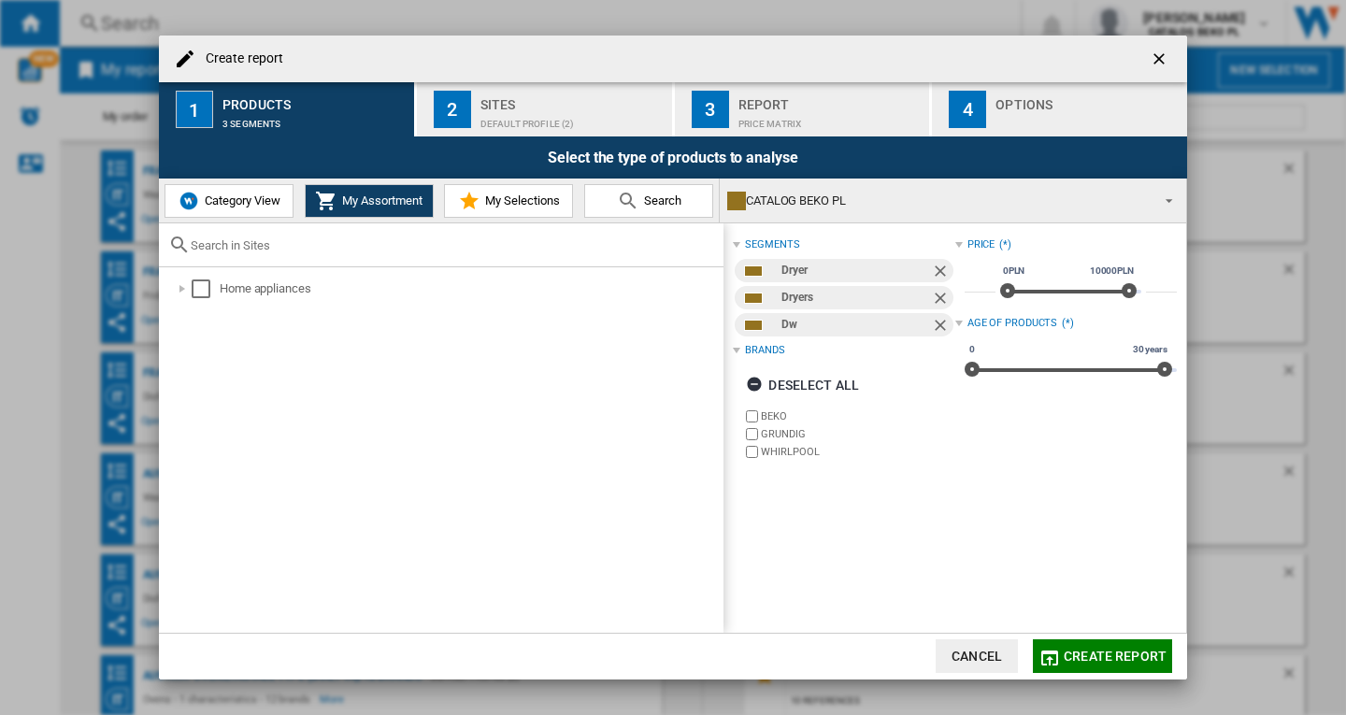
click at [234, 203] on span "Category View" at bounding box center [240, 200] width 80 height 14
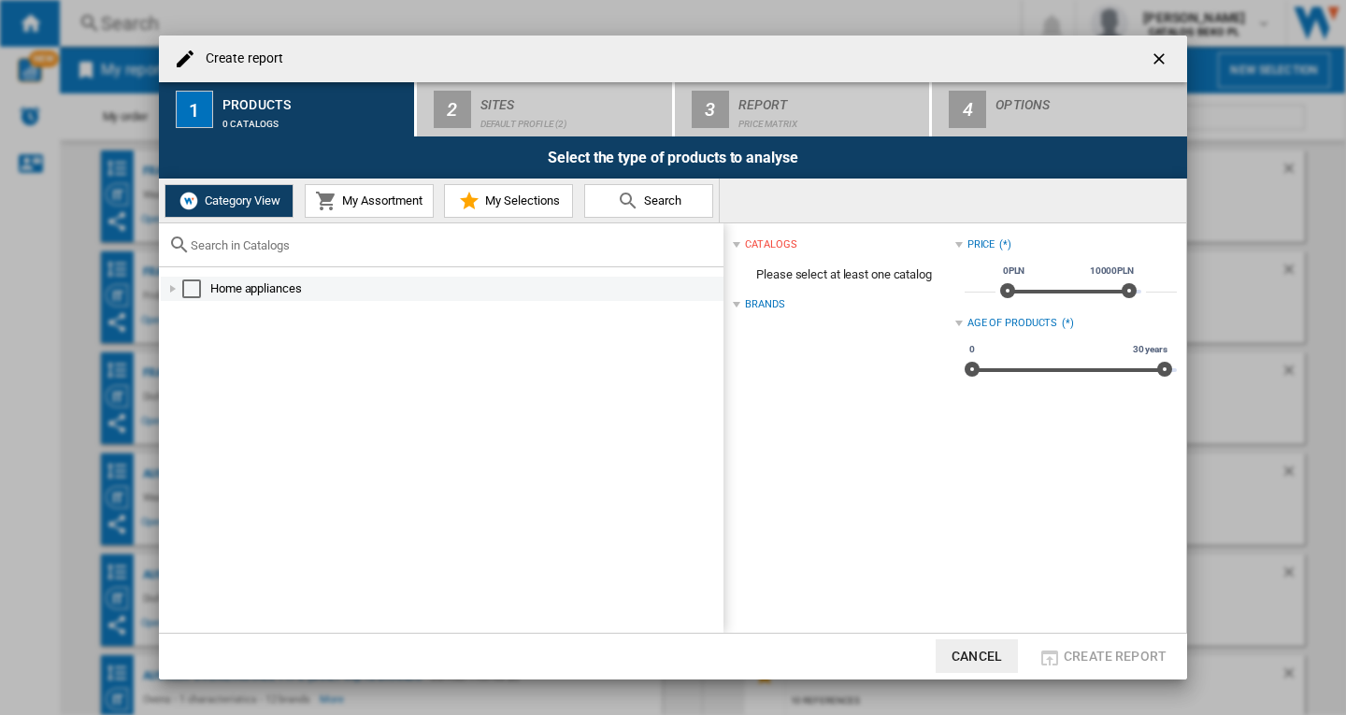
click at [172, 290] on div at bounding box center [173, 288] width 19 height 19
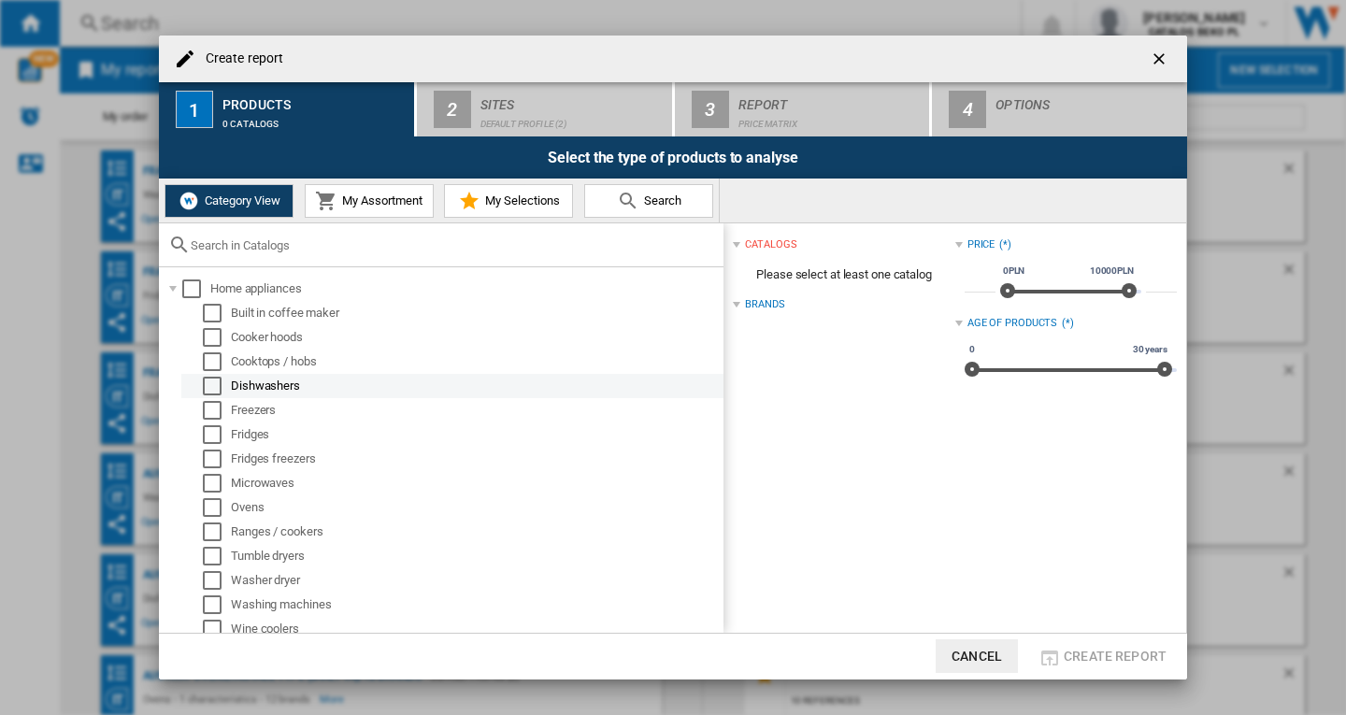
click at [212, 392] on div "Select" at bounding box center [212, 386] width 19 height 19
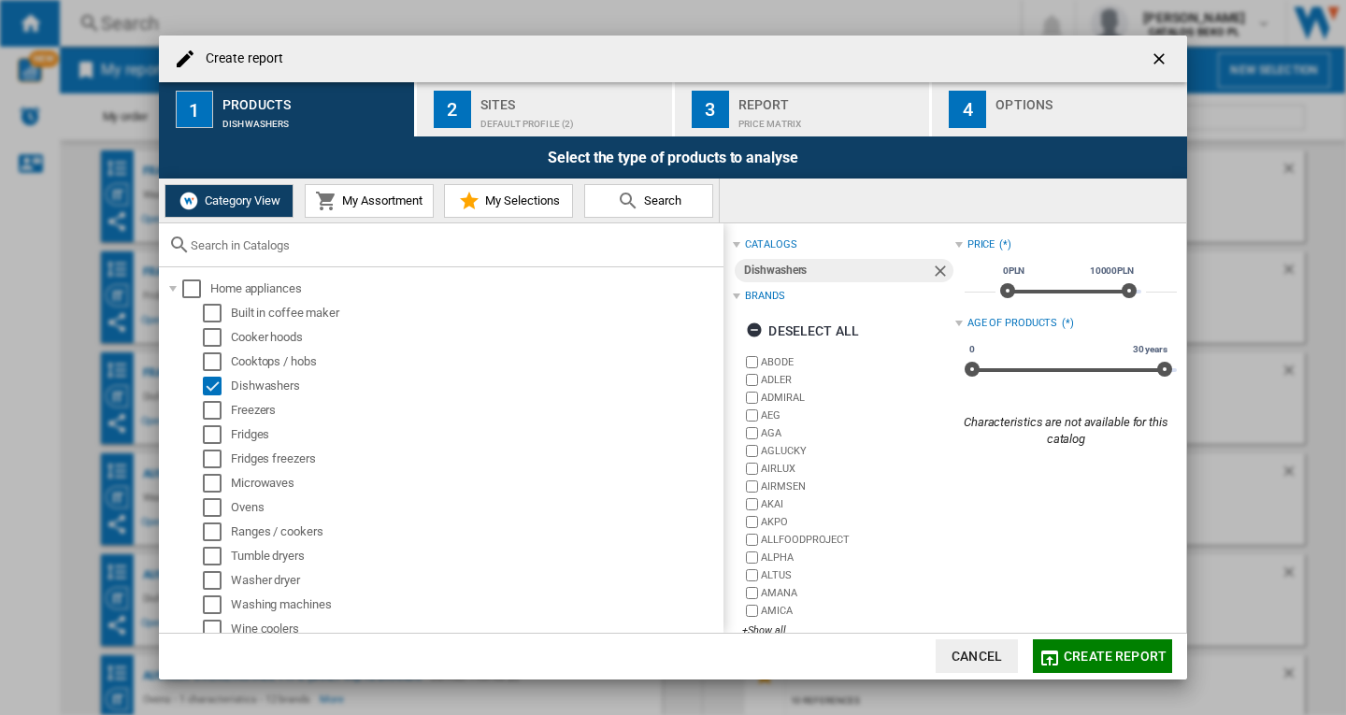
drag, startPoint x: 930, startPoint y: 401, endPoint x: 1136, endPoint y: 448, distance: 210.9
click at [1136, 448] on div "catalogs Dishwashers Brands Deselect all ABODE ADLER ADMIRAL AEG AGA AGLUCKY AI…" at bounding box center [955, 442] width 444 height 418
drag, startPoint x: 1122, startPoint y: 452, endPoint x: 939, endPoint y: 424, distance: 184.4
click at [939, 424] on div "catalogs Dishwashers Brands Deselect all ABODE ADLER ADMIRAL AEG AGA AGLUCKY AI…" at bounding box center [955, 442] width 444 height 418
click at [1017, 446] on div "Characteristics are not available for this catalog" at bounding box center [1066, 431] width 222 height 34
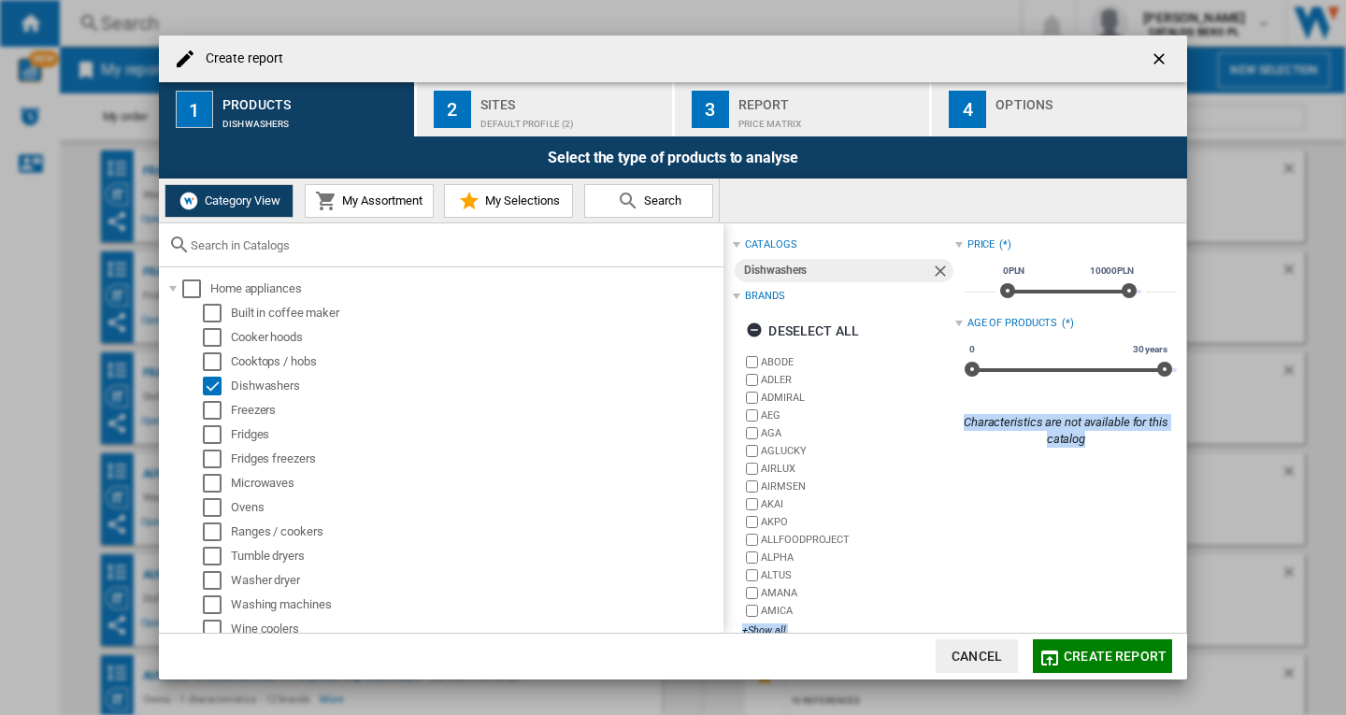
drag, startPoint x: 1094, startPoint y: 443, endPoint x: 943, endPoint y: 422, distance: 152.0
click at [943, 422] on div "catalogs Dishwashers Brands Deselect all ABODE ADLER ADMIRAL AEG AGA AGLUCKY AI…" at bounding box center [955, 442] width 444 height 418
click at [1045, 473] on div "Price (*) * 0PLN 10000PLN 0PLN 10000PLN ***** Age of products (*) 0 30 years 0 …" at bounding box center [1066, 442] width 222 height 418
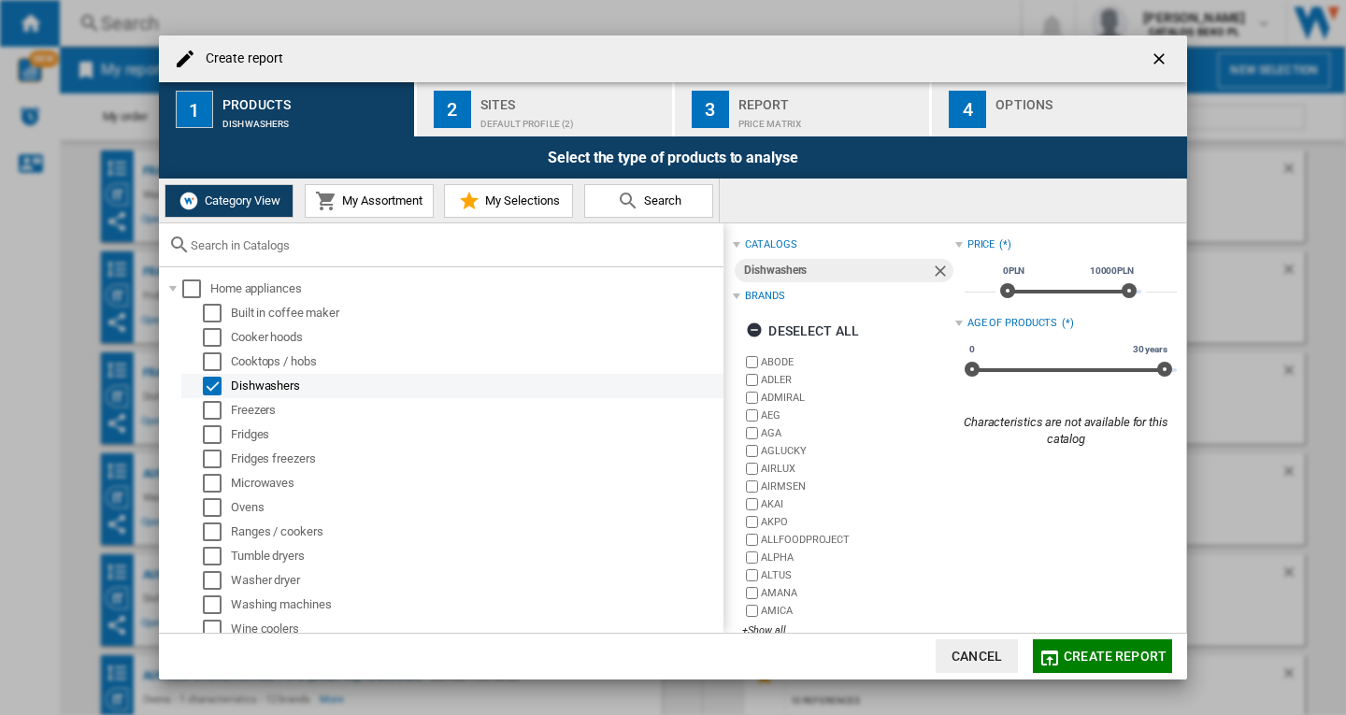
click at [212, 391] on div "Select" at bounding box center [212, 386] width 19 height 19
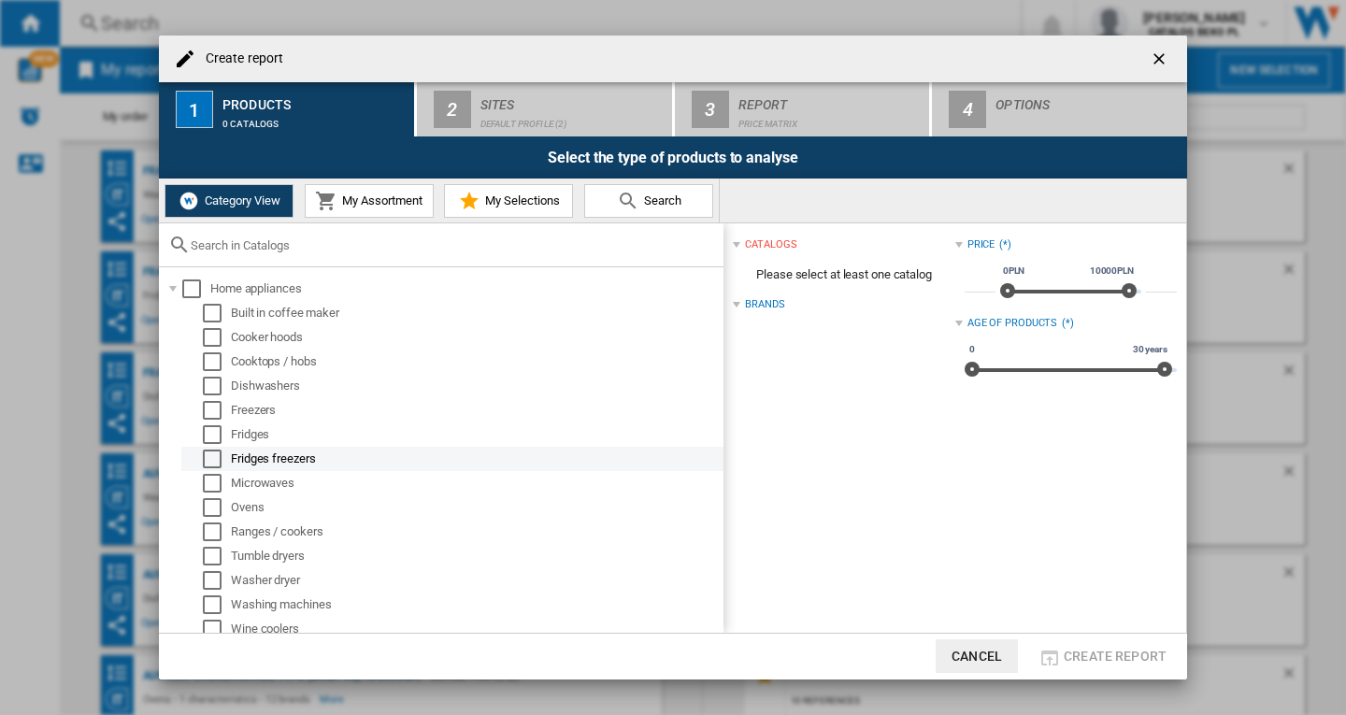
click at [217, 459] on div "Select" at bounding box center [212, 459] width 19 height 19
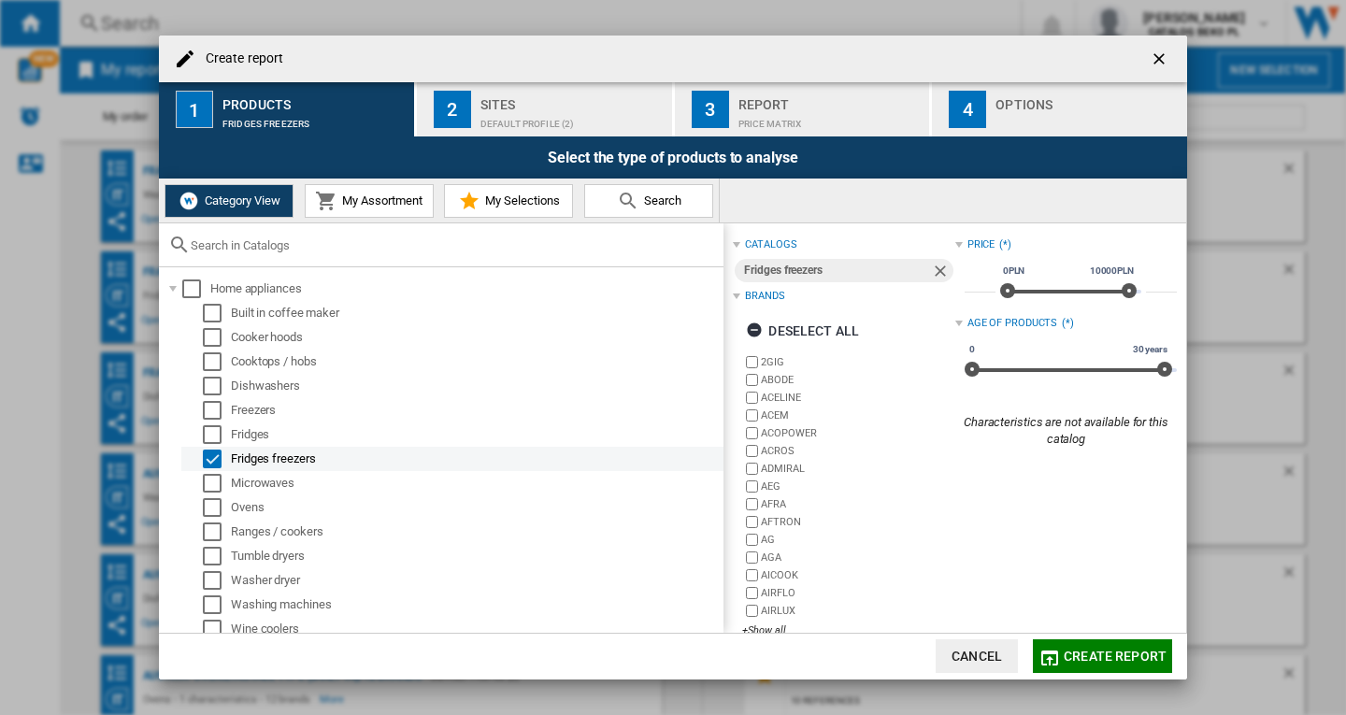
click at [208, 460] on div "Select" at bounding box center [212, 459] width 19 height 19
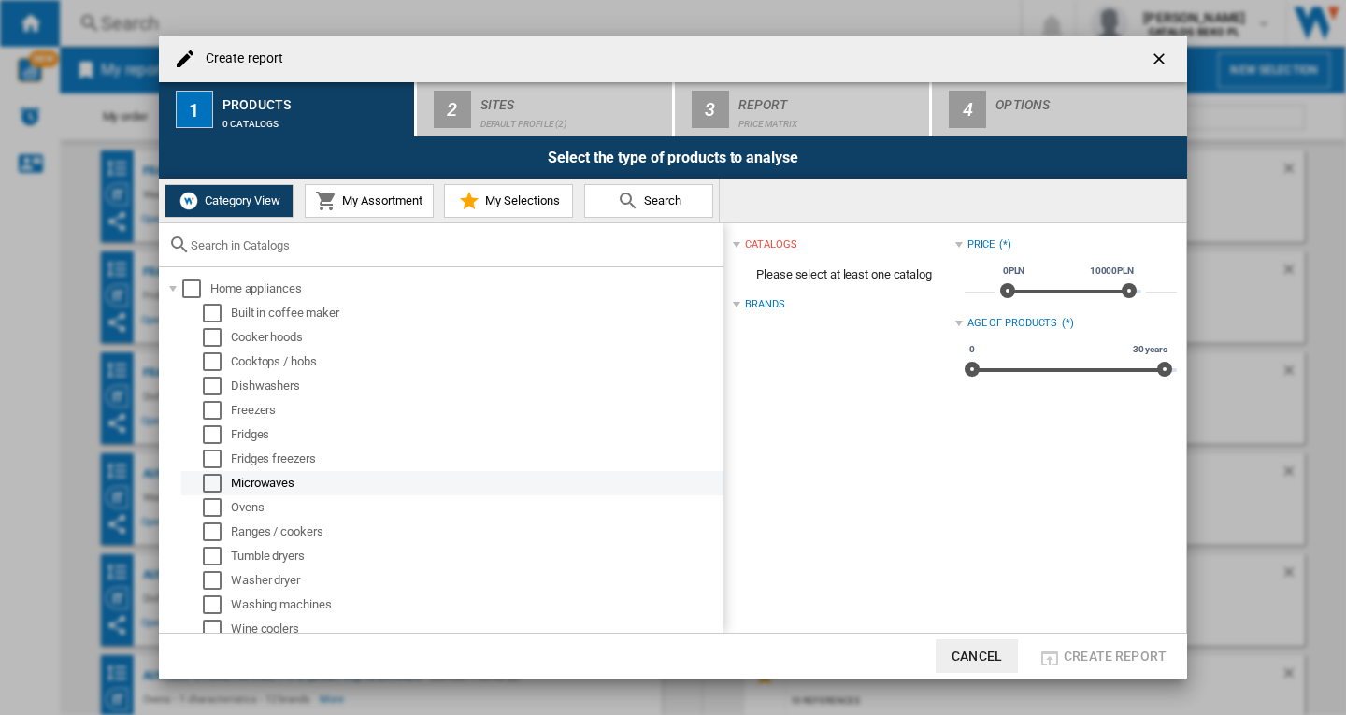
click at [214, 478] on div "Select" at bounding box center [212, 483] width 19 height 19
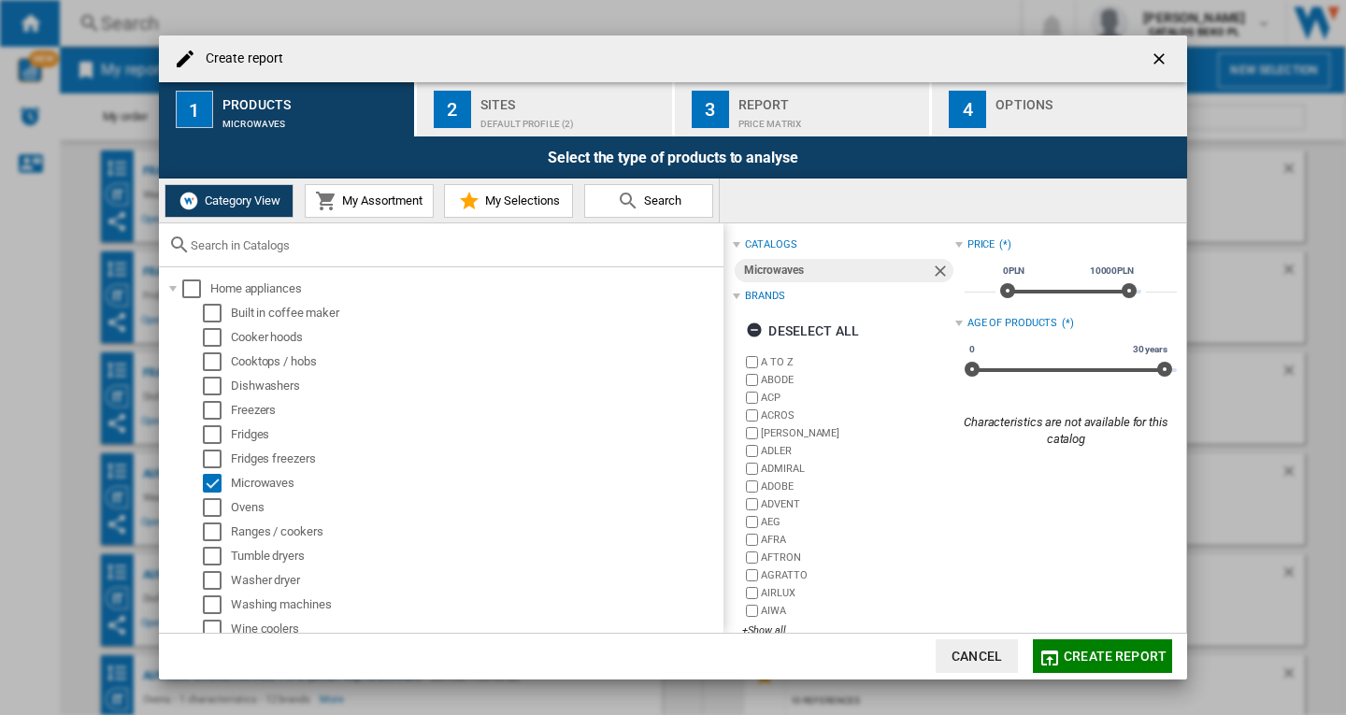
click at [1096, 650] on span "Create report" at bounding box center [1115, 656] width 103 height 15
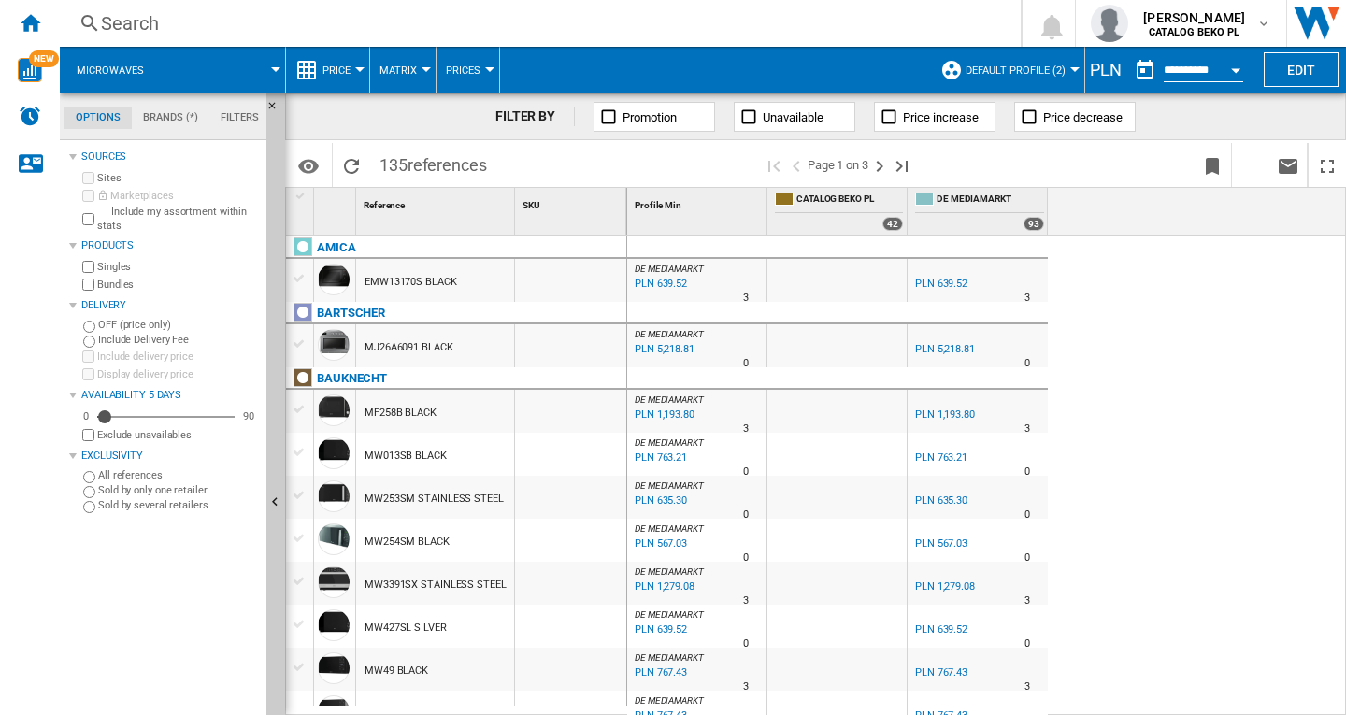
drag, startPoint x: 383, startPoint y: 167, endPoint x: 521, endPoint y: 152, distance: 138.2
click at [521, 152] on div "Identifiers SKU - Stock Keeping Unit EAN - European Article Numbering Show SKU'…" at bounding box center [815, 163] width 1061 height 47
click at [384, 160] on span "135 references" at bounding box center [433, 162] width 126 height 39
drag, startPoint x: 378, startPoint y: 165, endPoint x: 475, endPoint y: 165, distance: 97.2
click at [475, 165] on span "135 references" at bounding box center [433, 162] width 126 height 39
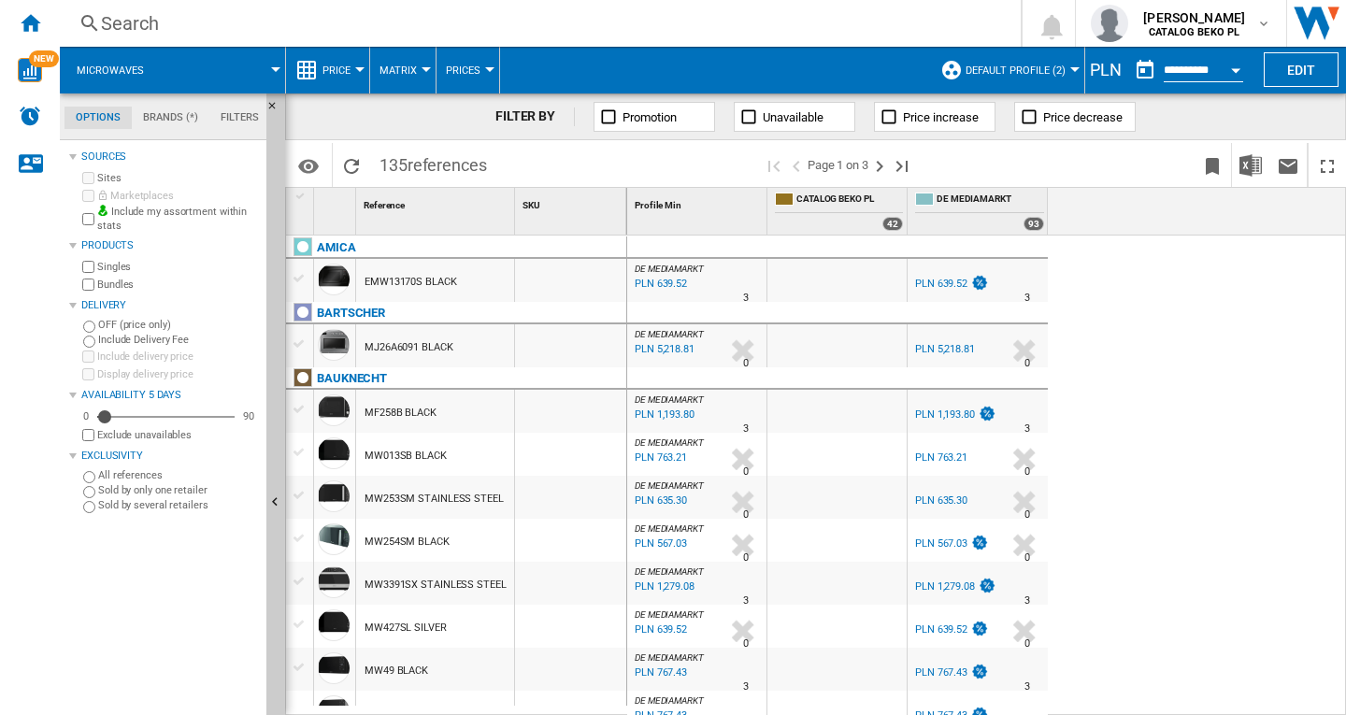
click at [516, 165] on span at bounding box center [629, 165] width 266 height 44
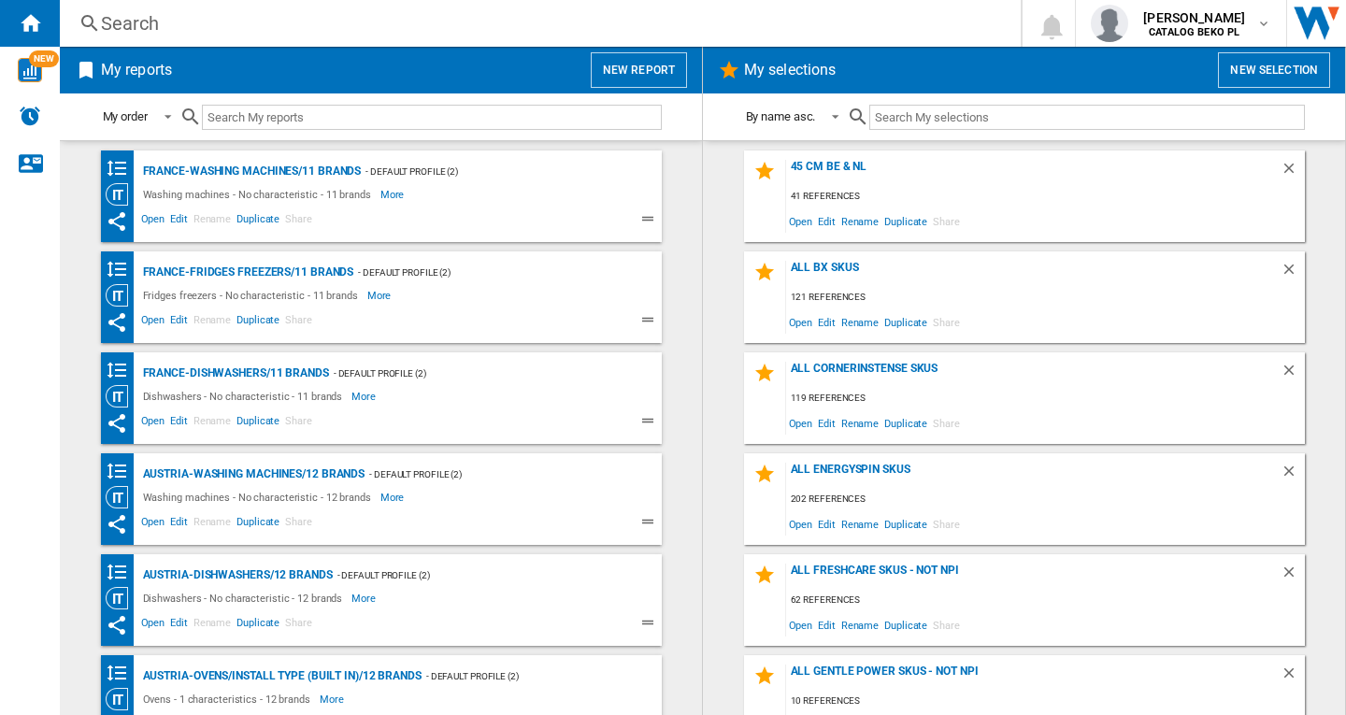
click at [620, 68] on button "New report" at bounding box center [639, 70] width 96 height 36
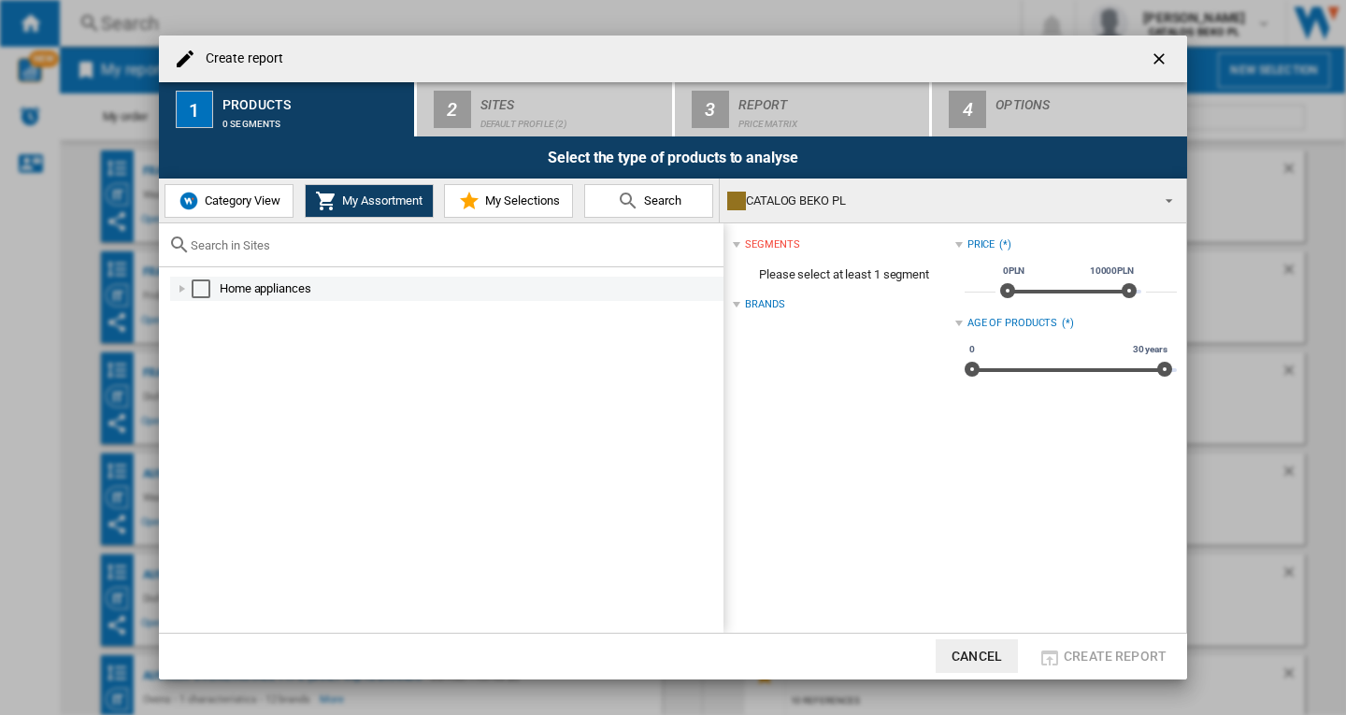
click at [183, 292] on div "Create report ..." at bounding box center [182, 288] width 19 height 19
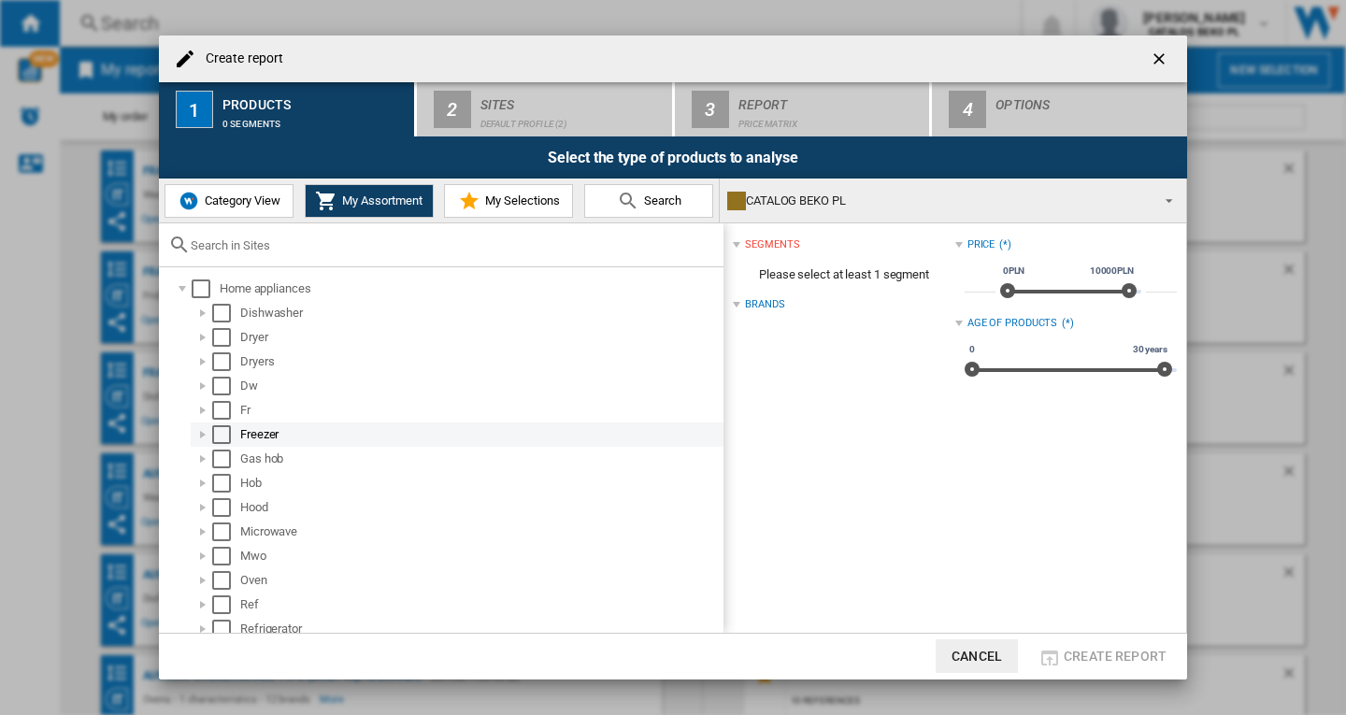
click at [216, 431] on div "Select" at bounding box center [221, 434] width 19 height 19
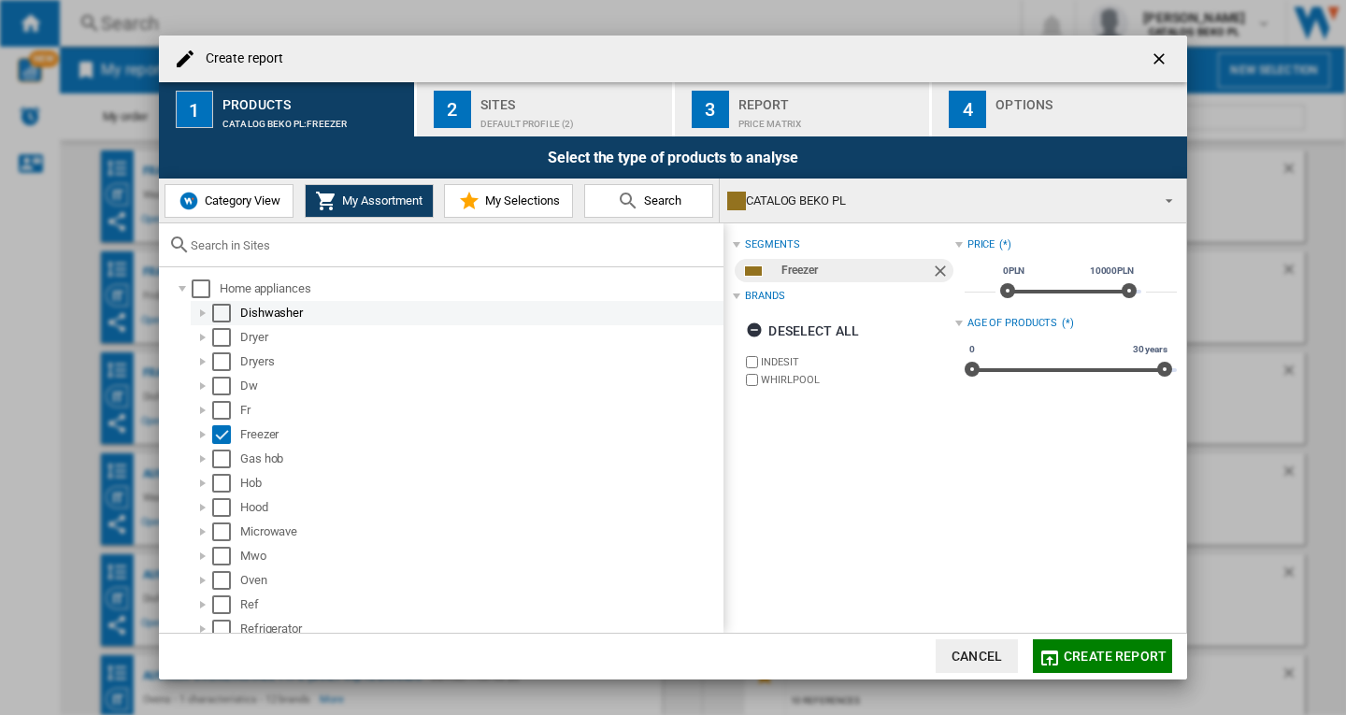
click at [214, 312] on div "Select" at bounding box center [221, 313] width 19 height 19
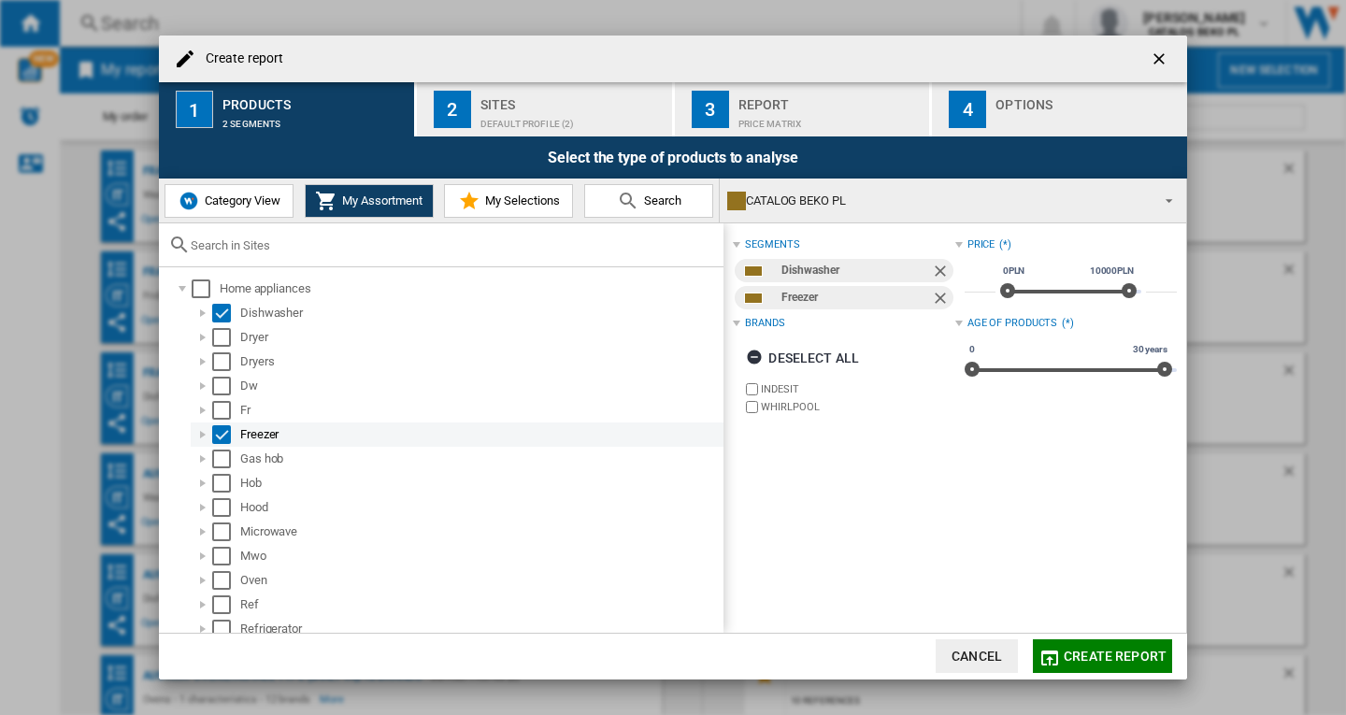
click at [217, 436] on div "Select" at bounding box center [221, 434] width 19 height 19
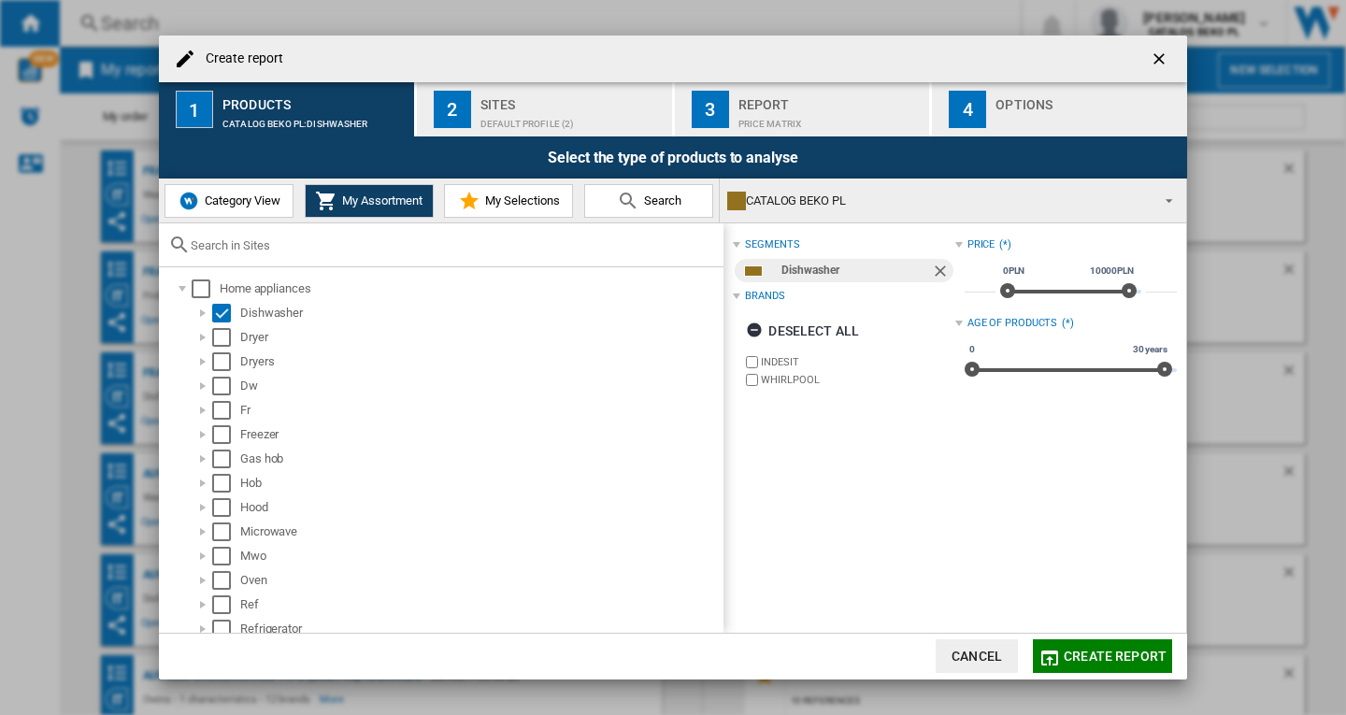
click at [238, 201] on span "Category View" at bounding box center [240, 200] width 80 height 14
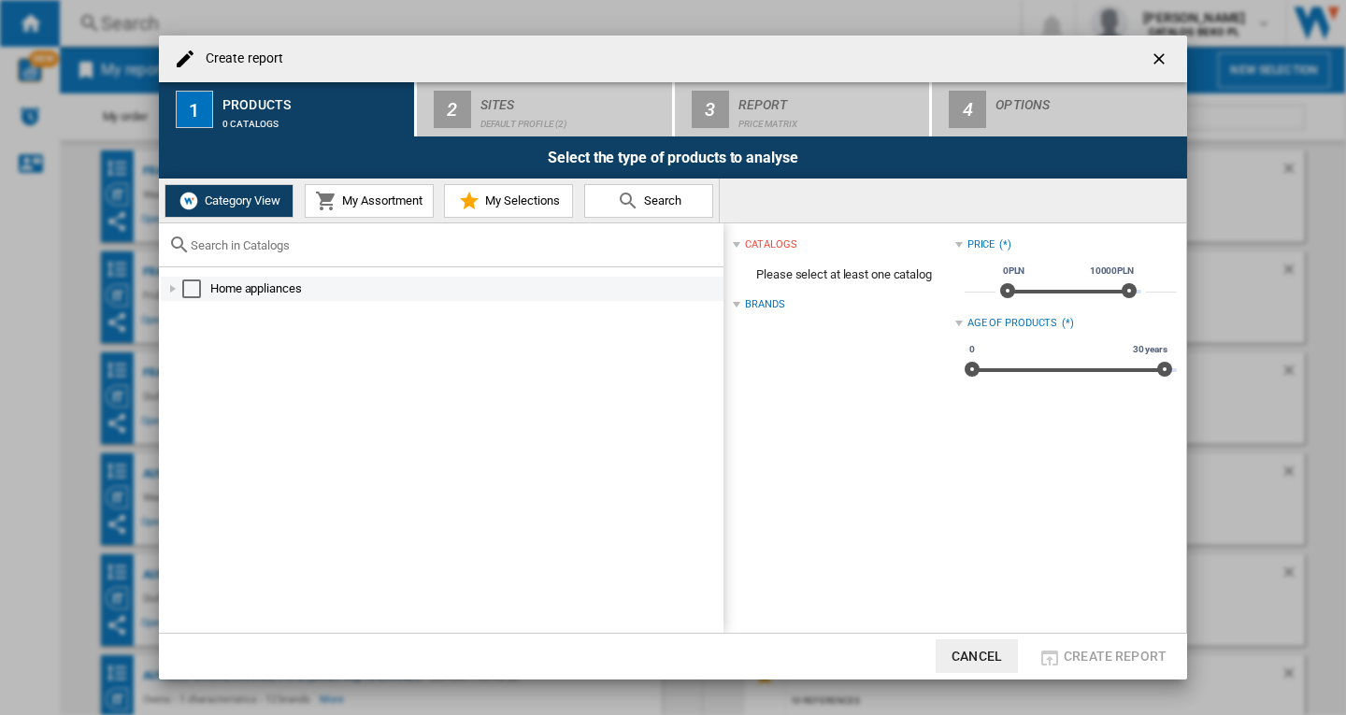
click at [176, 292] on div "Create report ..." at bounding box center [173, 288] width 19 height 19
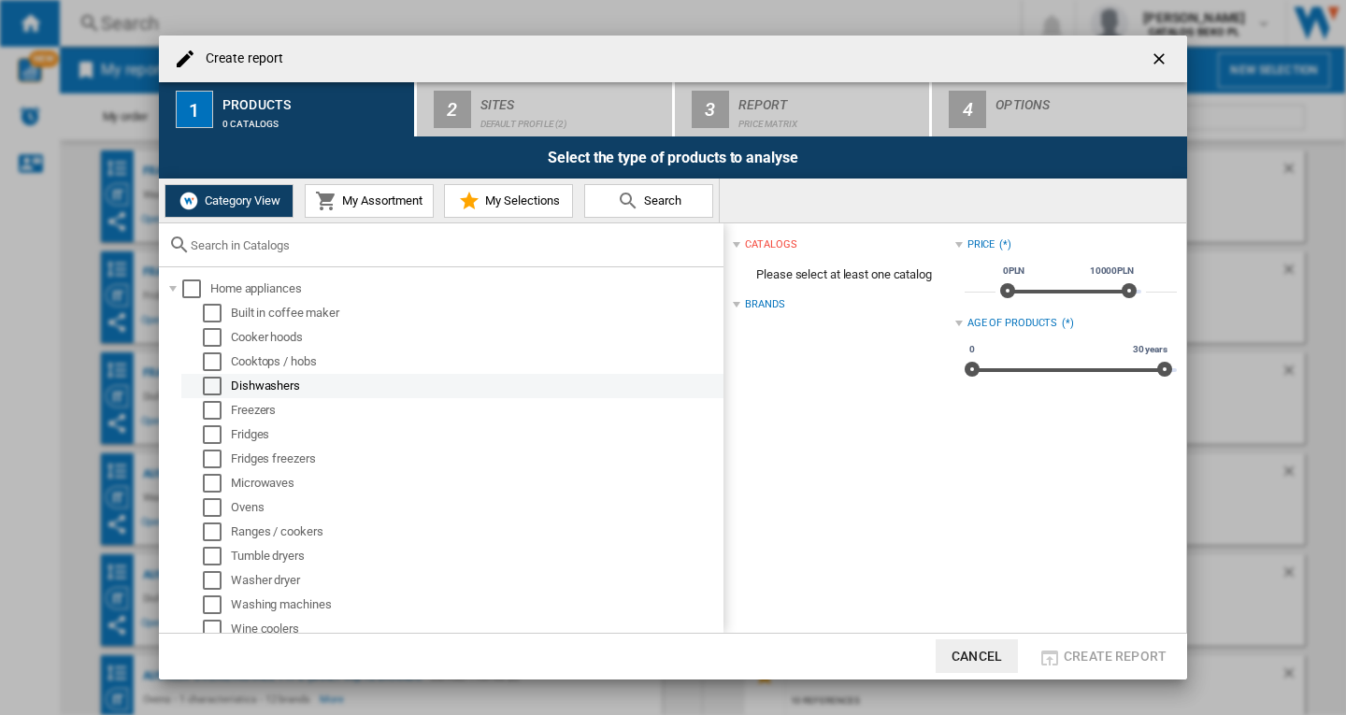
click at [208, 394] on div "Select" at bounding box center [212, 386] width 19 height 19
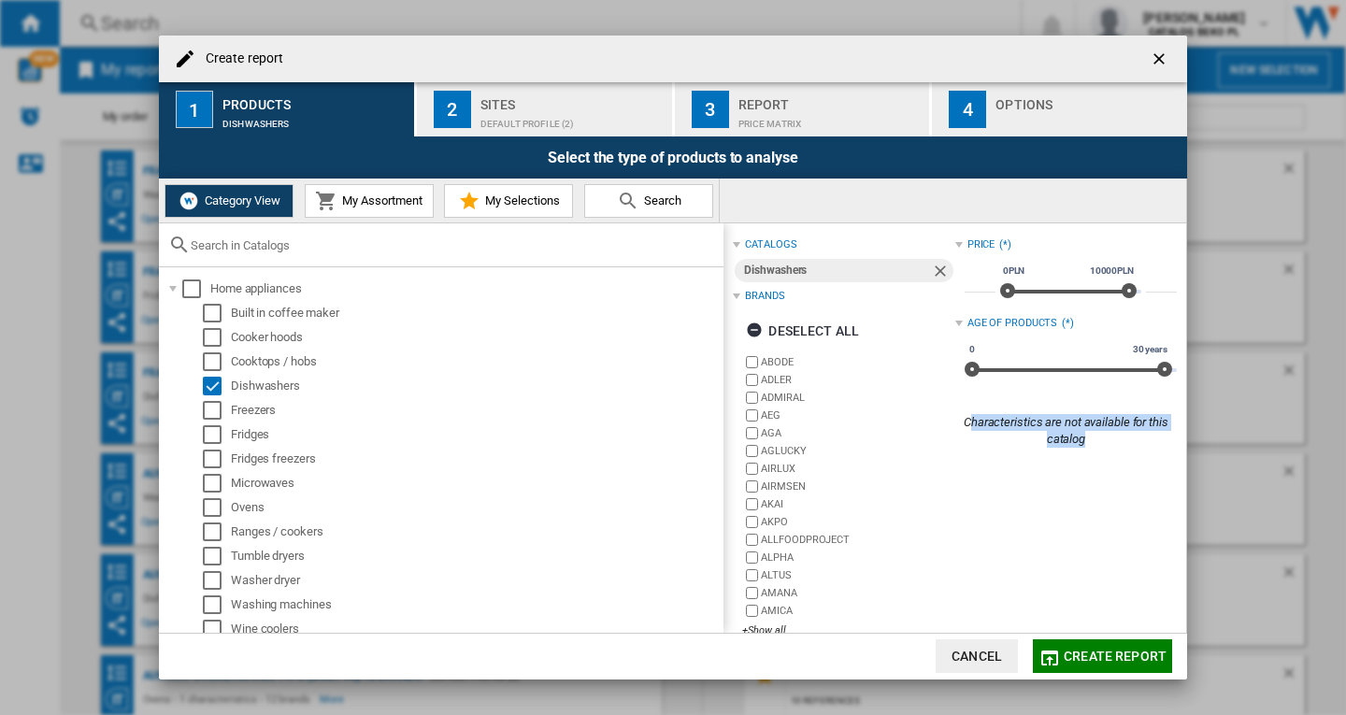
drag, startPoint x: 960, startPoint y: 420, endPoint x: 1125, endPoint y: 437, distance: 165.5
click at [1125, 437] on div "Characteristics are not available for this catalog" at bounding box center [1066, 431] width 222 height 34
drag, startPoint x: 215, startPoint y: 388, endPoint x: 215, endPoint y: 419, distance: 30.8
click at [215, 394] on div "Select" at bounding box center [212, 386] width 19 height 19
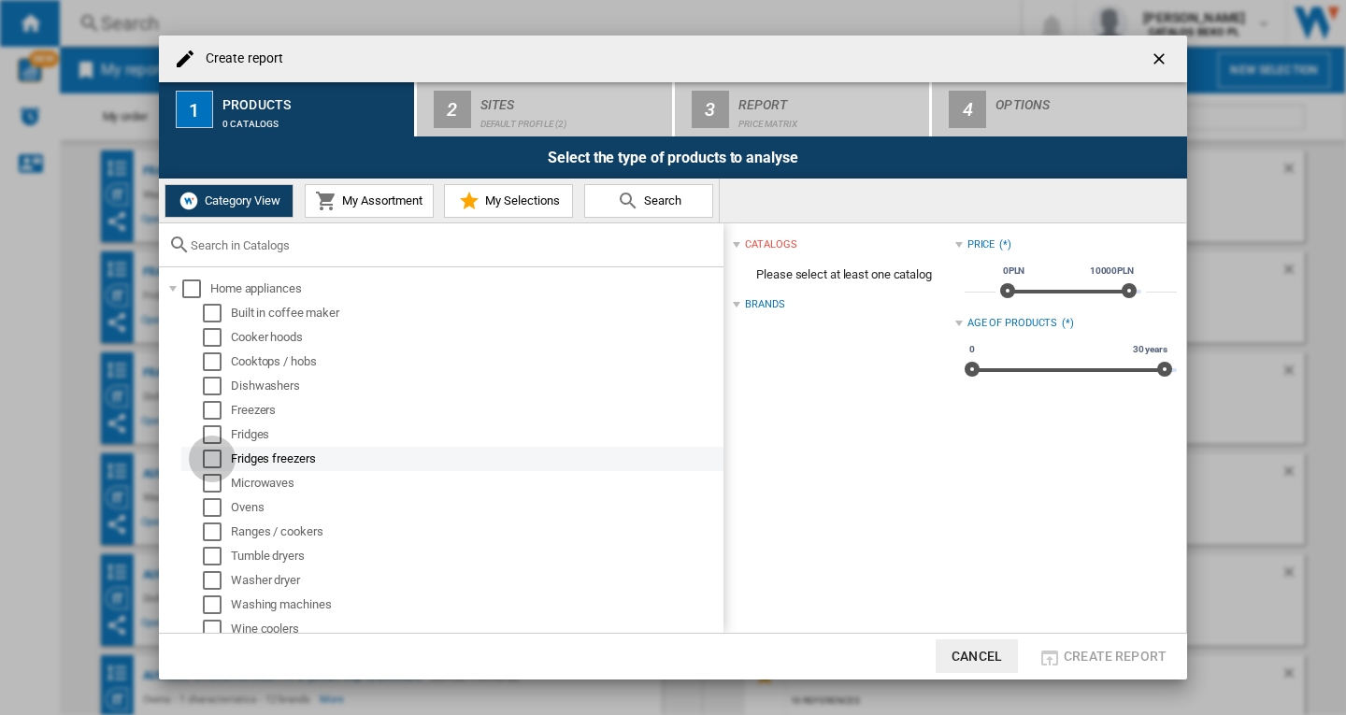
click at [215, 451] on div "Select" at bounding box center [212, 459] width 19 height 19
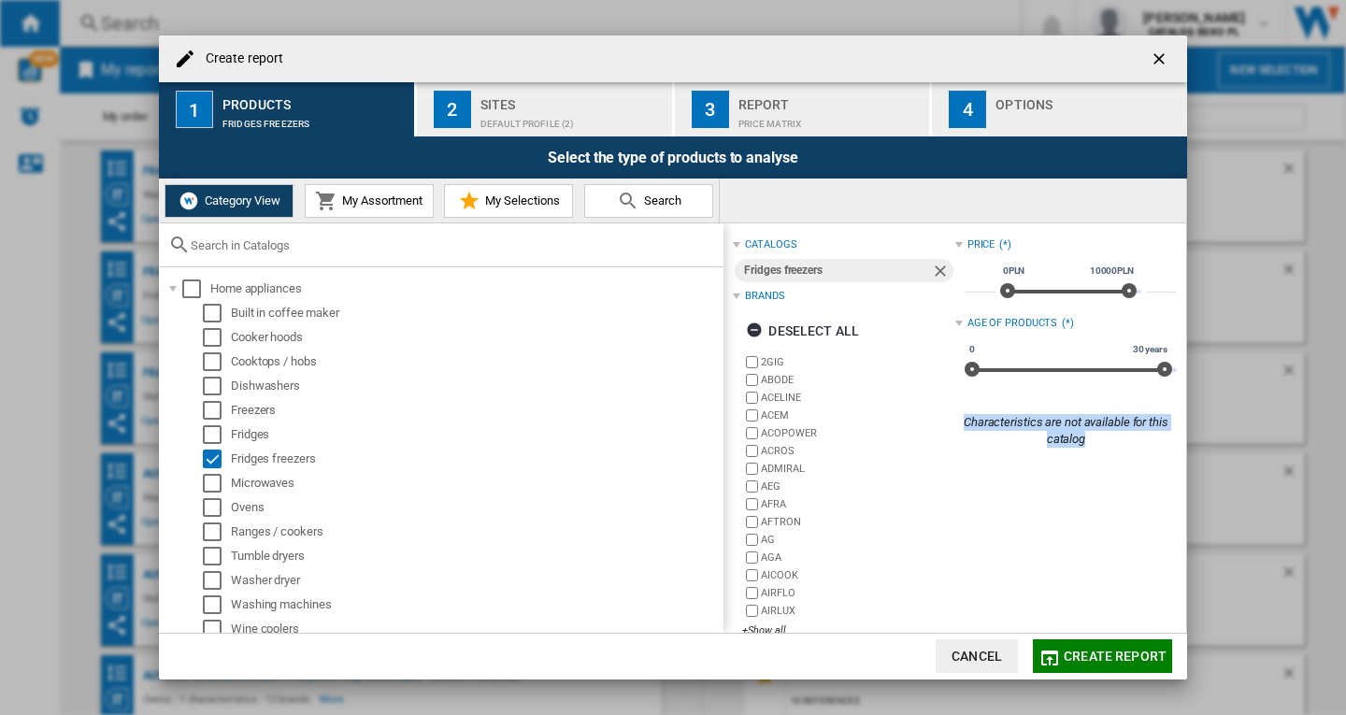
drag, startPoint x: 955, startPoint y: 419, endPoint x: 1107, endPoint y: 451, distance: 154.9
click at [1107, 451] on div "Price (*) * 0PLN 10000PLN 0PLN 10000PLN ***** Age of products (*) 0 30 years 0 …" at bounding box center [1066, 442] width 222 height 418
click at [208, 460] on div "Select" at bounding box center [212, 459] width 19 height 19
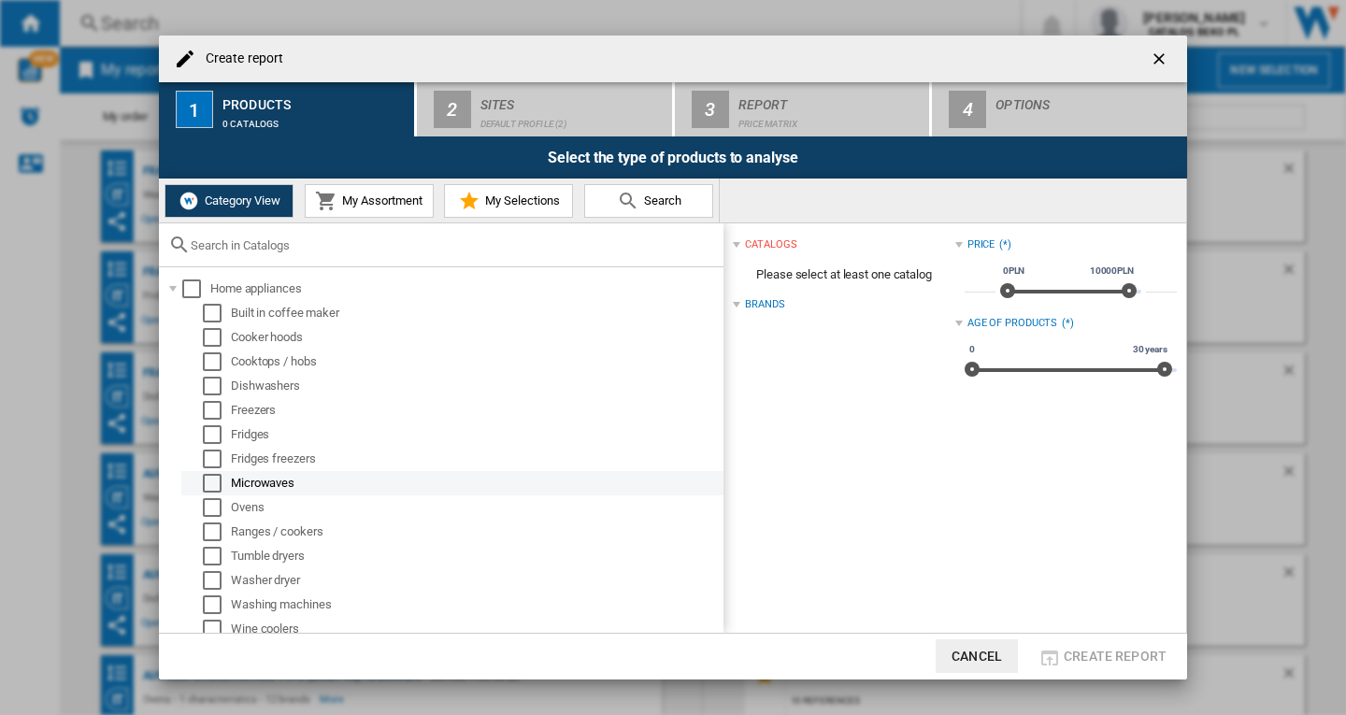
click at [207, 478] on div "Select" at bounding box center [212, 483] width 19 height 19
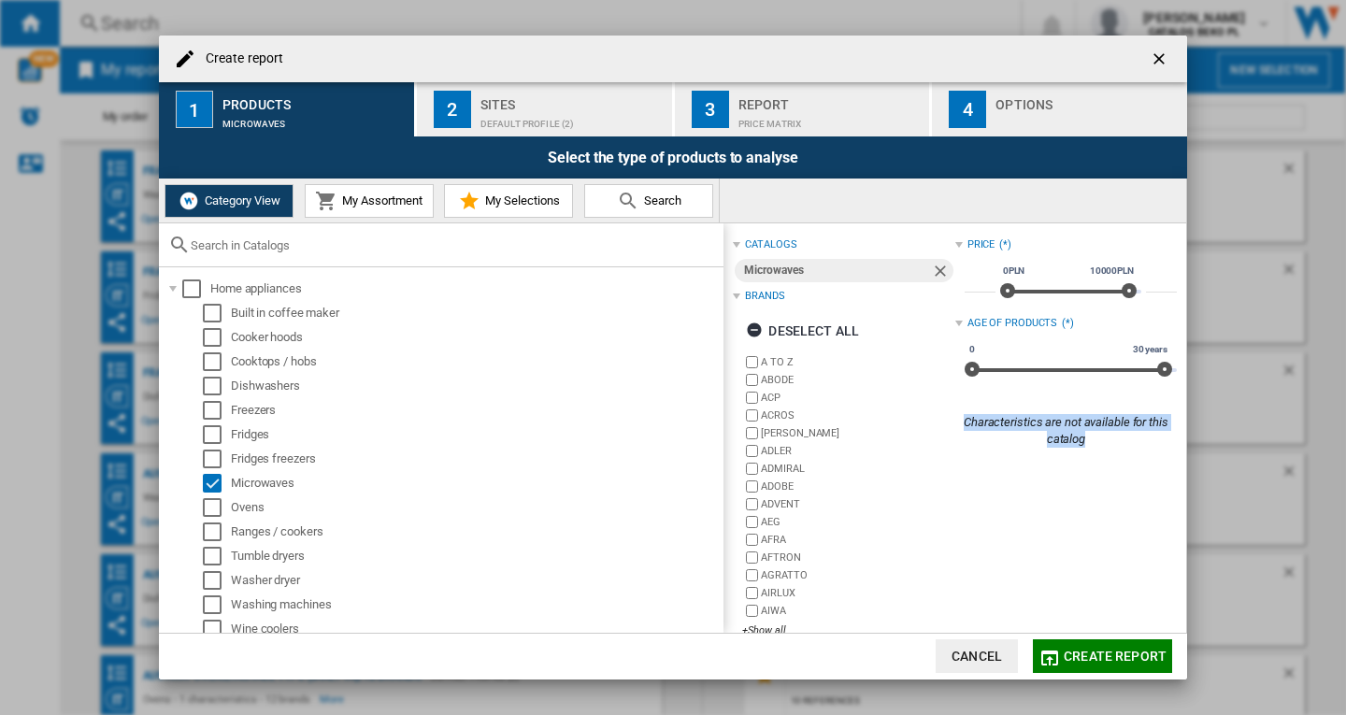
drag, startPoint x: 953, startPoint y: 416, endPoint x: 1108, endPoint y: 442, distance: 157.4
click at [1108, 442] on div "Characteristics are not available for this catalog" at bounding box center [1066, 431] width 222 height 34
click at [1096, 665] on button "Create report" at bounding box center [1102, 656] width 139 height 34
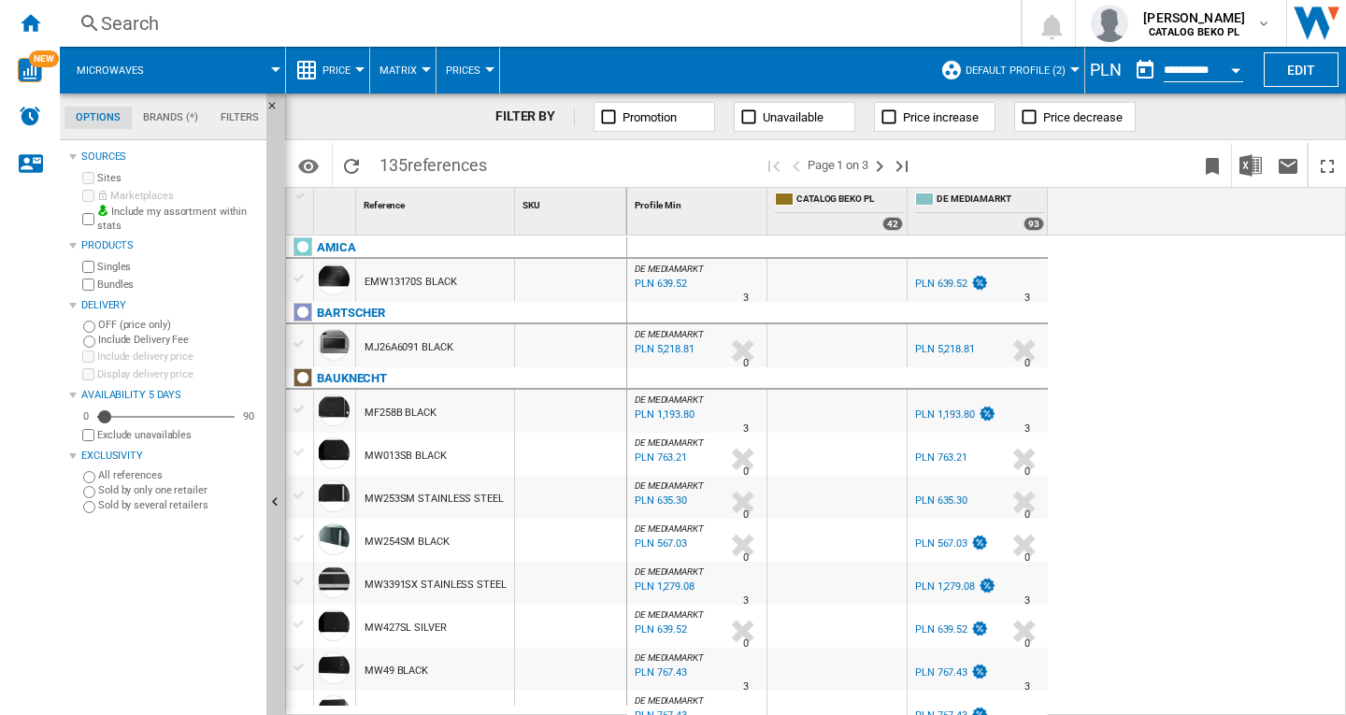
drag, startPoint x: 368, startPoint y: 165, endPoint x: 523, endPoint y: 165, distance: 155.2
click at [523, 165] on div "Identifiers SKU - Stock Keeping Unit EAN - European Article Numbering Show SKU'…" at bounding box center [815, 163] width 1061 height 47
drag, startPoint x: 524, startPoint y: 165, endPoint x: 358, endPoint y: 166, distance: 166.4
click at [358, 166] on div "Identifiers SKU - Stock Keeping Unit EAN - European Article Numbering Show SKU'…" at bounding box center [815, 163] width 1061 height 47
click at [552, 166] on span at bounding box center [629, 165] width 266 height 44
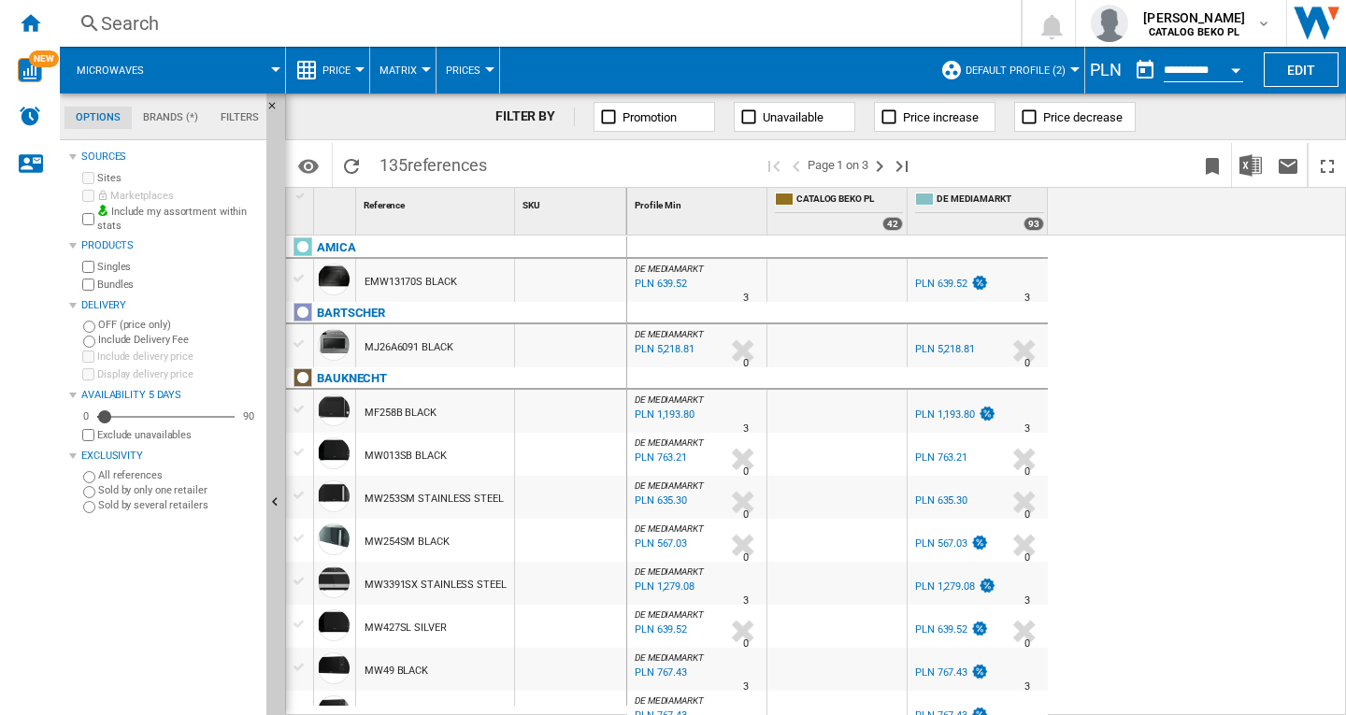
drag, startPoint x: 554, startPoint y: 165, endPoint x: 382, endPoint y: 170, distance: 172.1
click at [382, 170] on div "Identifiers SKU - Stock Keeping Unit EAN - European Article Numbering Show SKU'…" at bounding box center [815, 163] width 1061 height 47
click at [1182, 23] on span "ugur colak" at bounding box center [1194, 17] width 102 height 19
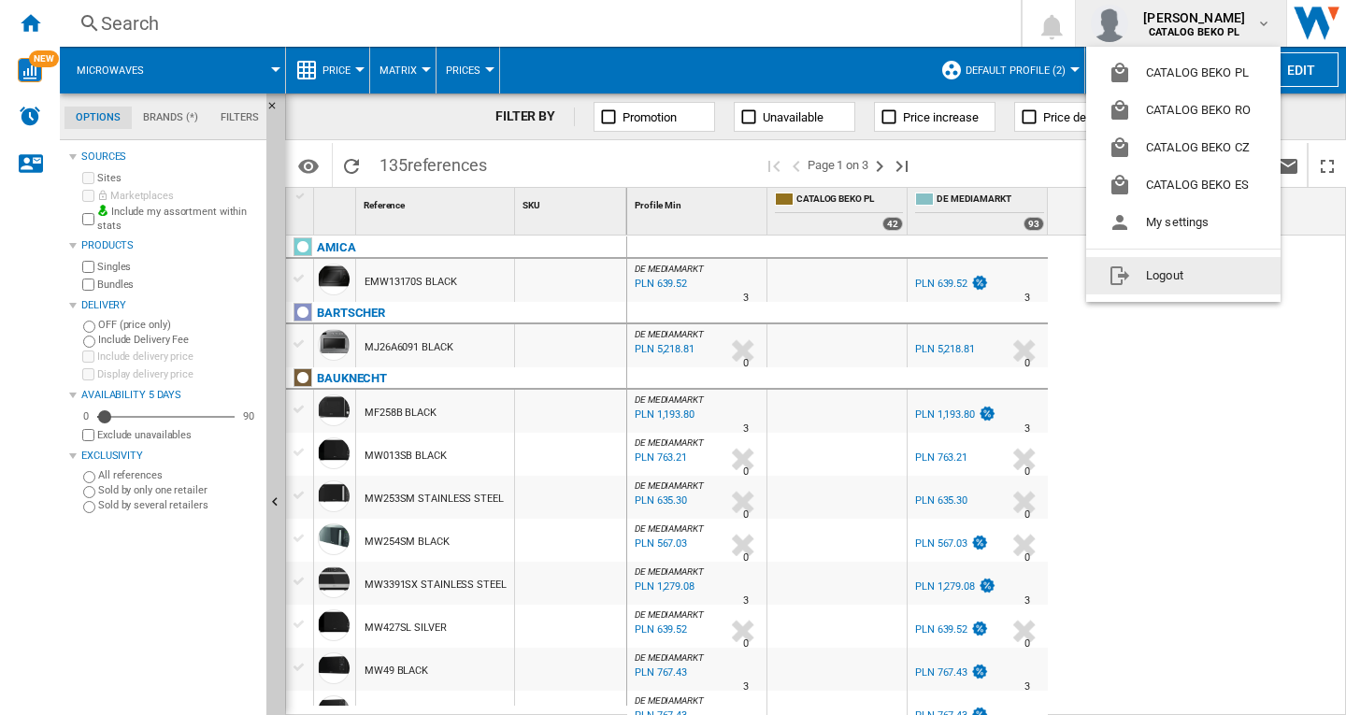
click at [1160, 283] on button "Logout" at bounding box center [1183, 275] width 194 height 37
